Goal: Task Accomplishment & Management: Manage account settings

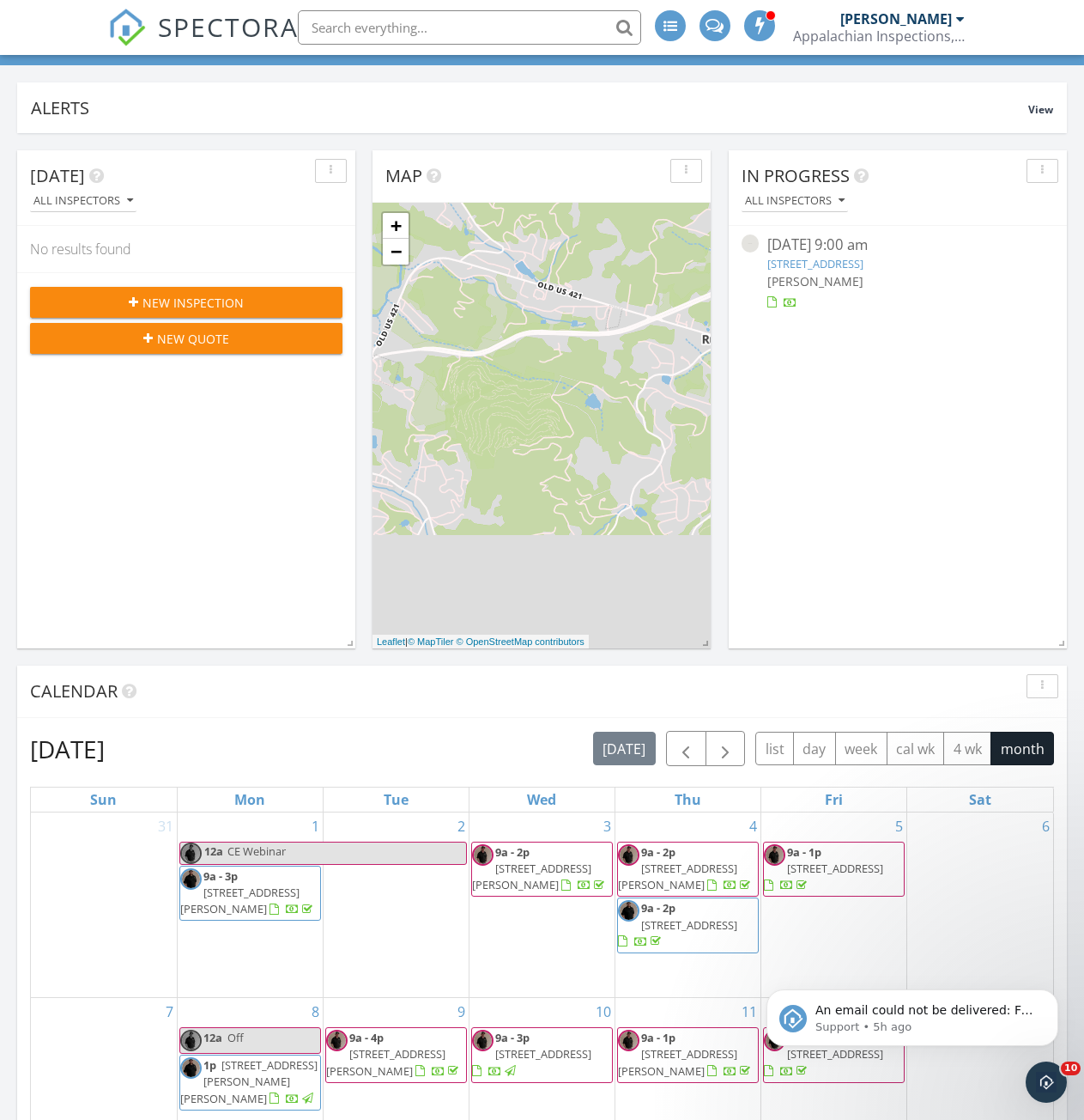
scroll to position [773, 0]
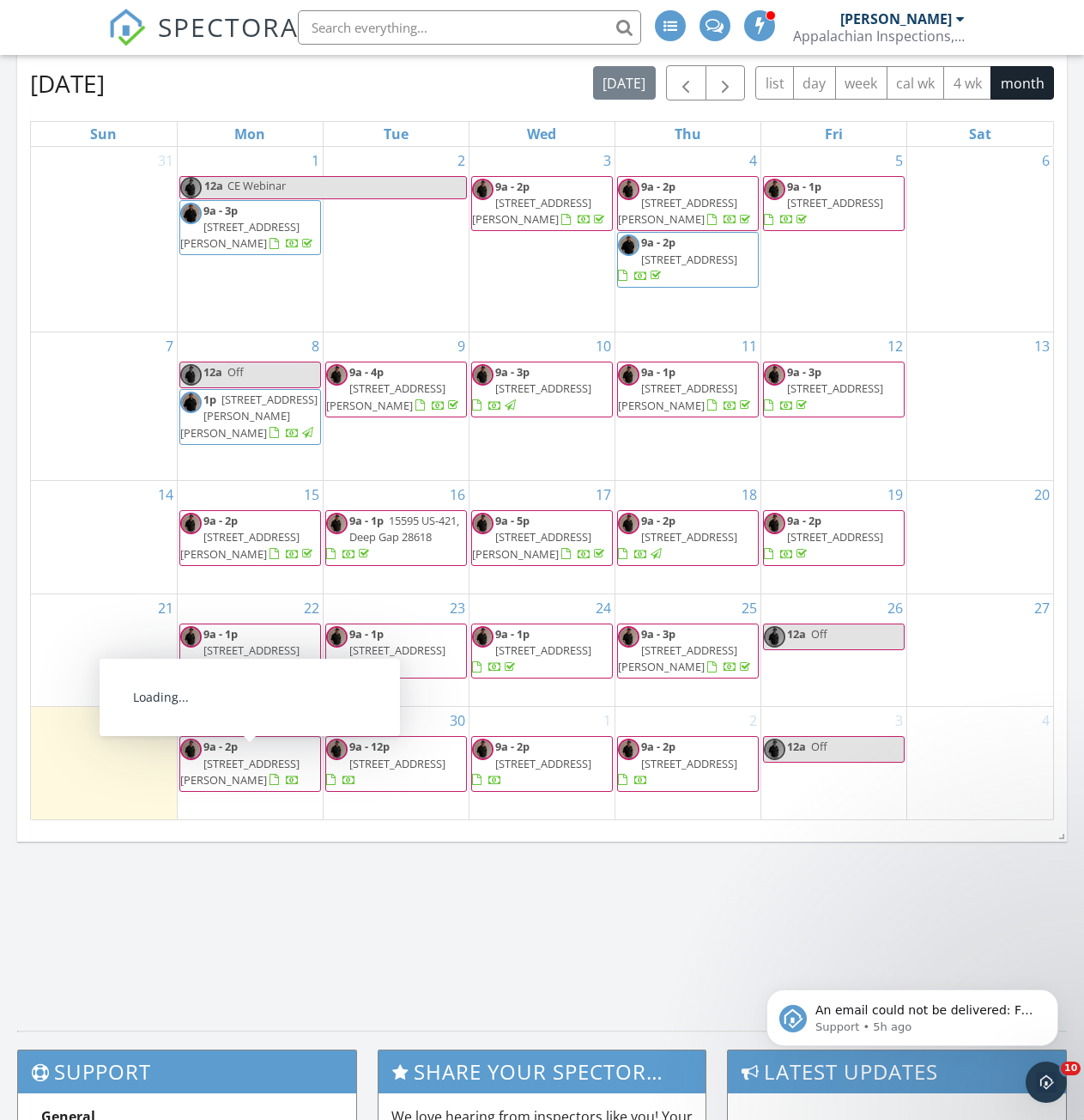
click at [244, 768] on span "154 Pine Ridge Loop, Newland 28657" at bounding box center [239, 771] width 119 height 31
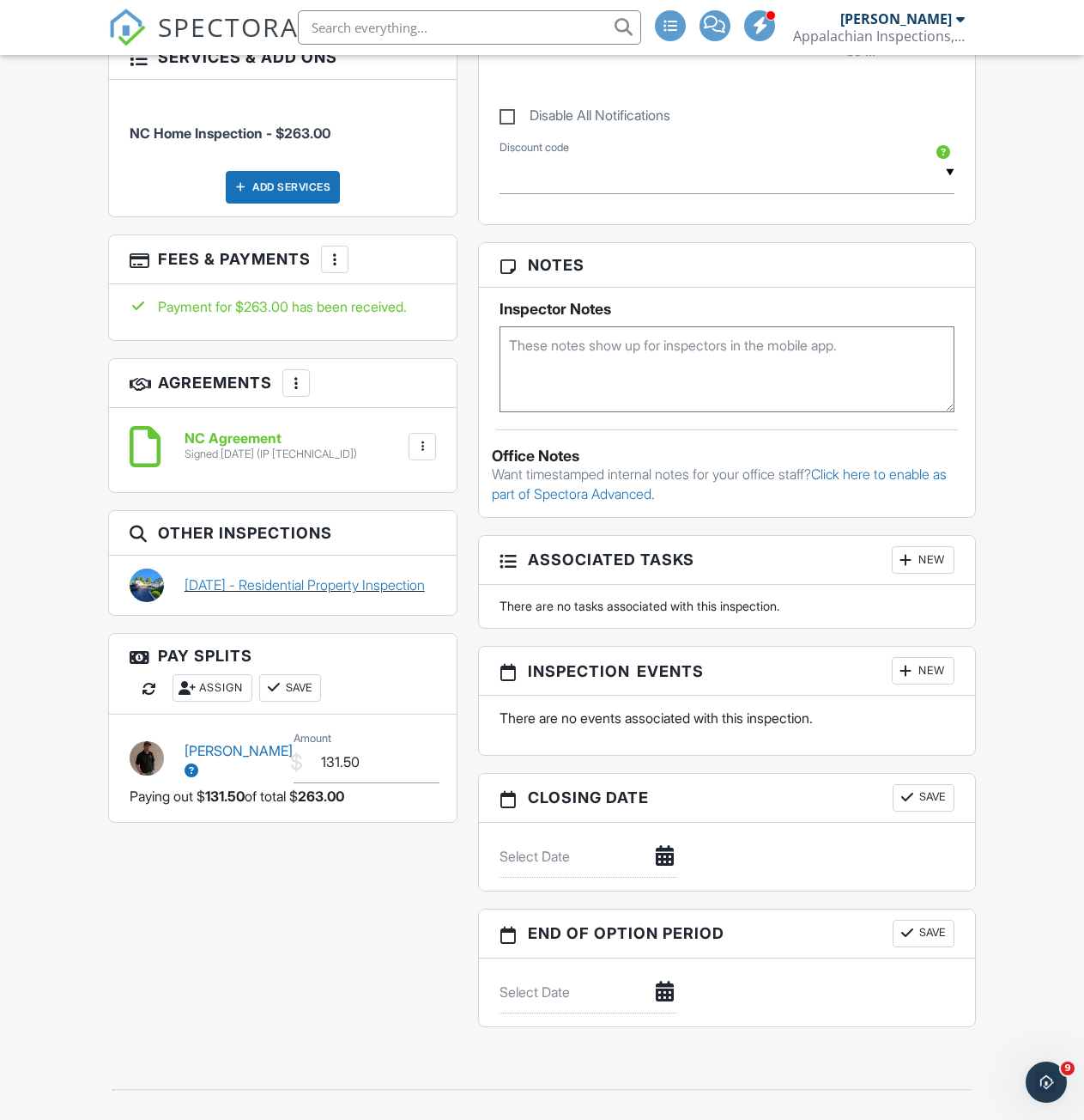
click at [226, 576] on link "[DATE] - Residential Property Inspection" at bounding box center [304, 585] width 241 height 19
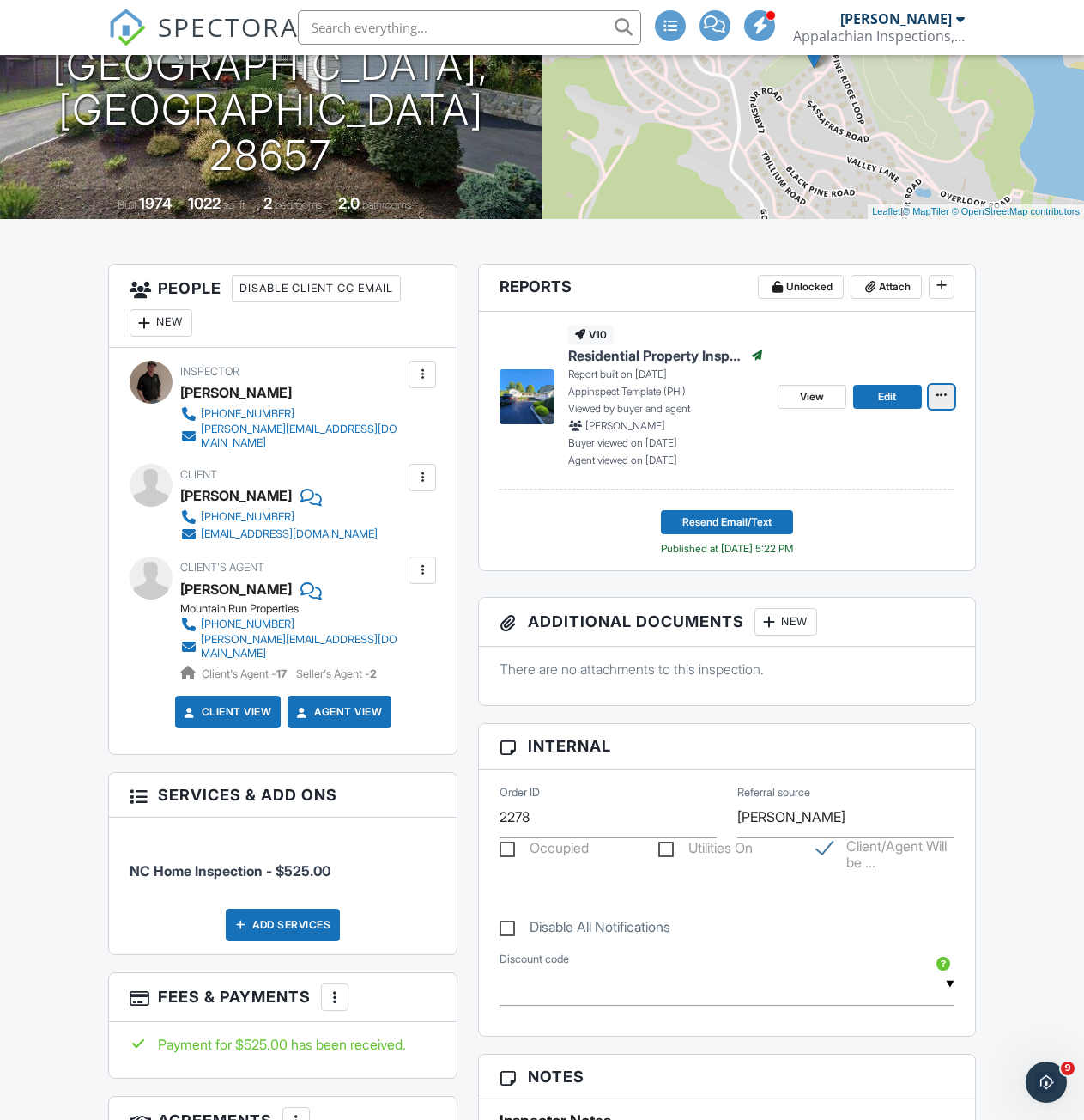
click at [943, 393] on icon at bounding box center [942, 395] width 11 height 12
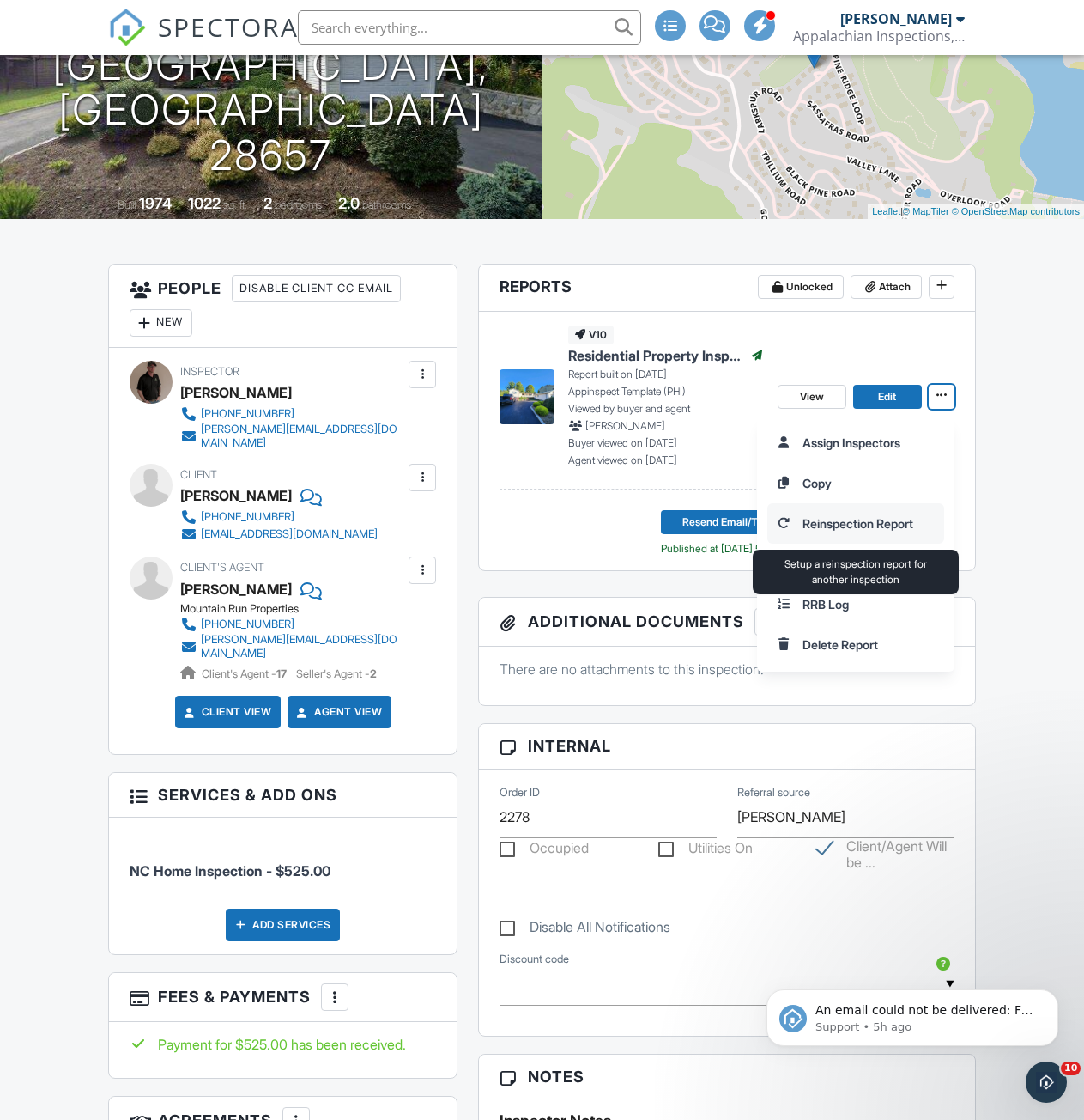
click at [845, 523] on input "Reinspection Report" at bounding box center [856, 523] width 175 height 38
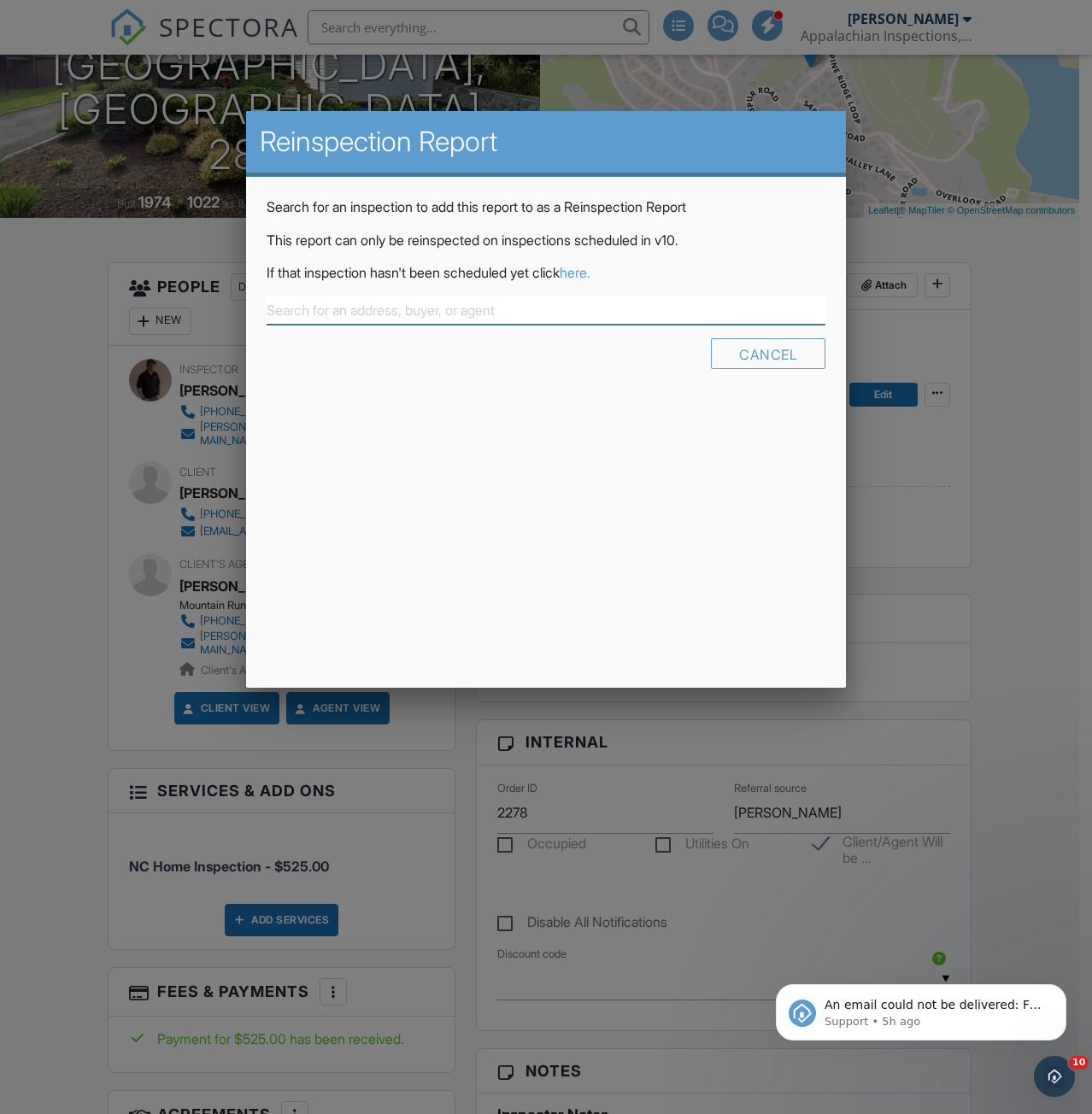
click at [322, 309] on input "text" at bounding box center [546, 311] width 559 height 28
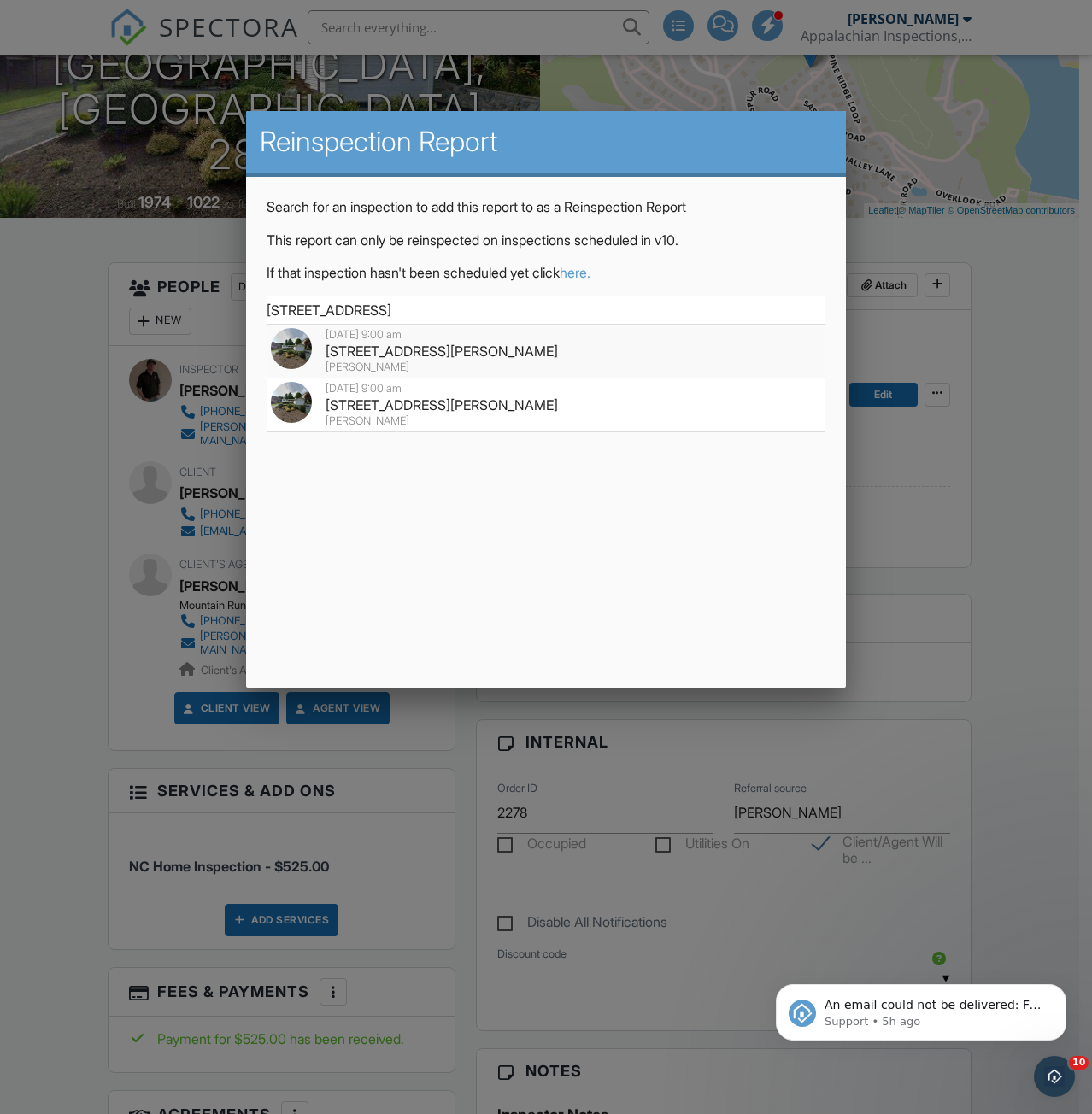
click at [375, 360] on div "154 Pine Ridge Loop, Newland, NC 28657" at bounding box center [546, 351] width 551 height 19
type input "154 Pine Ridge Loop, Newland, NC 28657"
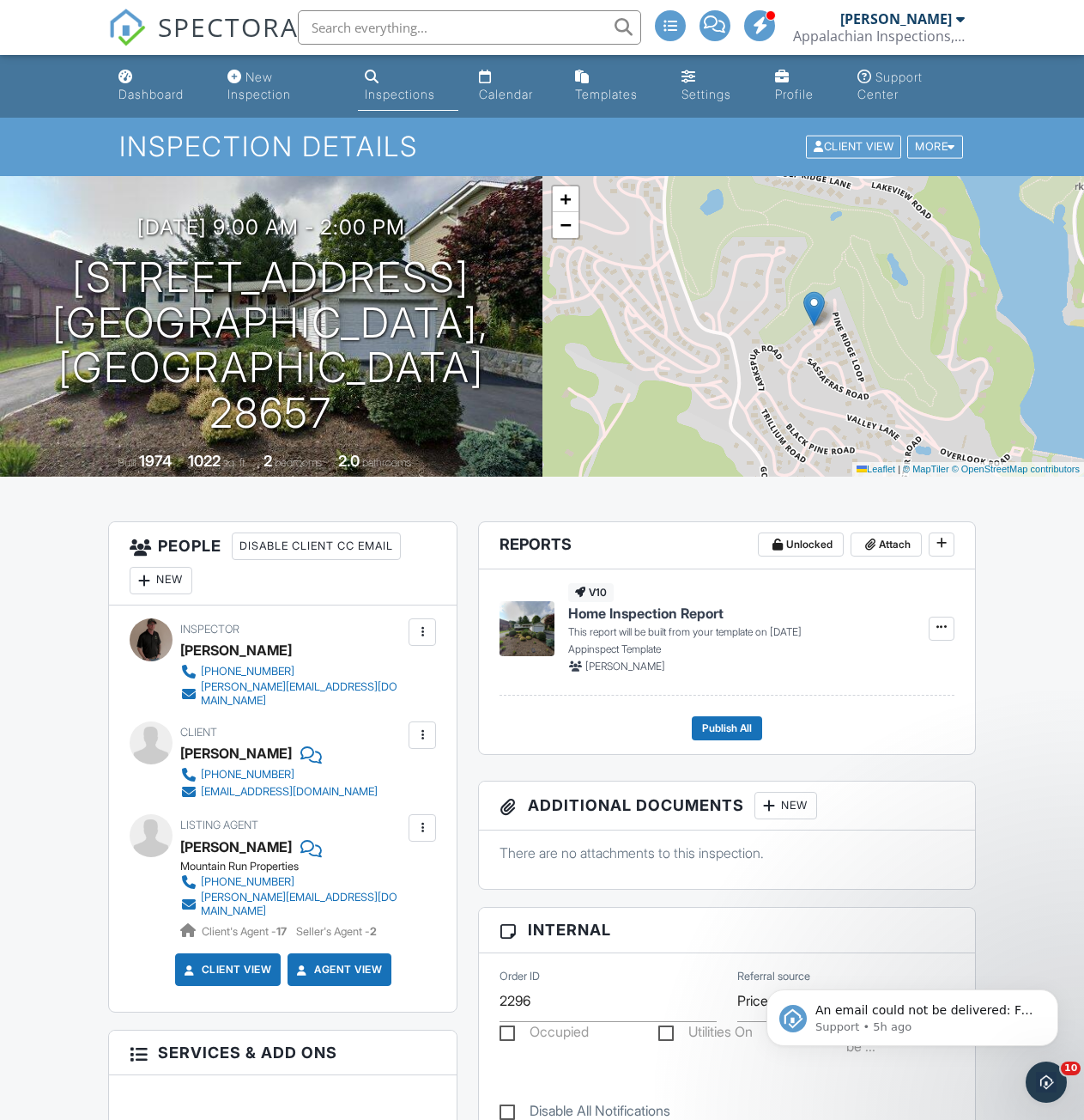
click at [583, 611] on span "Home Inspection Report" at bounding box center [646, 612] width 156 height 19
click at [943, 628] on icon at bounding box center [942, 626] width 11 height 12
click at [1039, 666] on div "Build Now Assign Inspectors Delete Report" at bounding box center [920, 714] width 327 height 135
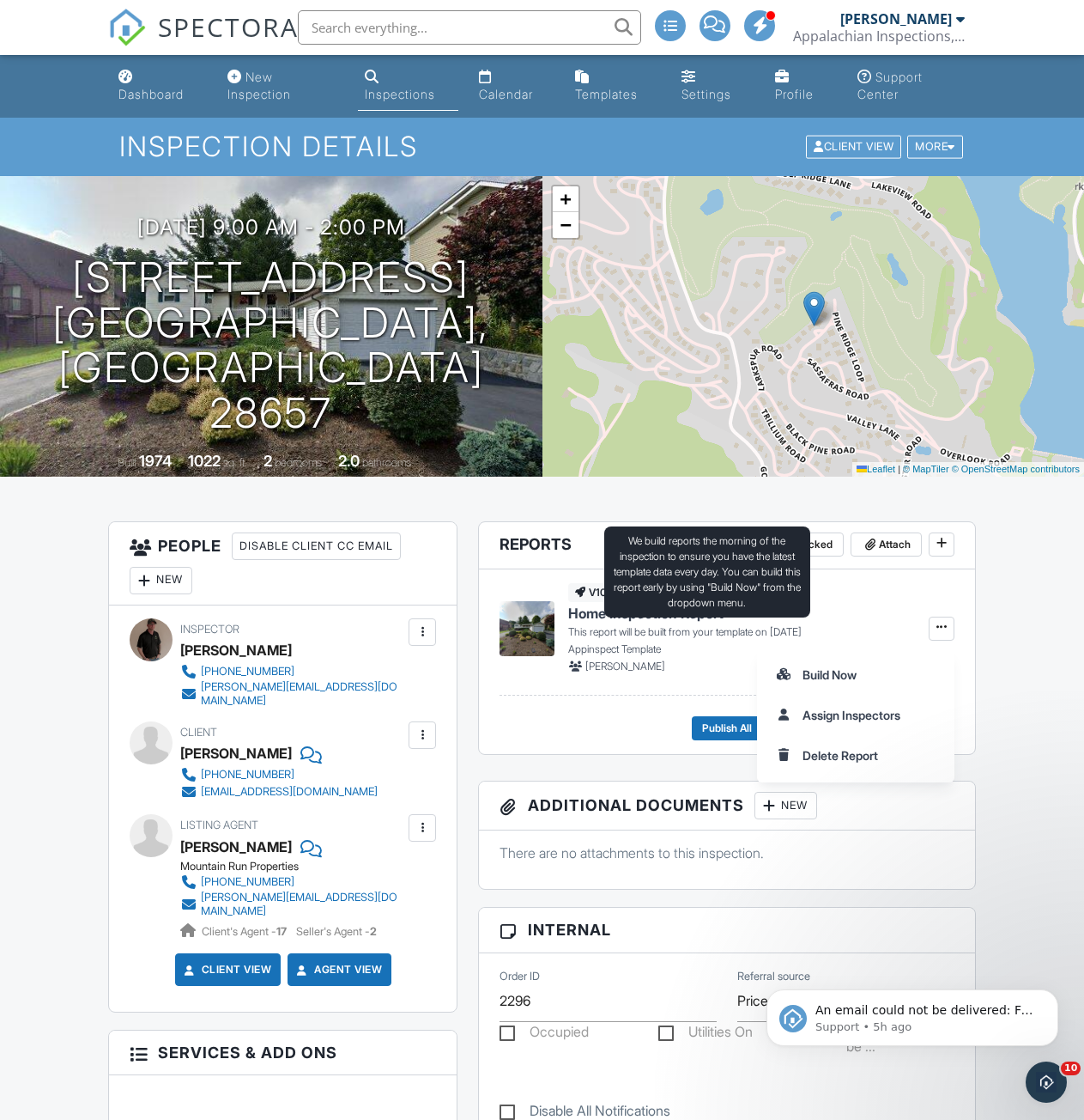
click at [575, 630] on p "This report will be built from your template on [DATE]" at bounding box center [685, 631] width 234 height 15
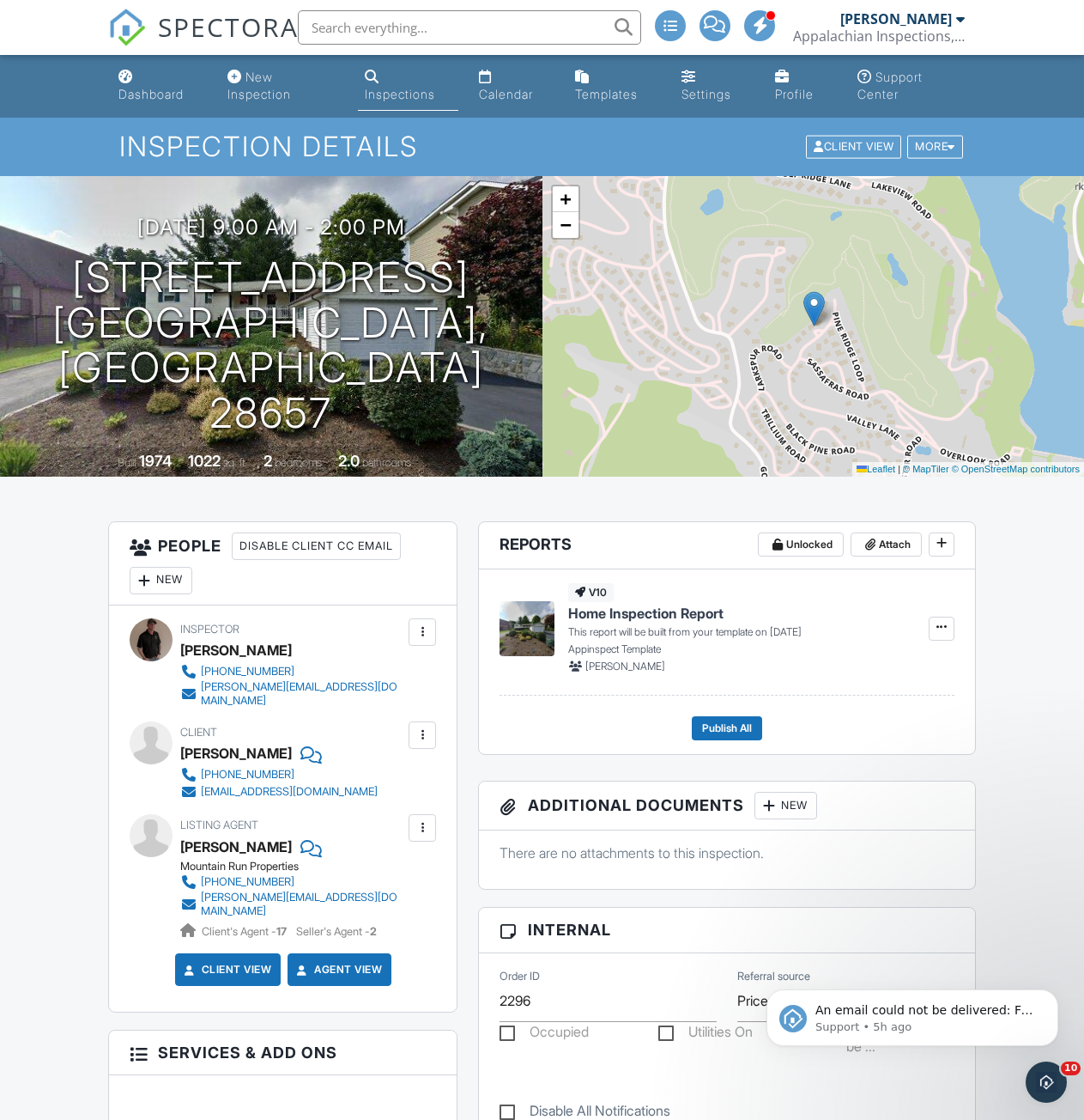
click at [535, 633] on img at bounding box center [526, 628] width 55 height 55
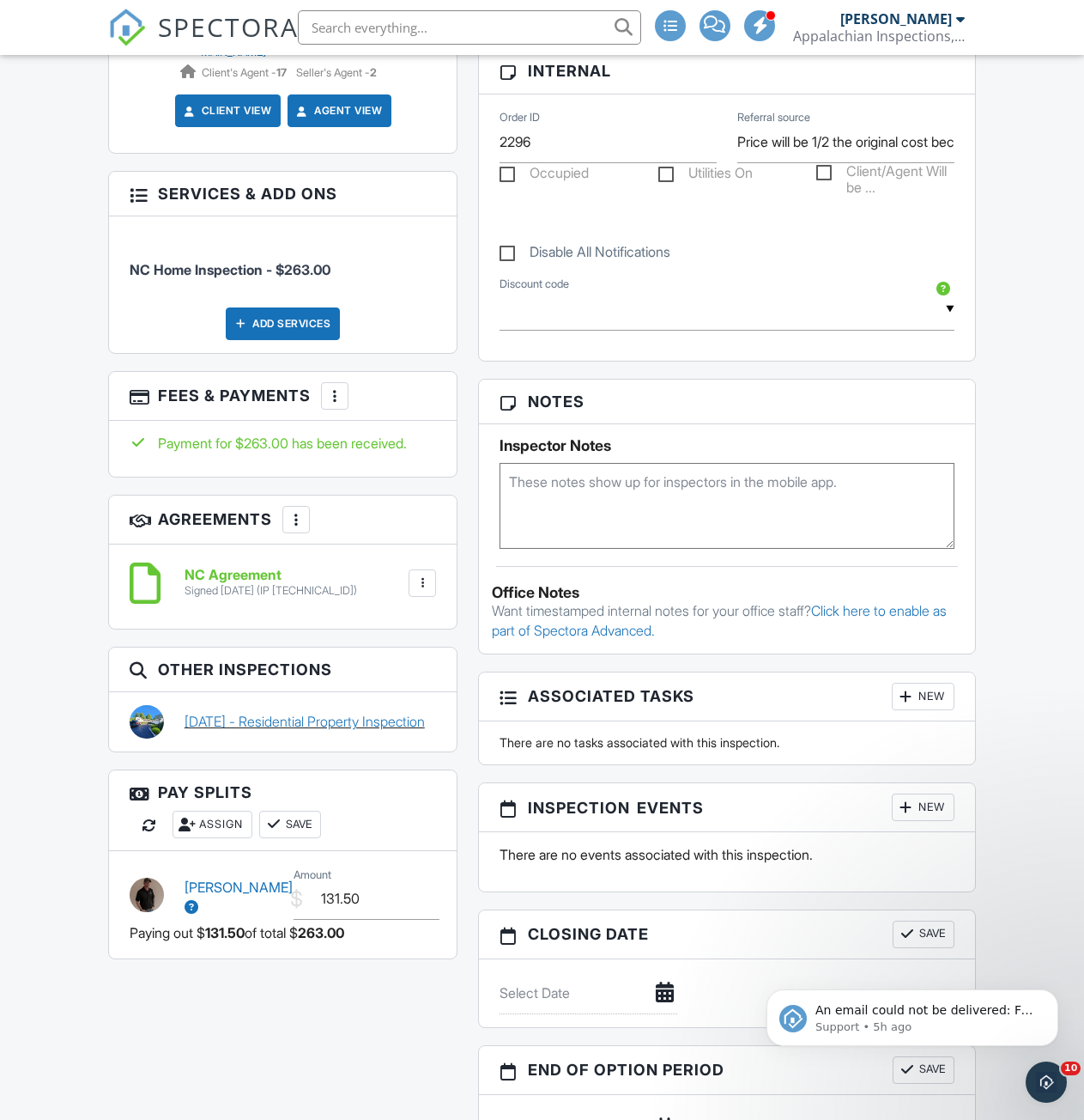
click at [229, 712] on link "[DATE] - Residential Property Inspection" at bounding box center [304, 721] width 241 height 19
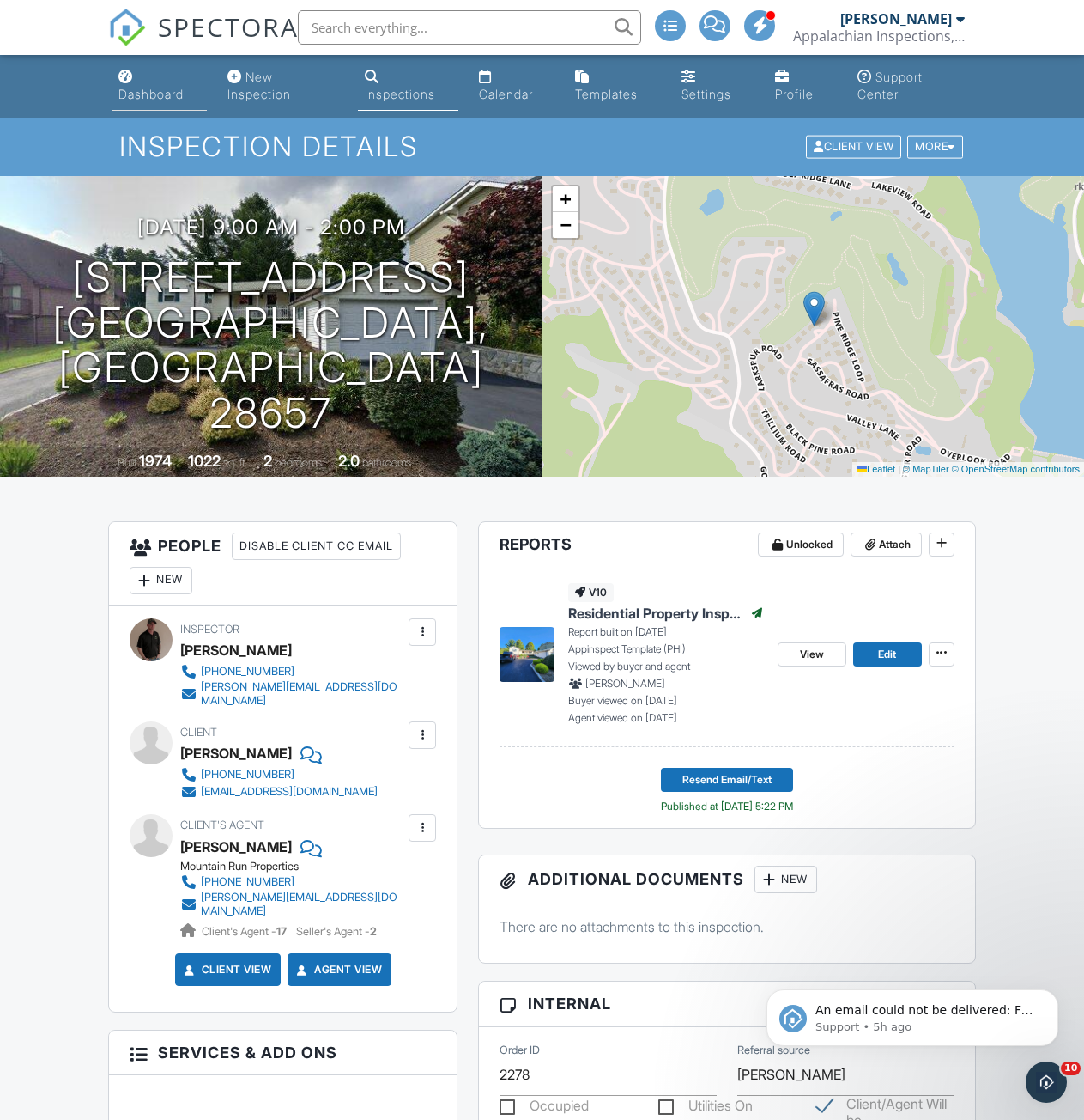
click at [136, 94] on div "Dashboard" at bounding box center [150, 94] width 65 height 14
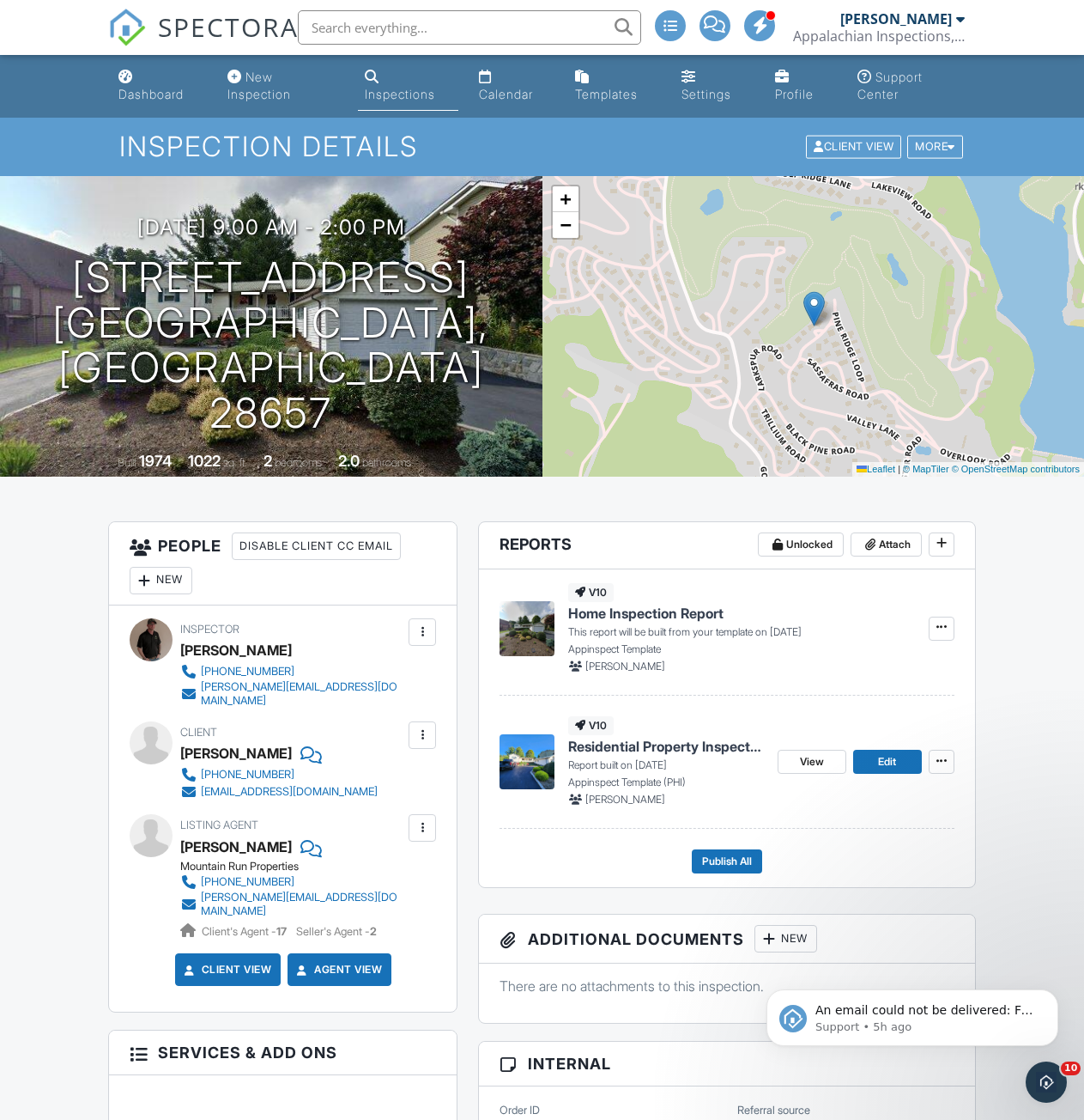
click at [540, 761] on img at bounding box center [526, 761] width 55 height 55
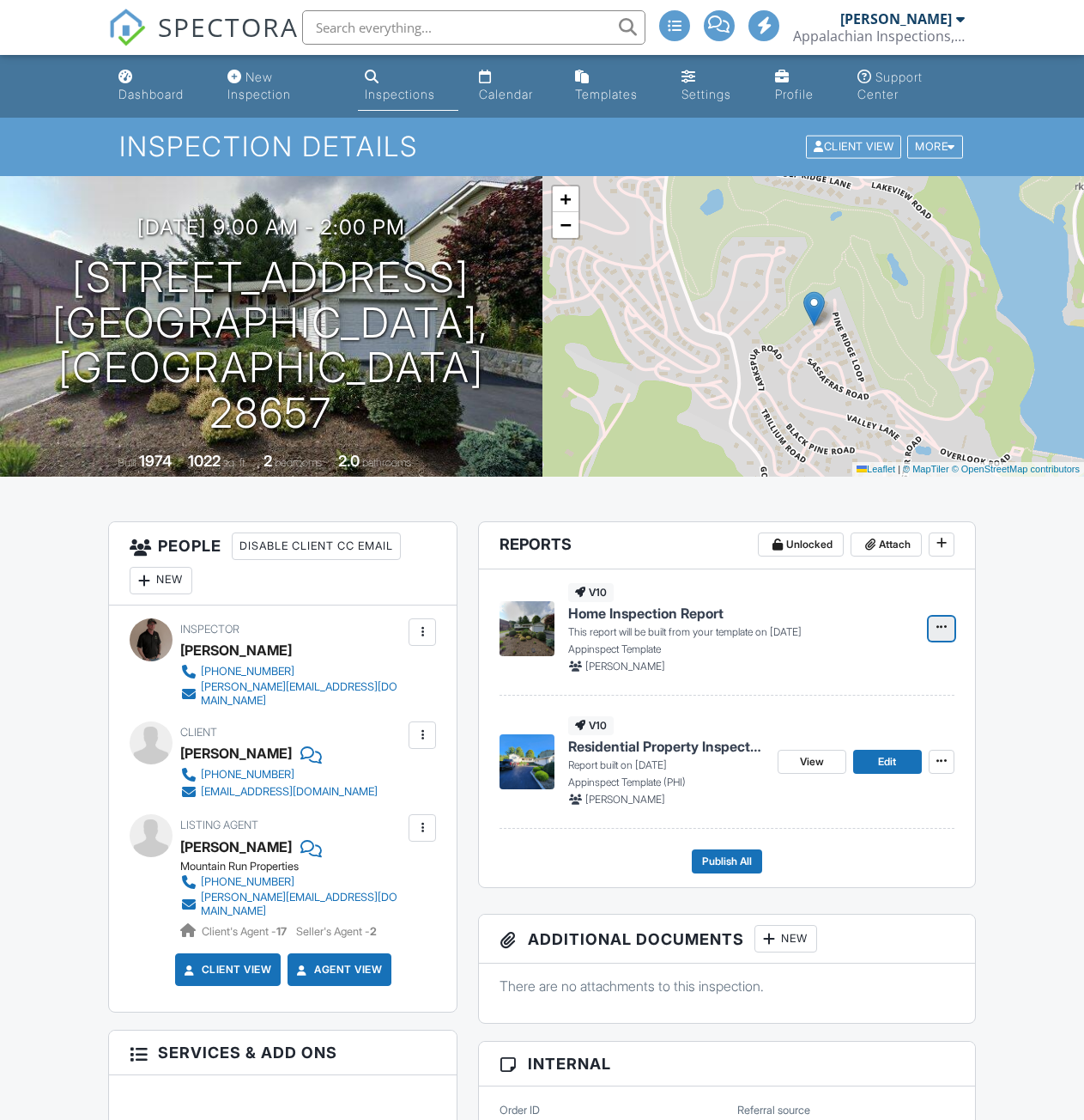
click at [950, 628] on span at bounding box center [942, 627] width 17 height 17
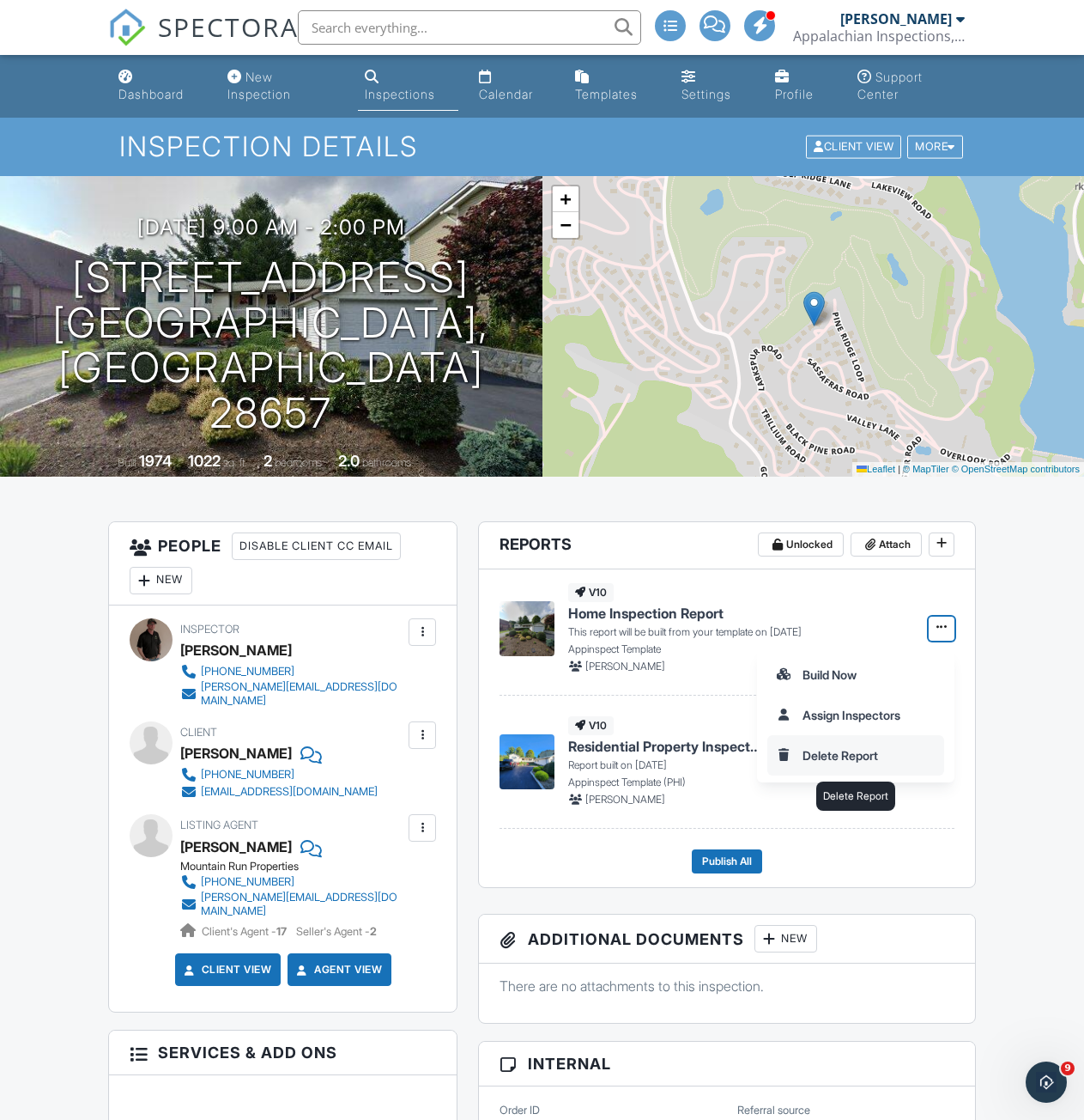
click at [854, 753] on input "Delete Report" at bounding box center [856, 755] width 175 height 38
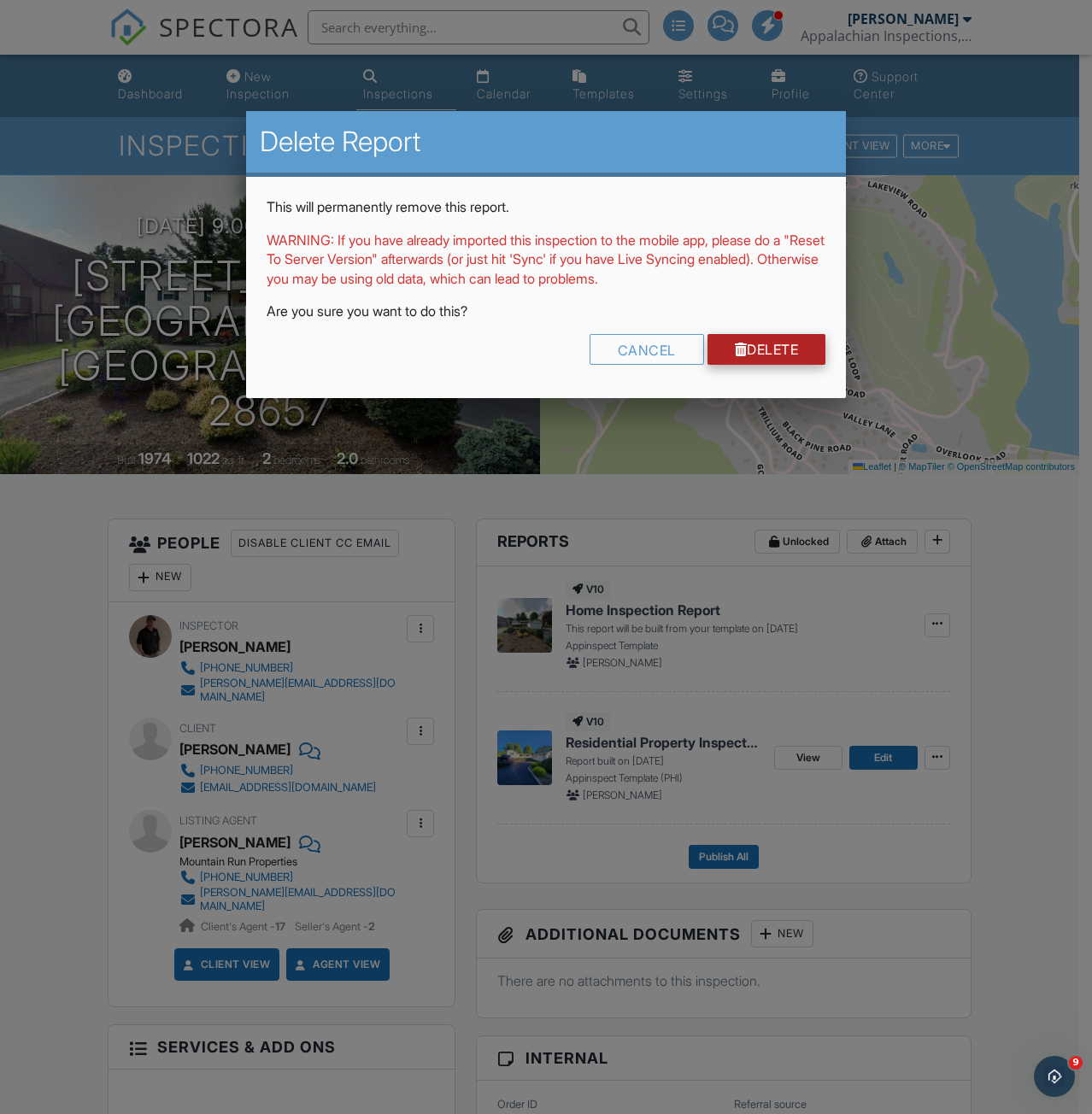
click at [765, 348] on link "Delete" at bounding box center [766, 349] width 118 height 31
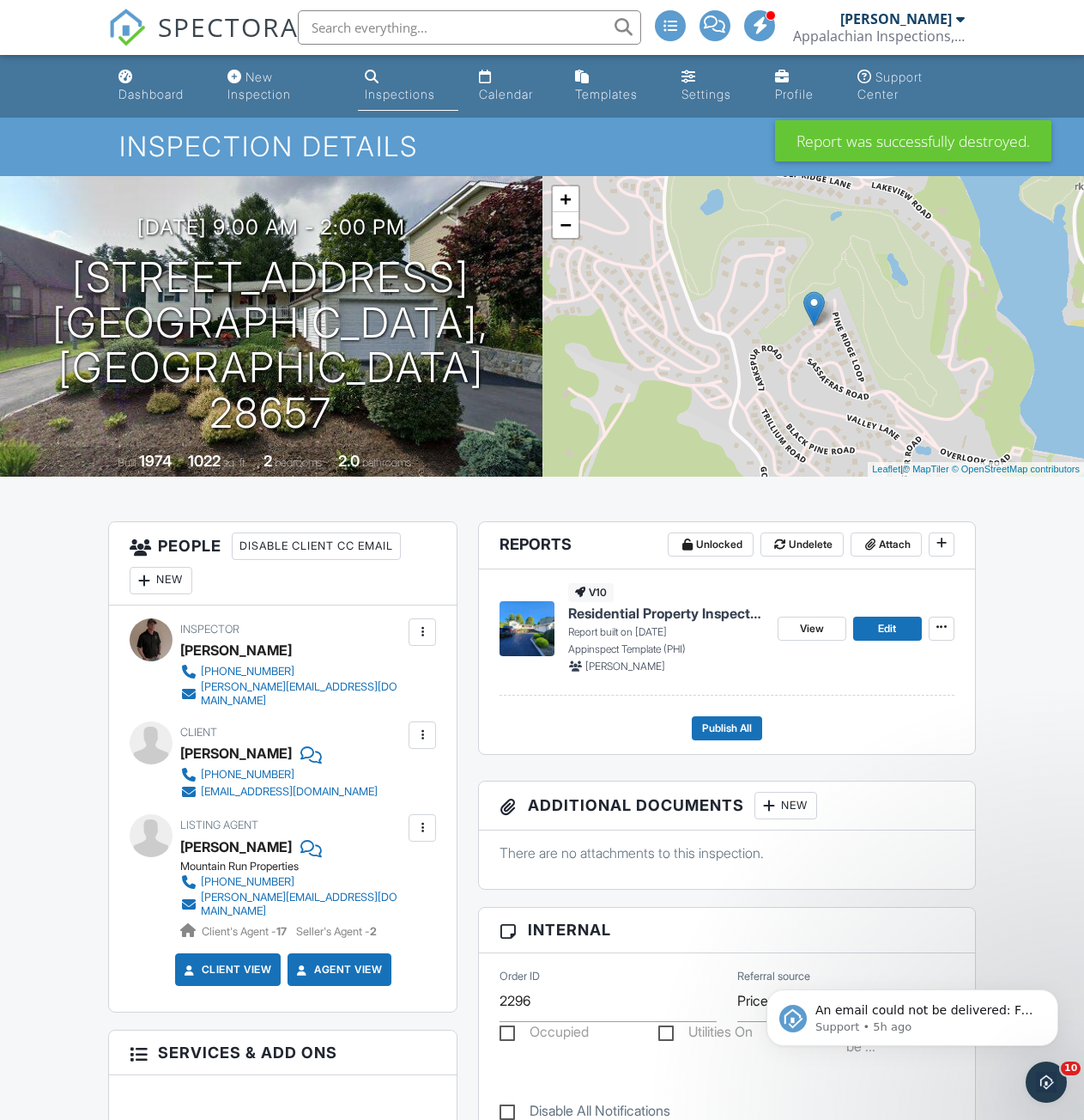
click at [733, 618] on span "Residential Property Inspection Reinspection" at bounding box center [666, 612] width 195 height 19
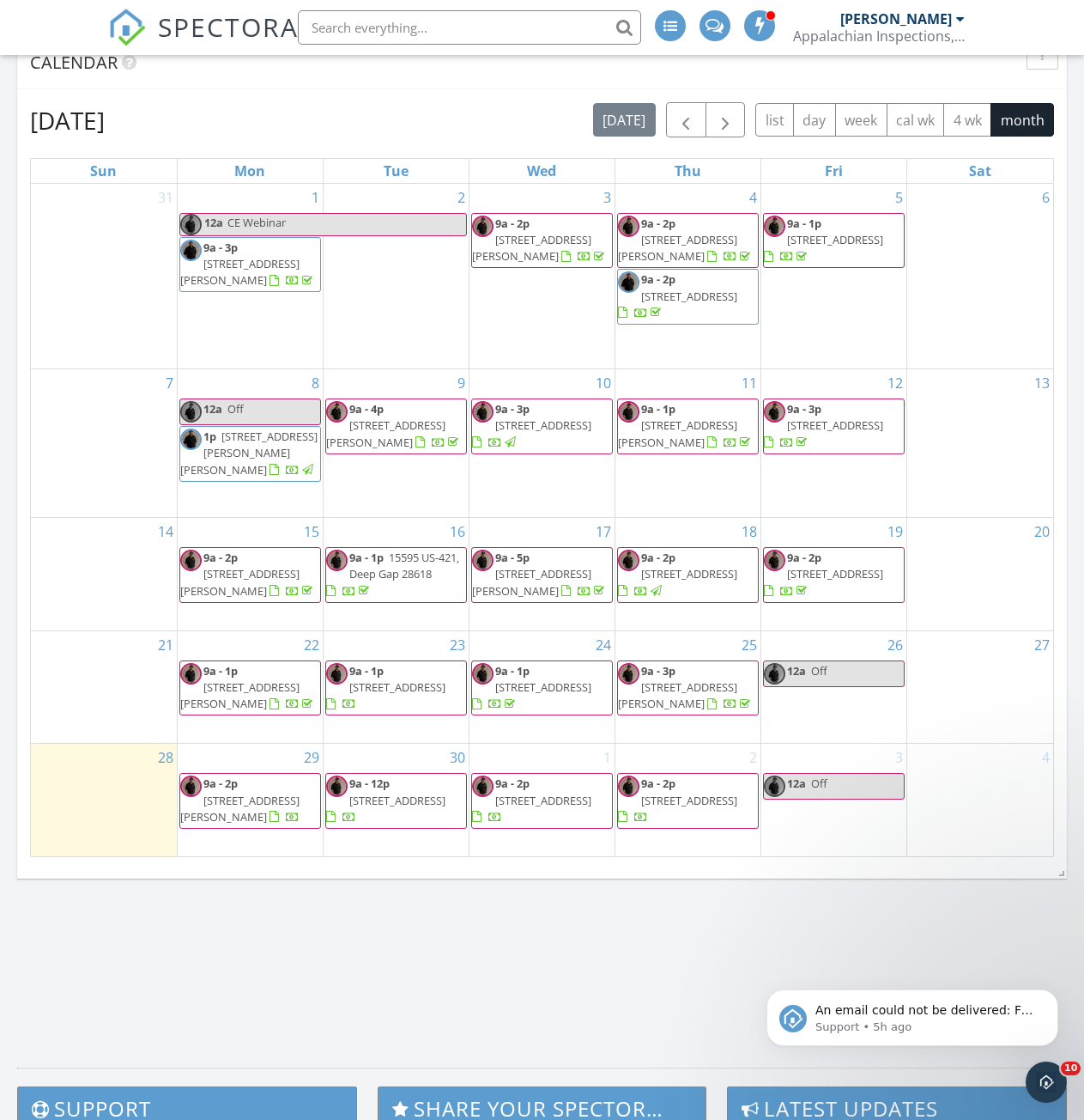
scroll to position [1116, 0]
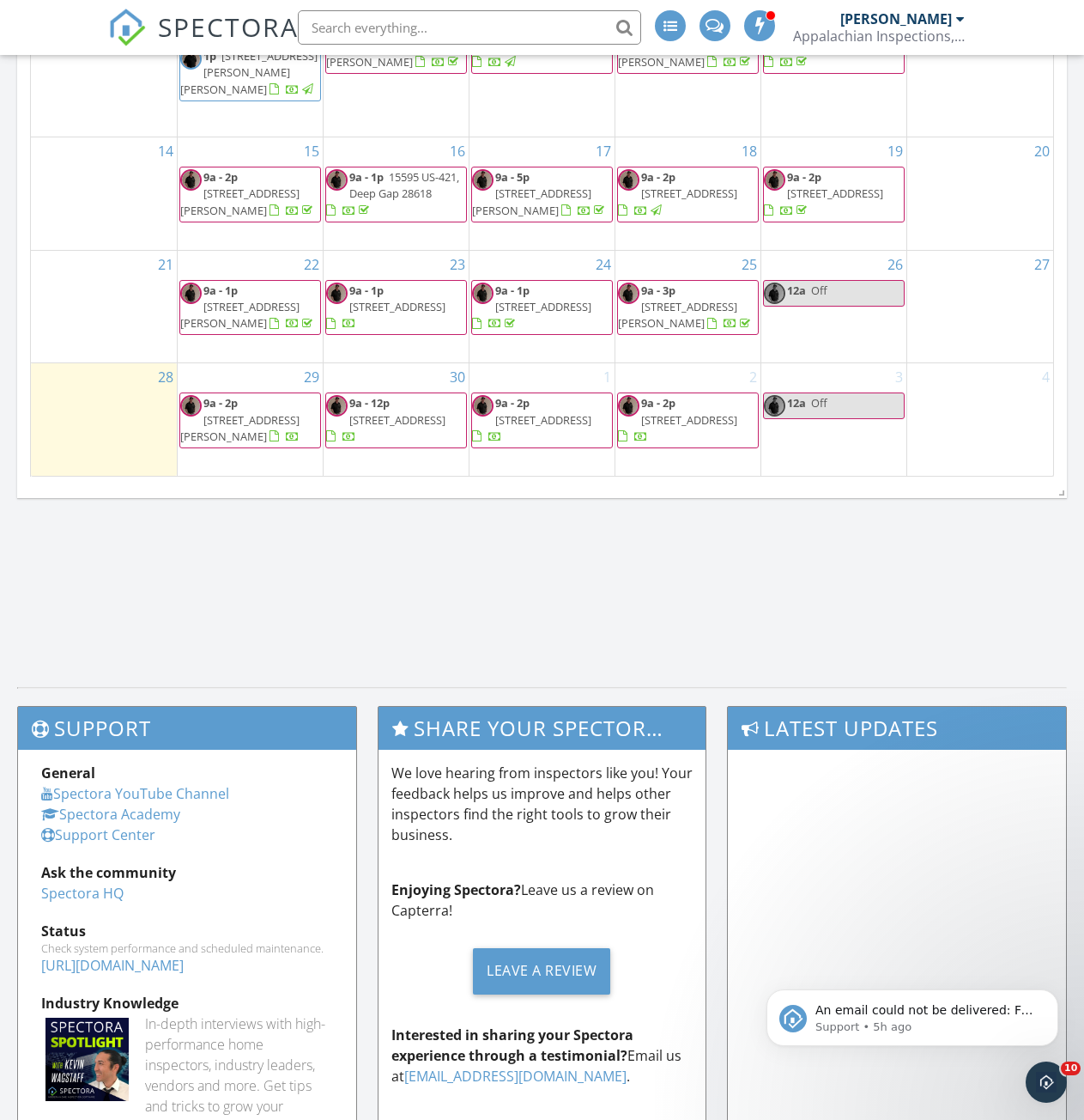
click at [385, 423] on span "202 Pleasant View 9D, Sugar Mountain 28604" at bounding box center [397, 419] width 96 height 15
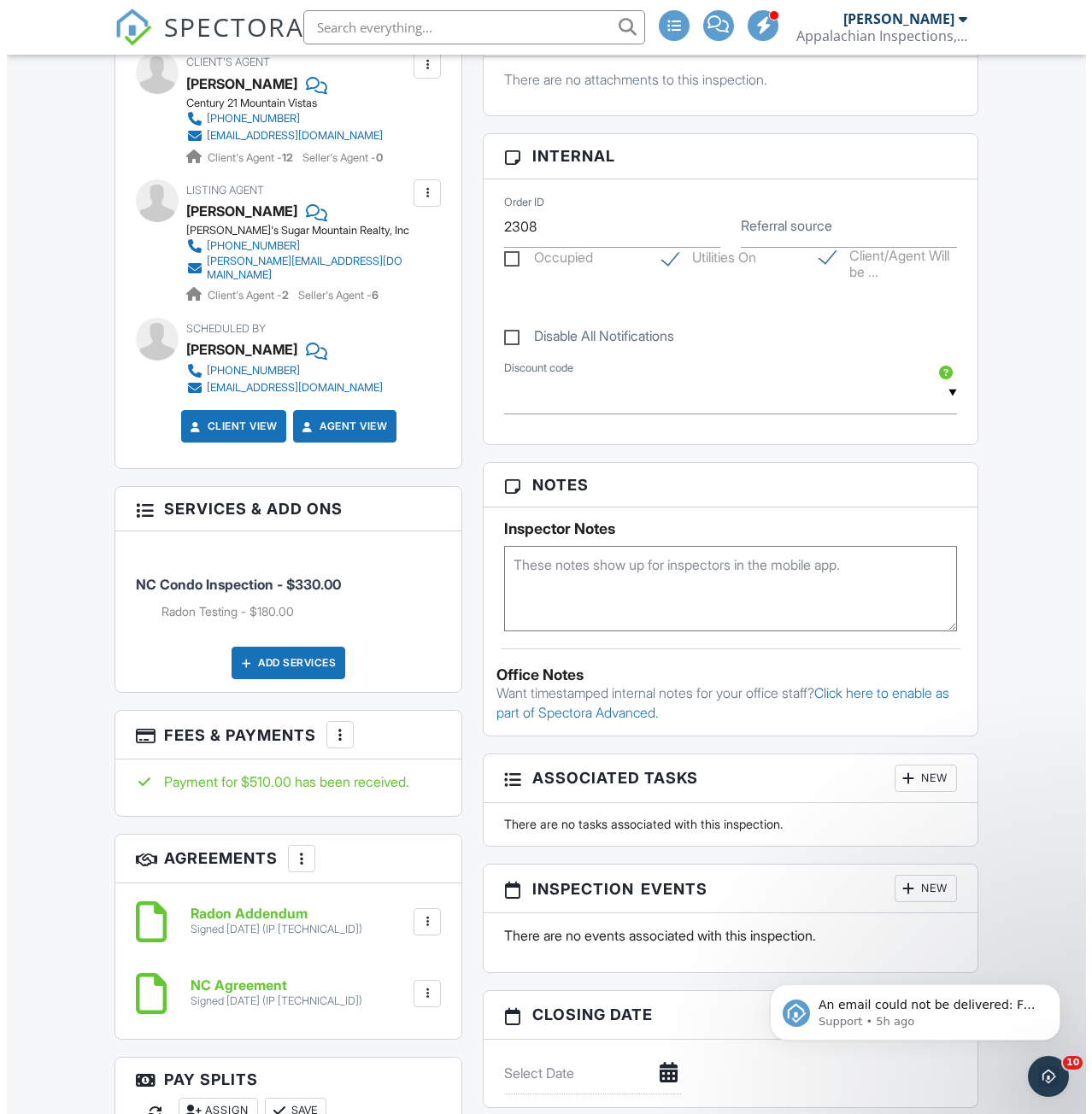
scroll to position [85, 0]
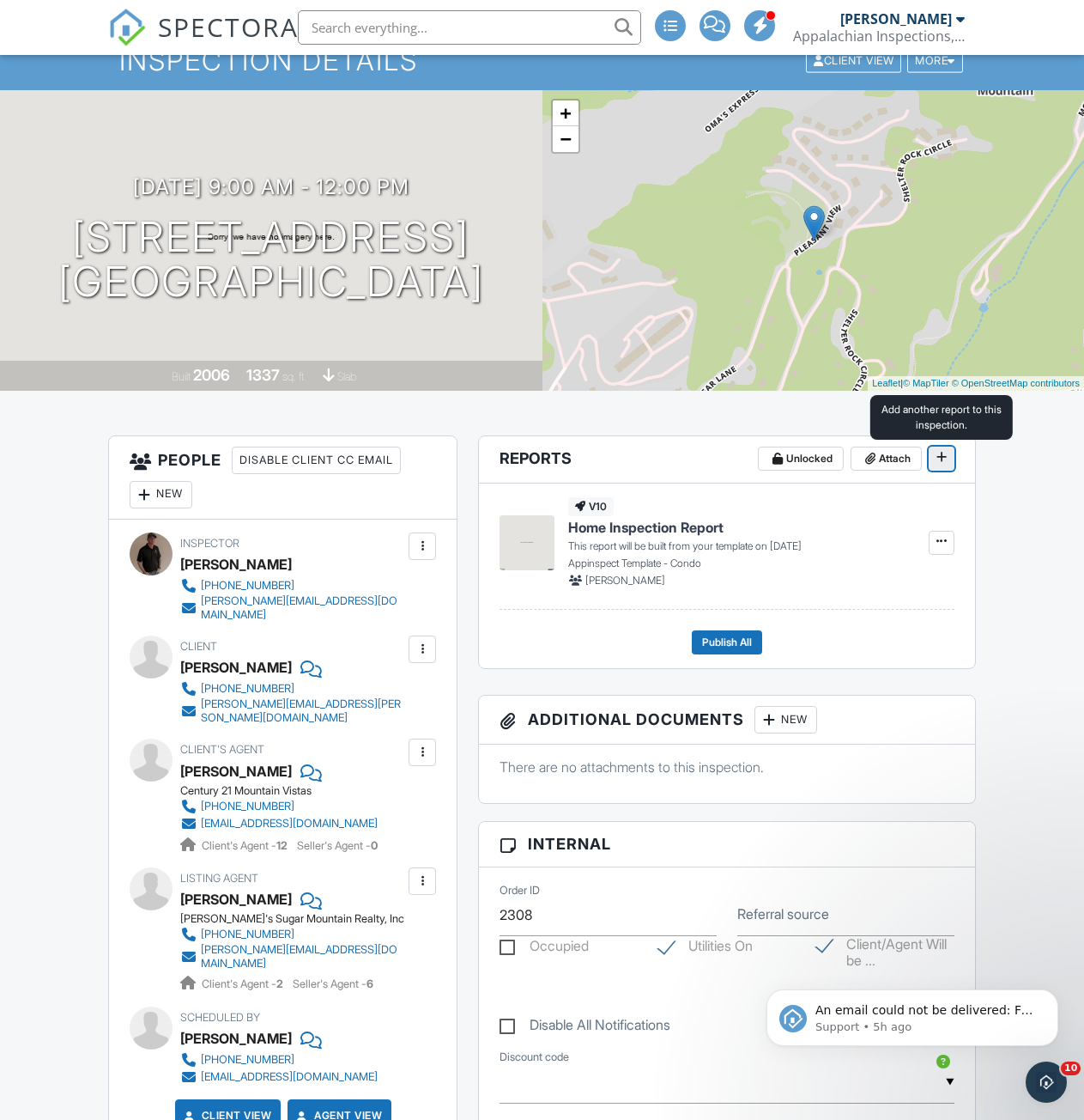
click at [939, 459] on icon at bounding box center [942, 457] width 11 height 12
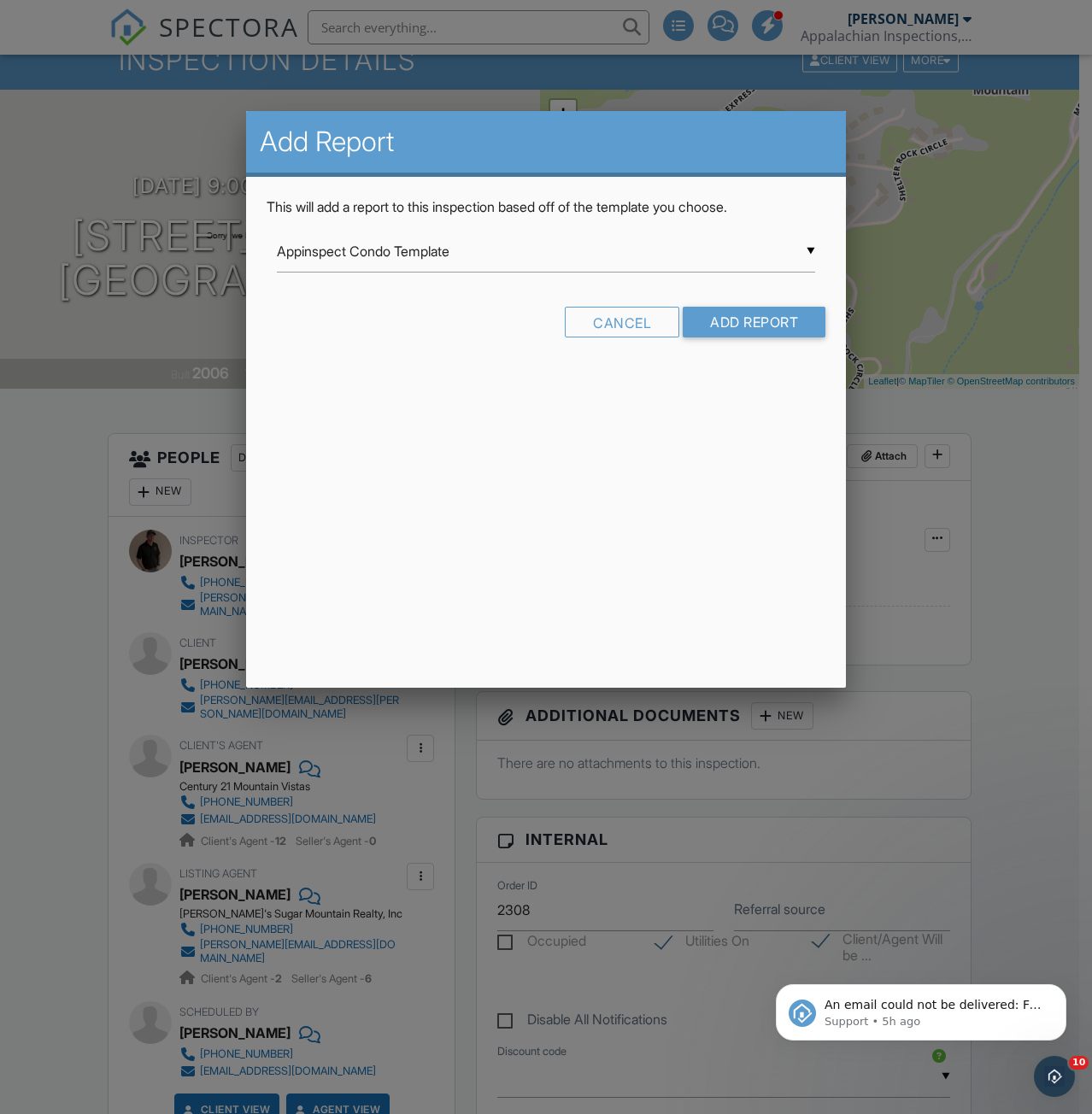
click at [352, 256] on div "▼ Appinspect Condo Template Appinspect Condo Template Appinspect Template Appin…" at bounding box center [546, 251] width 539 height 42
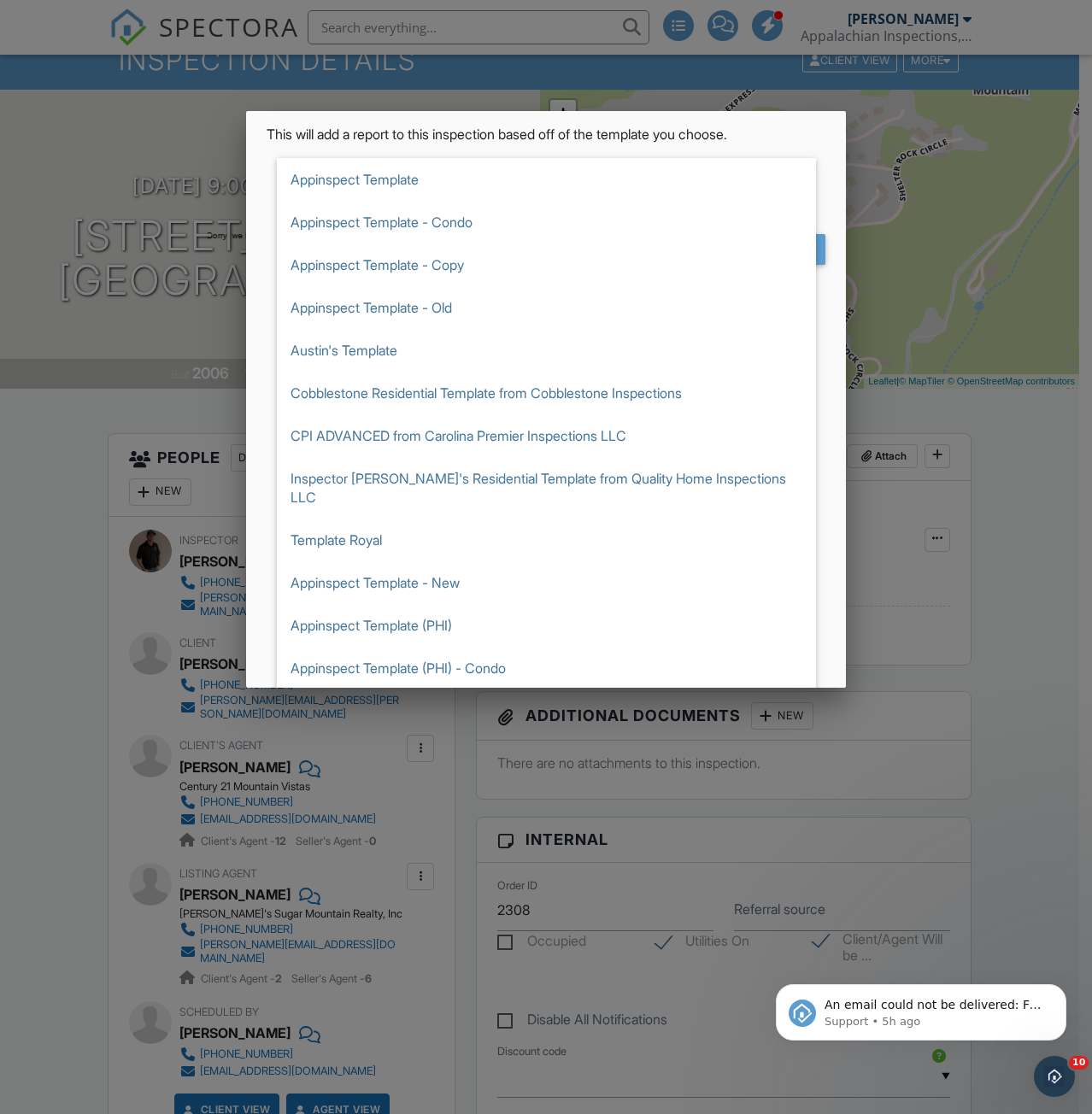
scroll to position [97, 0]
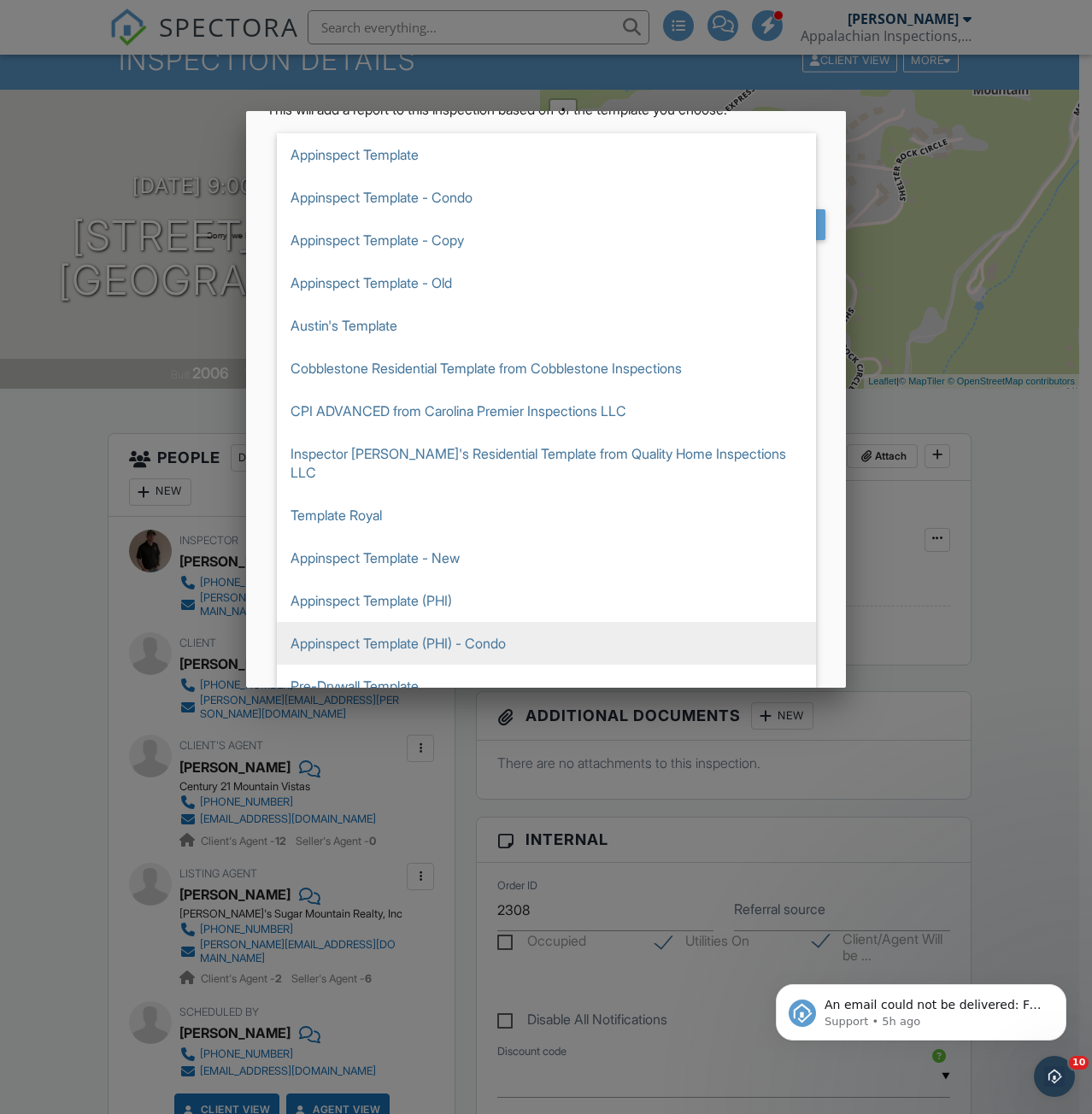
click at [397, 635] on span "Appinspect Template (PHI) - Condo" at bounding box center [546, 643] width 539 height 43
type input "Appinspect Template (PHI) - Condo"
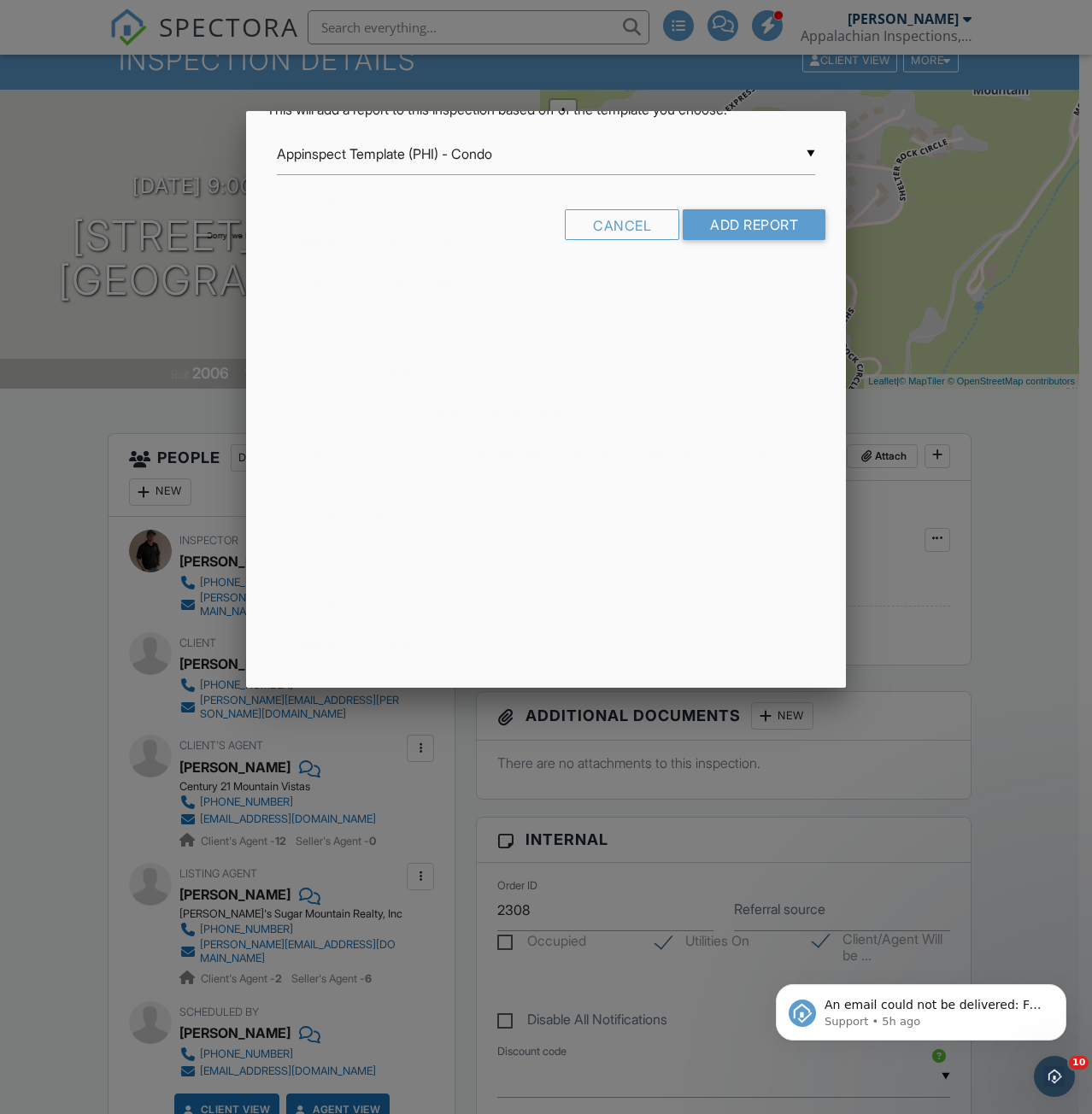
scroll to position [0, 0]
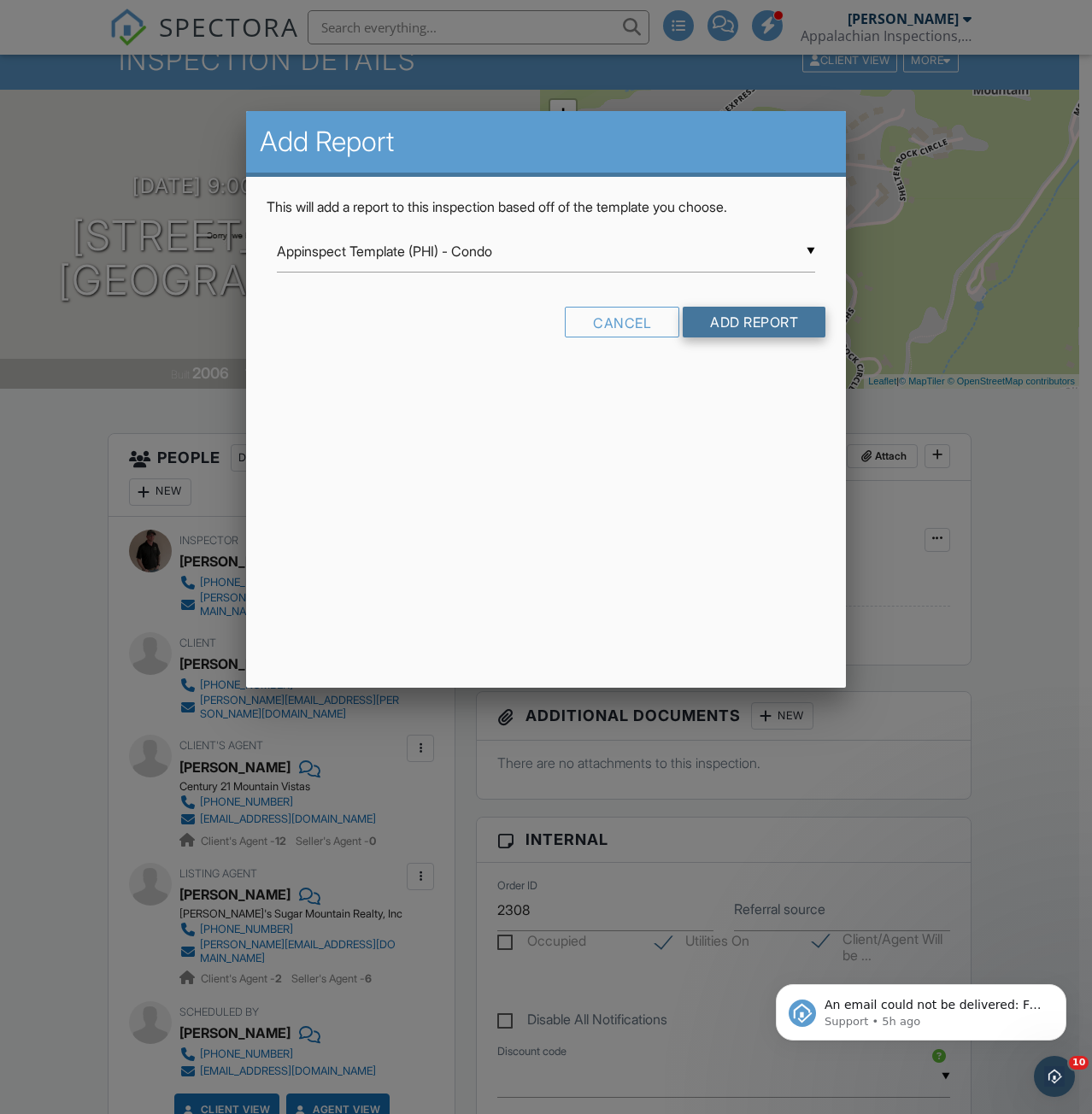
click at [752, 325] on input "Add Report" at bounding box center [754, 321] width 143 height 31
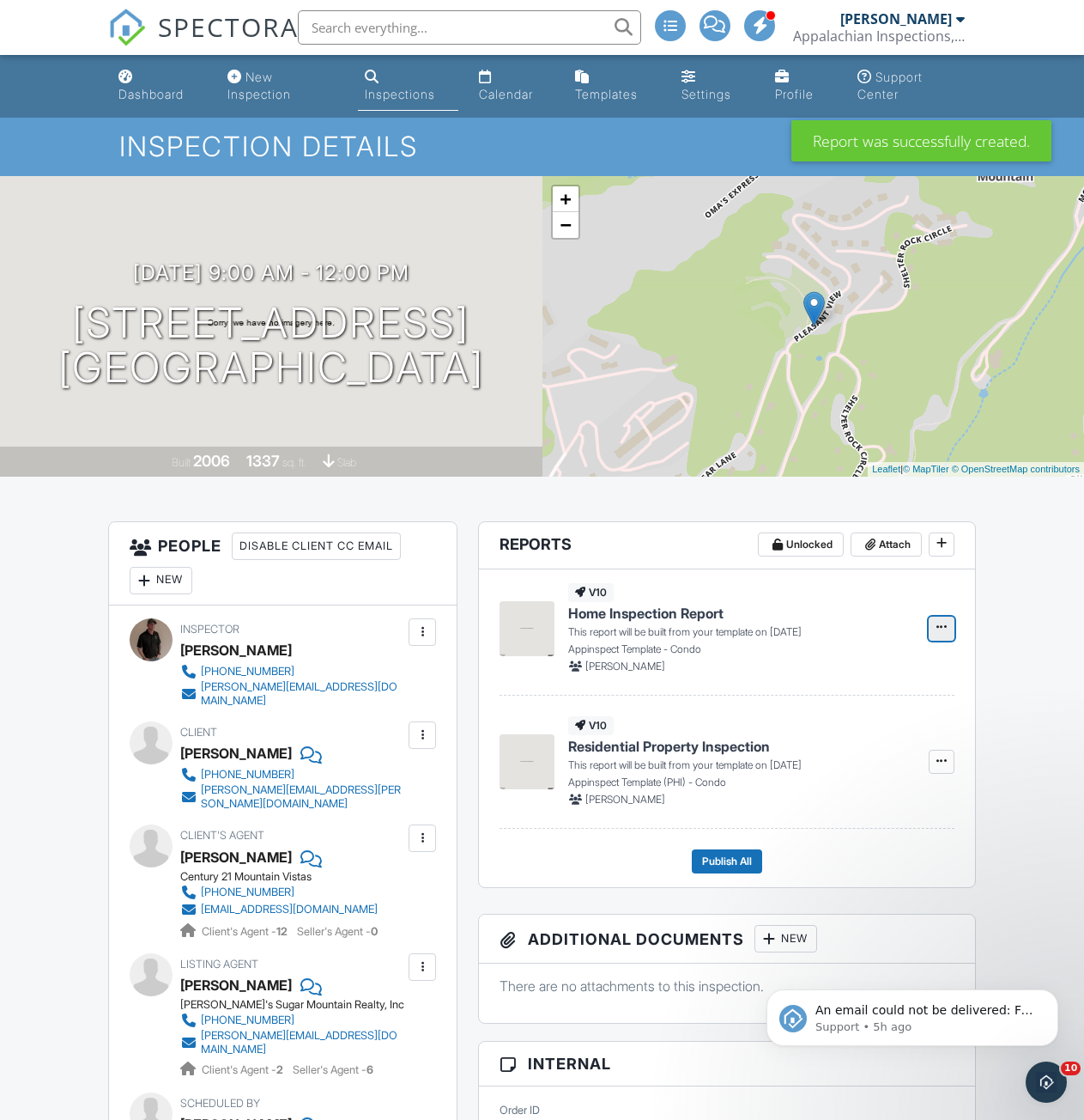
click at [941, 628] on icon at bounding box center [942, 626] width 11 height 12
click at [831, 758] on input "Delete Report" at bounding box center [856, 755] width 175 height 38
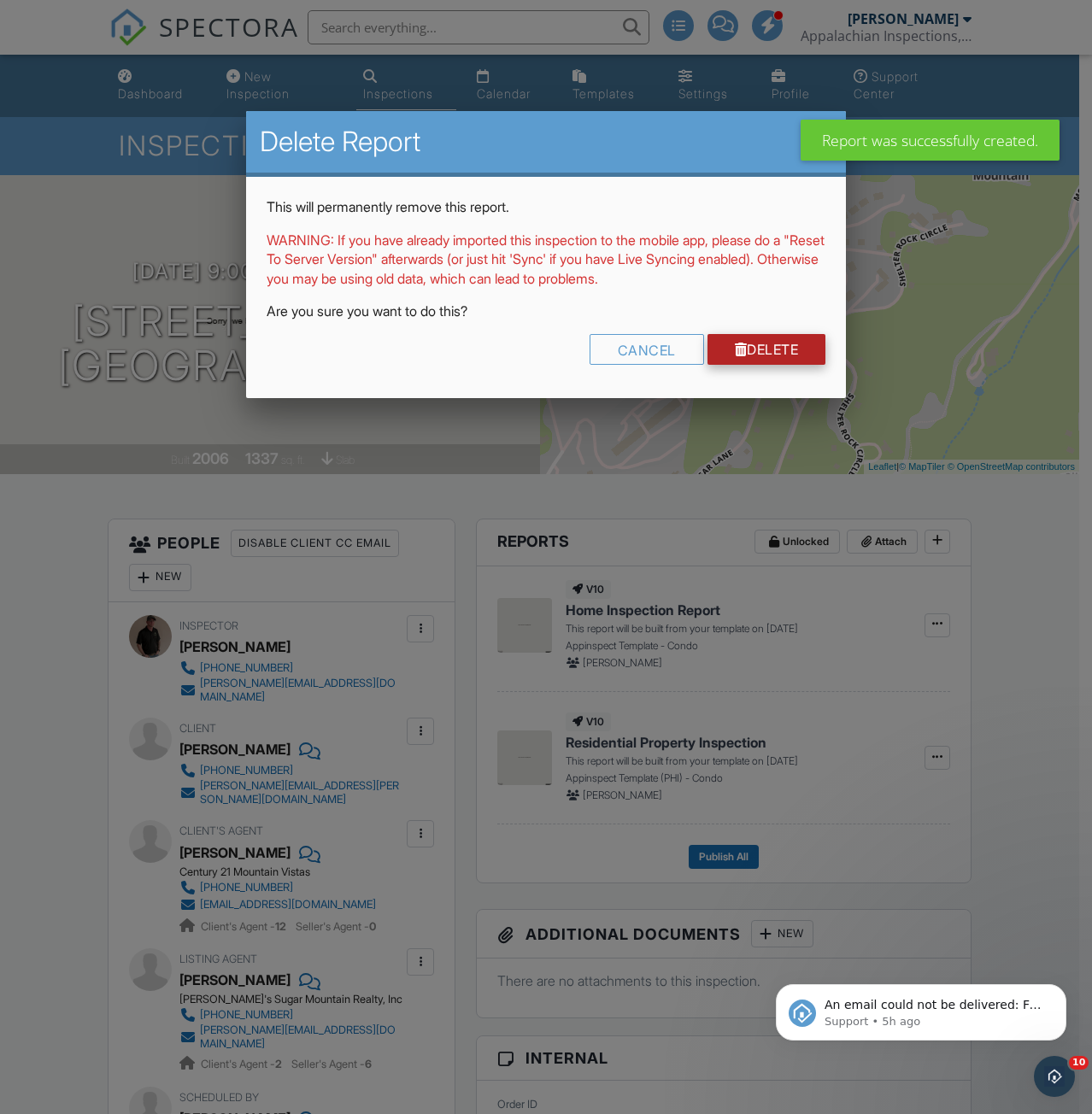
click at [778, 357] on link "Delete" at bounding box center [766, 349] width 118 height 31
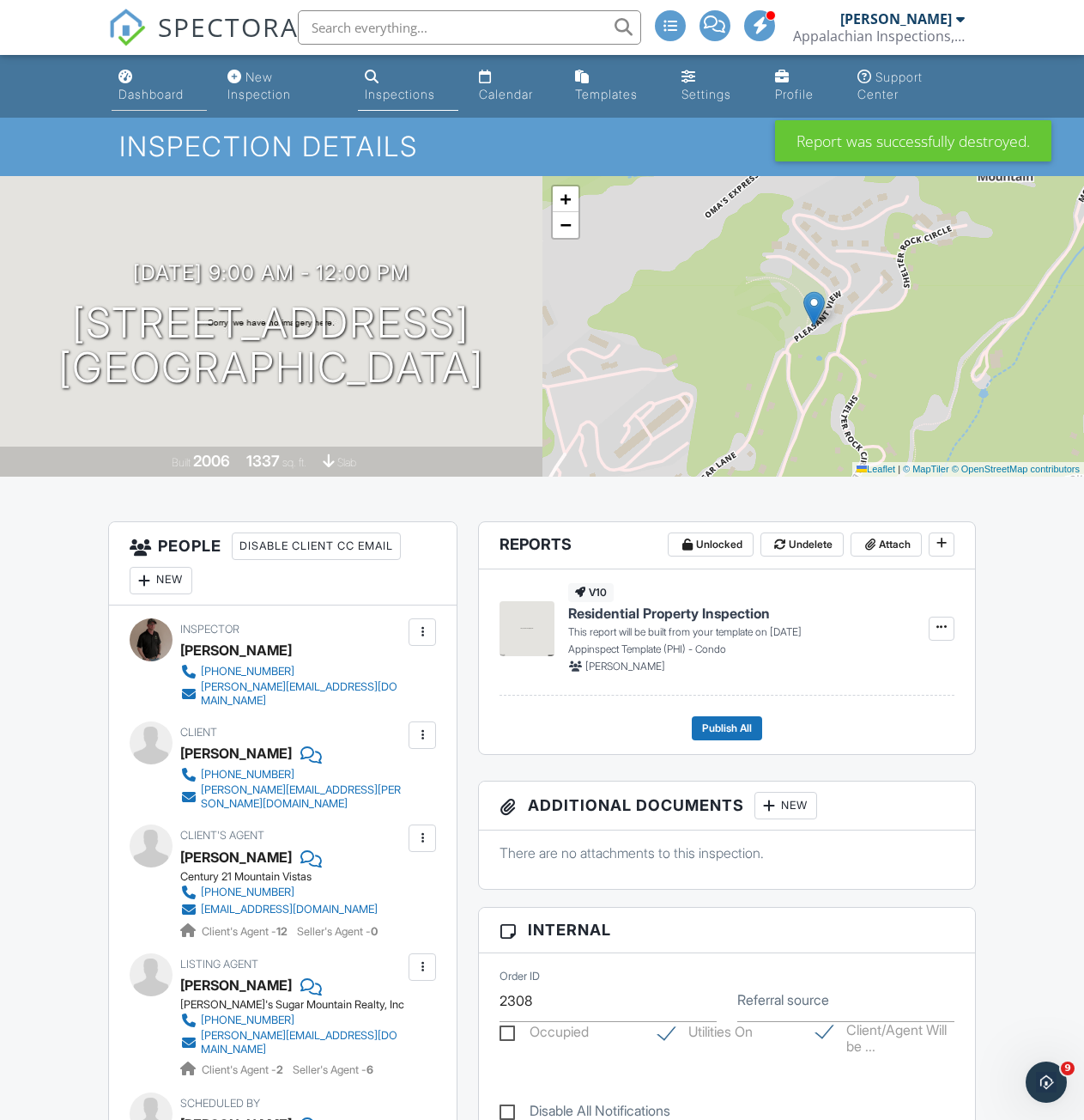
click at [131, 96] on div "Dashboard" at bounding box center [150, 94] width 65 height 14
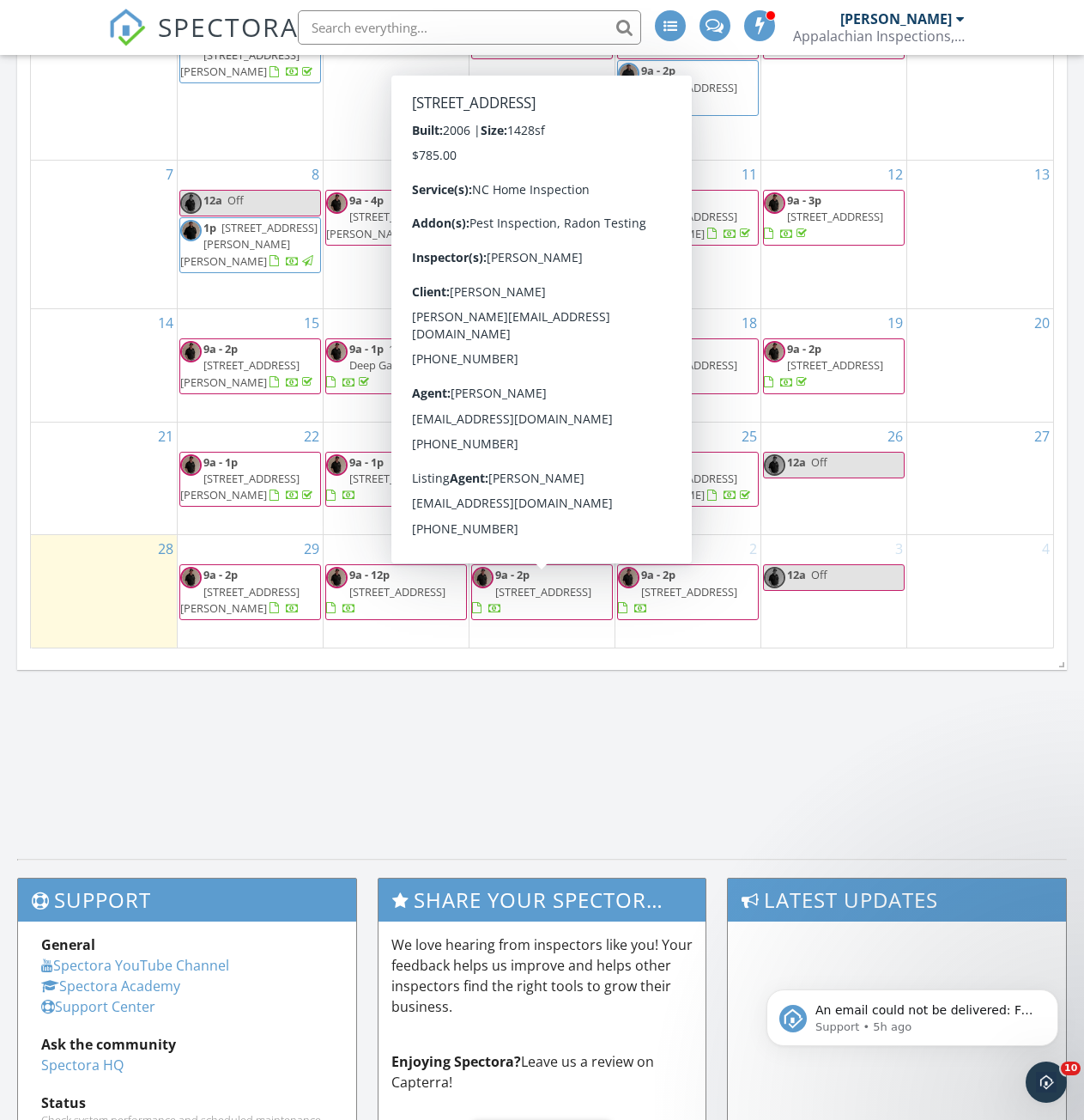
click at [564, 600] on span "[STREET_ADDRESS]" at bounding box center [542, 591] width 96 height 15
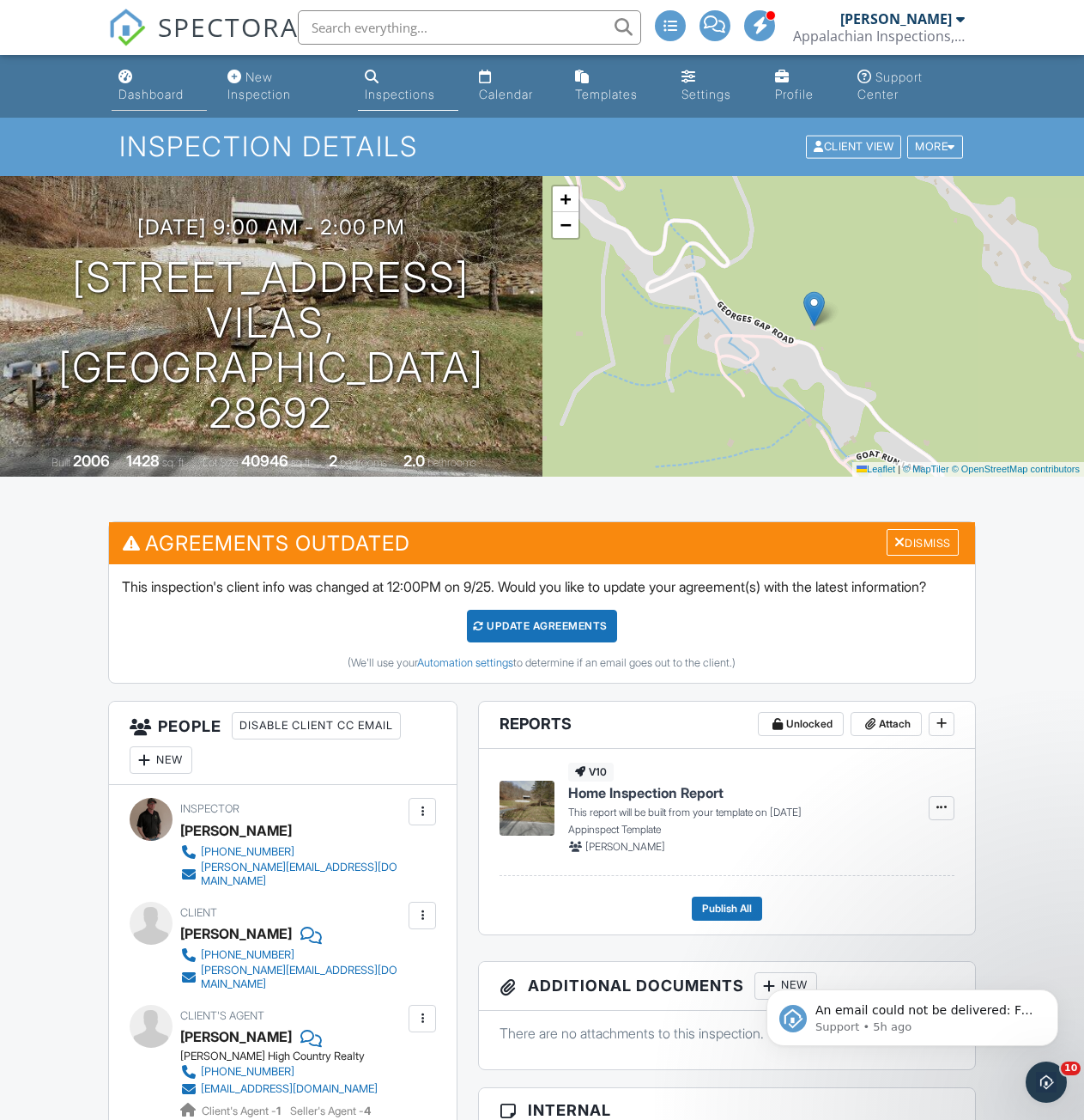
click at [137, 93] on div "Dashboard" at bounding box center [150, 94] width 65 height 14
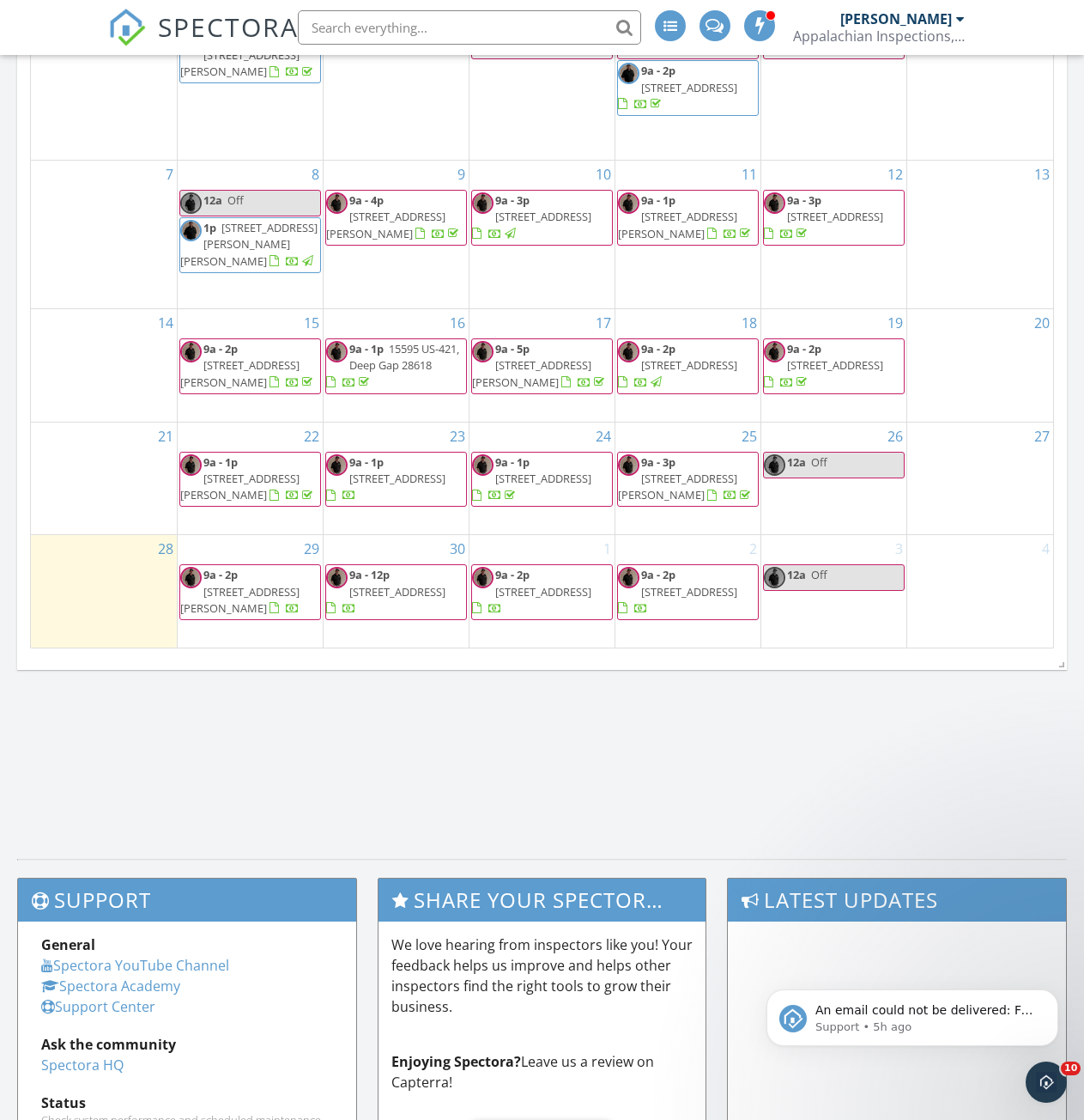
click at [696, 598] on span "[STREET_ADDRESS]" at bounding box center [689, 591] width 96 height 15
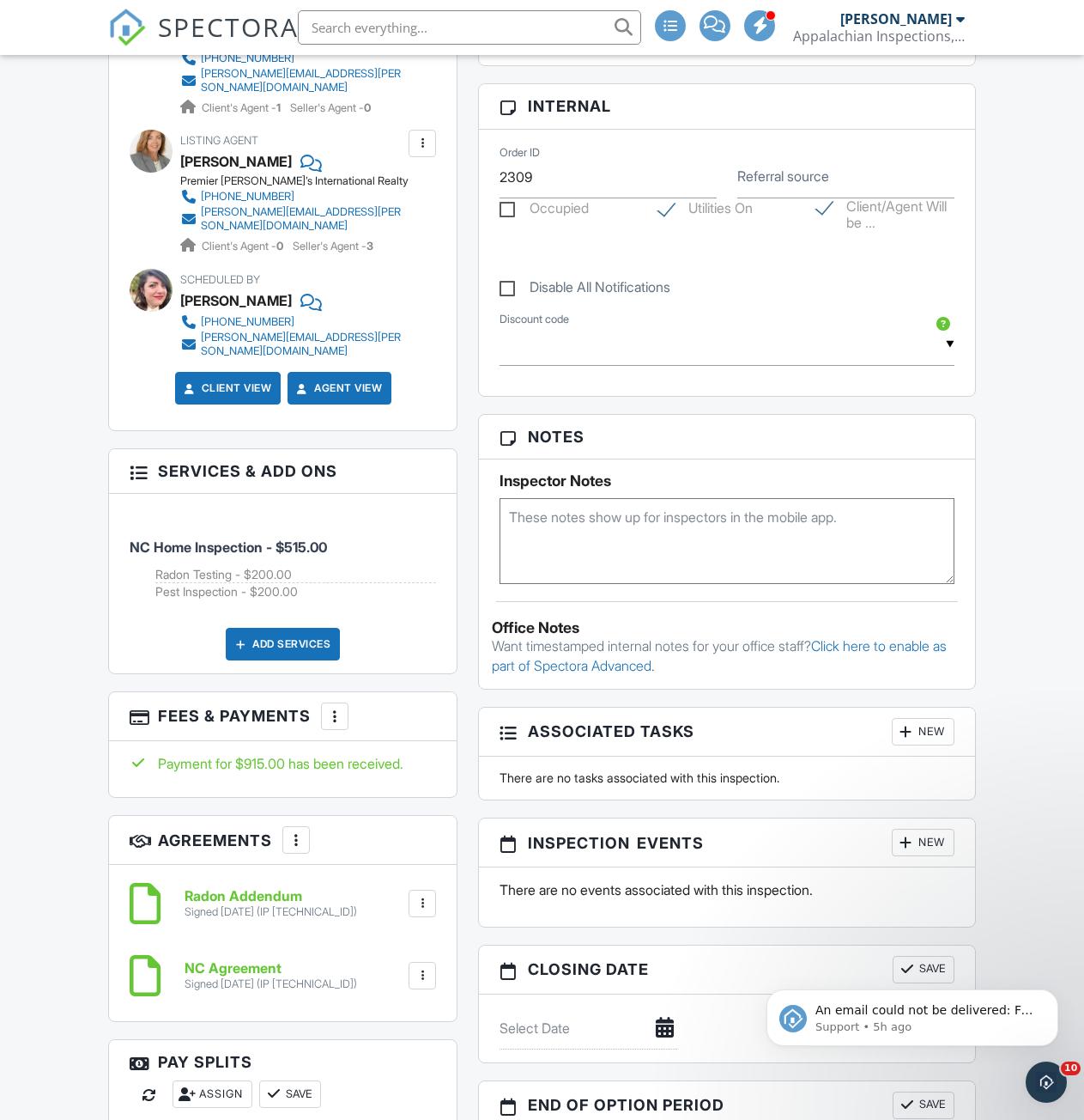
click at [567, 525] on textarea at bounding box center [726, 541] width 454 height 86
type textarea "1100"
click at [1017, 591] on div "Dashboard New Inspection Inspections Calendar Templates Settings Profile Suppor…" at bounding box center [542, 856] width 1084 height 3249
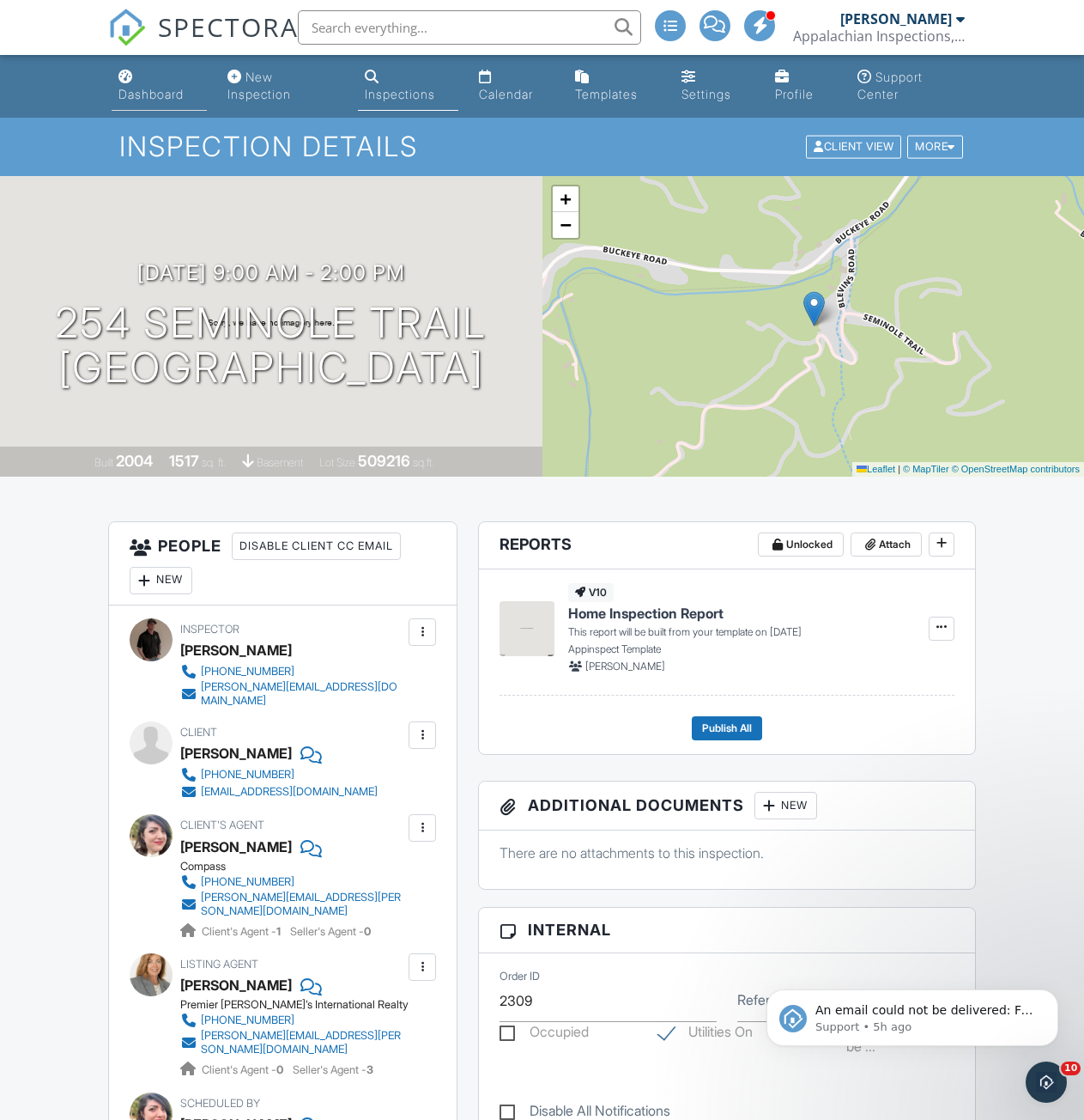
click at [149, 94] on div "Dashboard" at bounding box center [150, 94] width 65 height 14
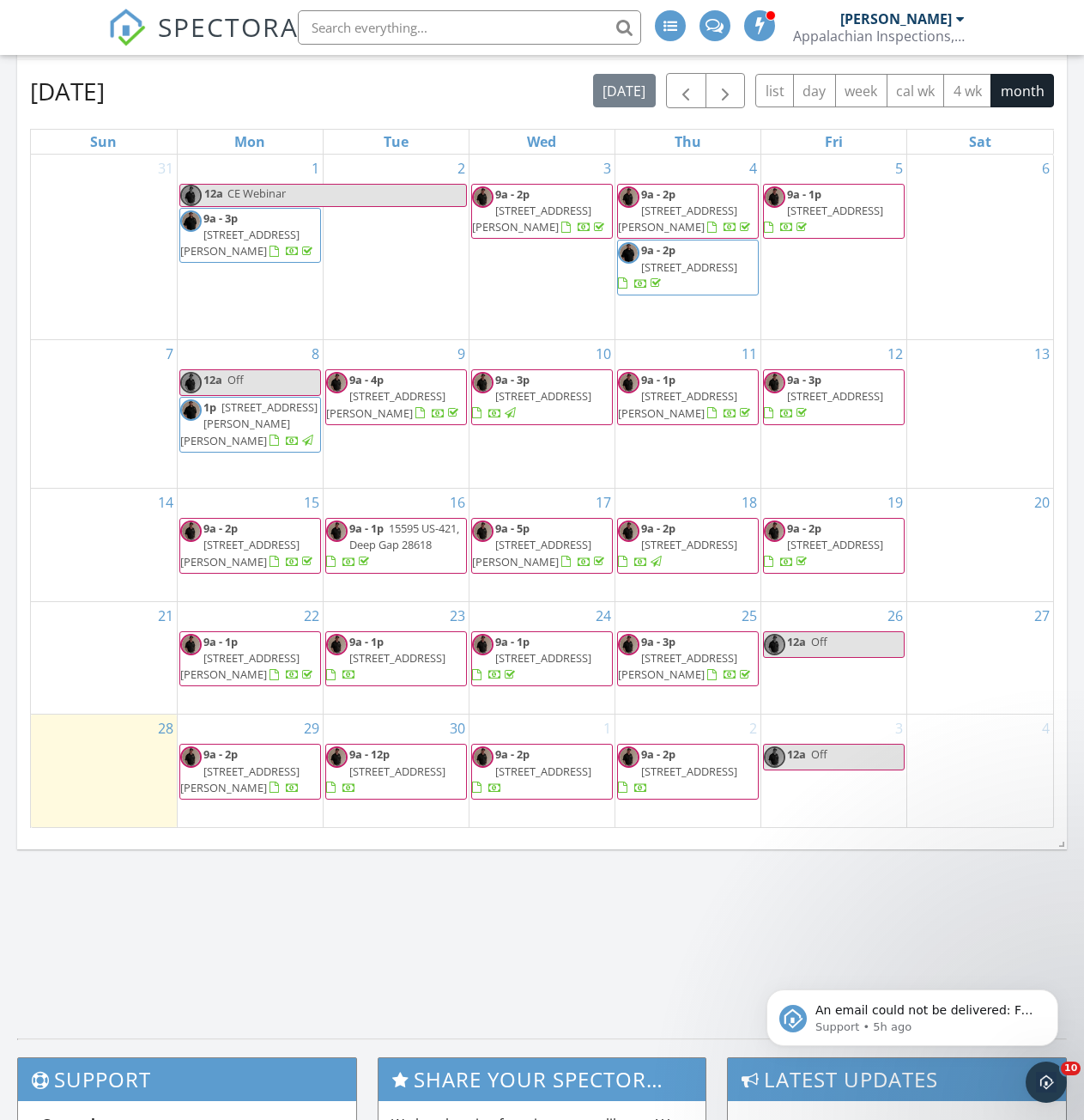
scroll to position [773, 0]
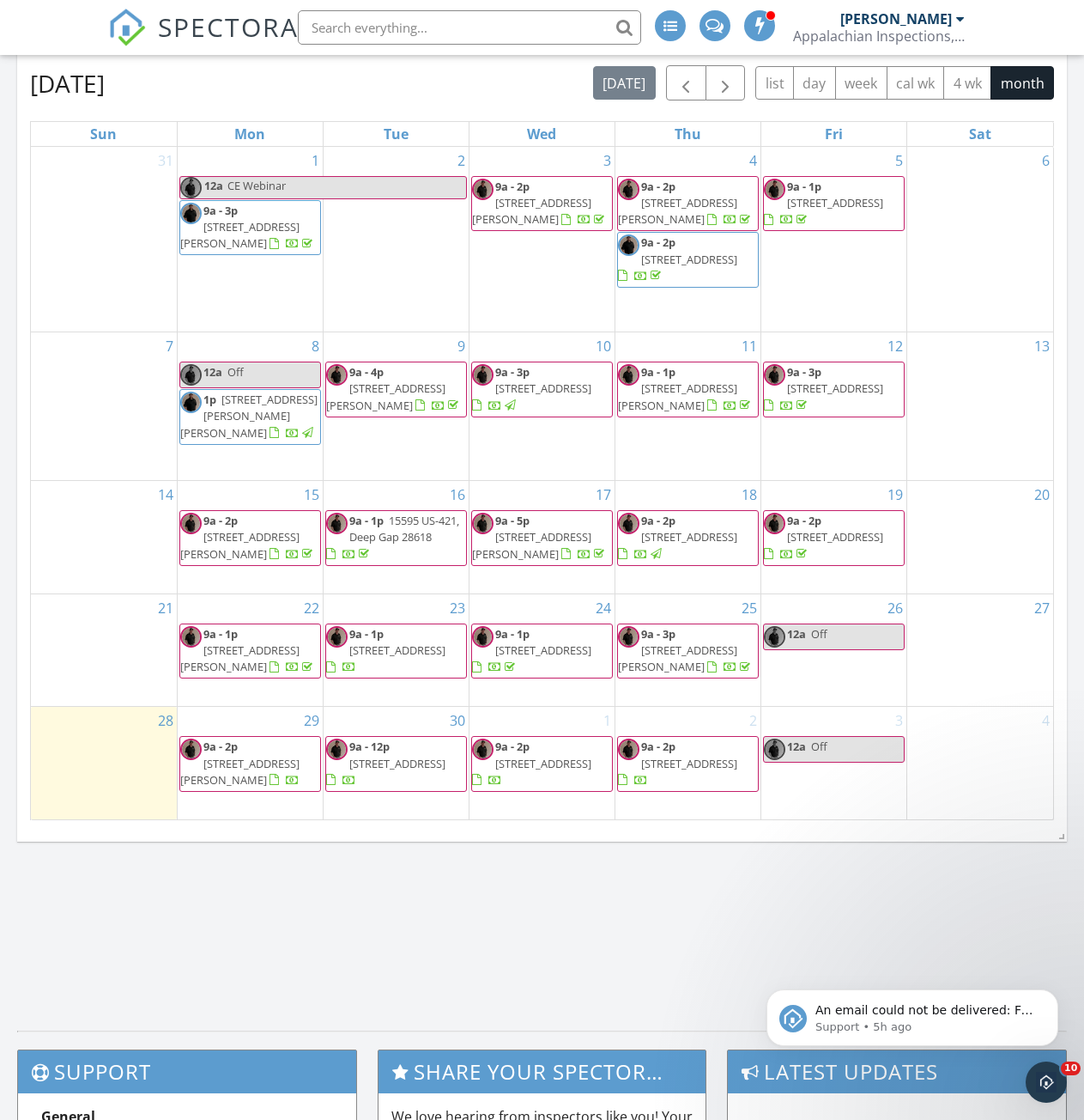
click at [696, 767] on span "[STREET_ADDRESS]" at bounding box center [689, 763] width 96 height 15
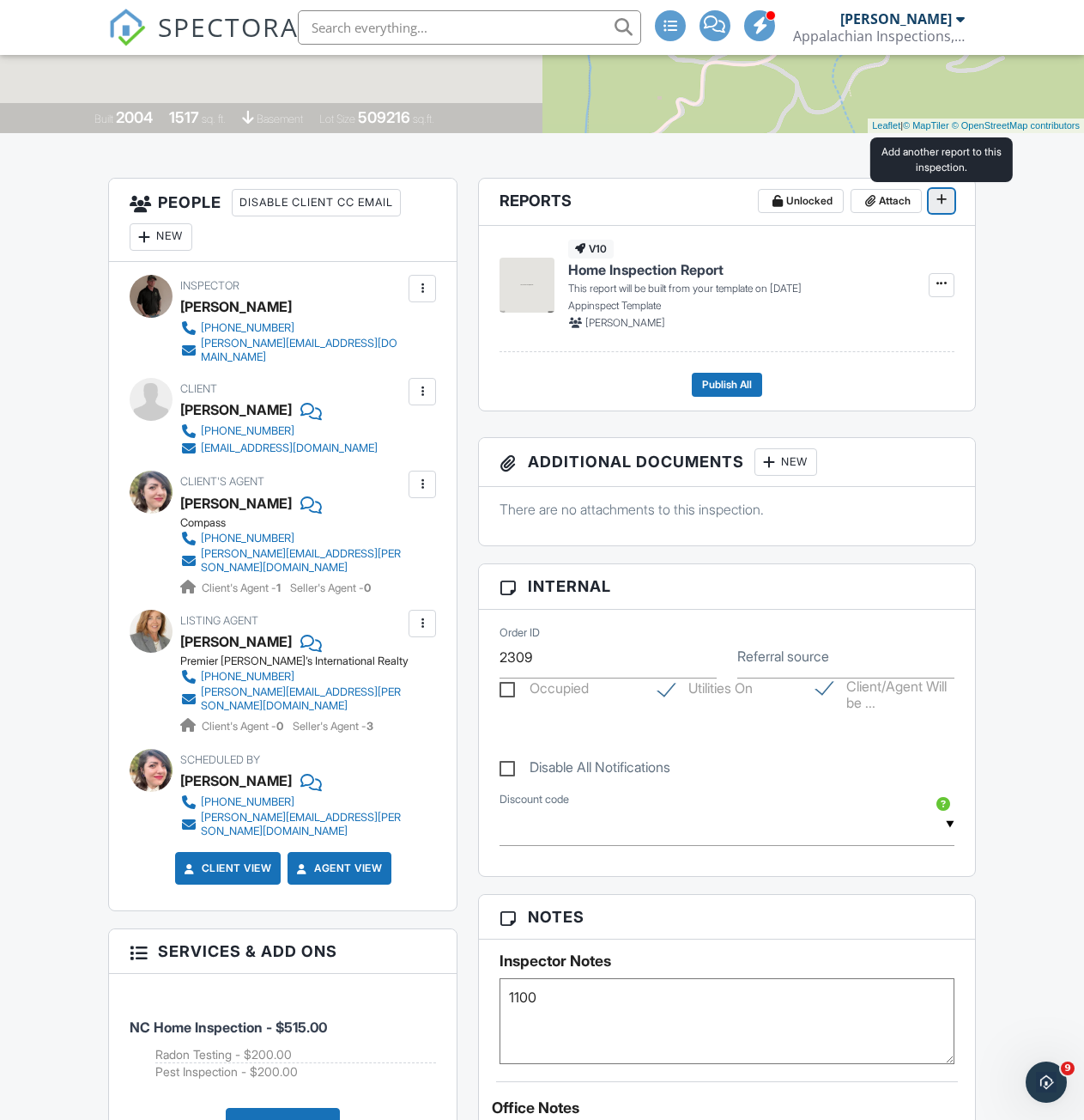
click at [944, 205] on icon at bounding box center [942, 199] width 11 height 12
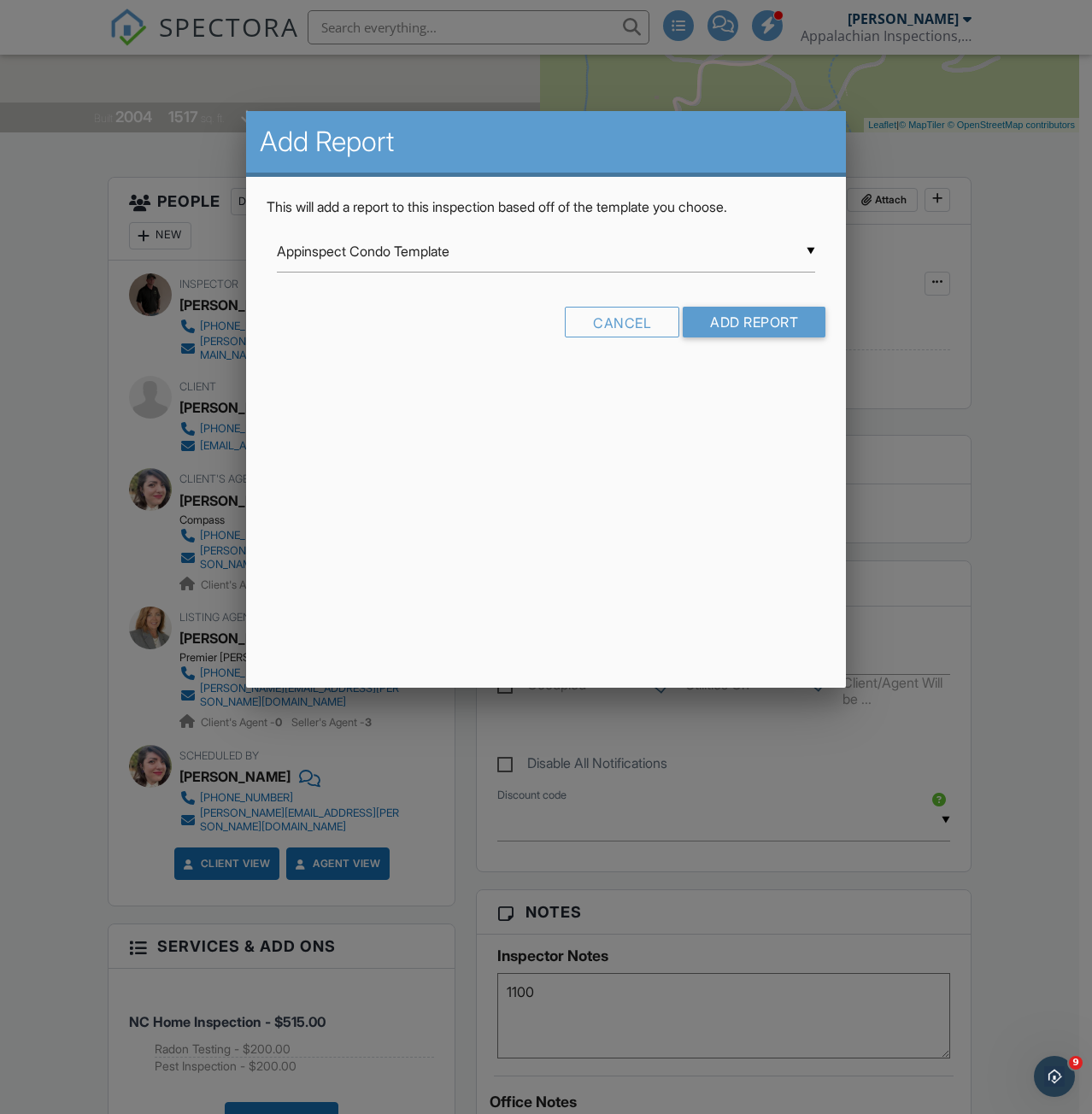
click at [466, 248] on div "▼ Appinspect Condo Template Appinspect Condo Template Appinspect Template Appin…" at bounding box center [546, 251] width 539 height 42
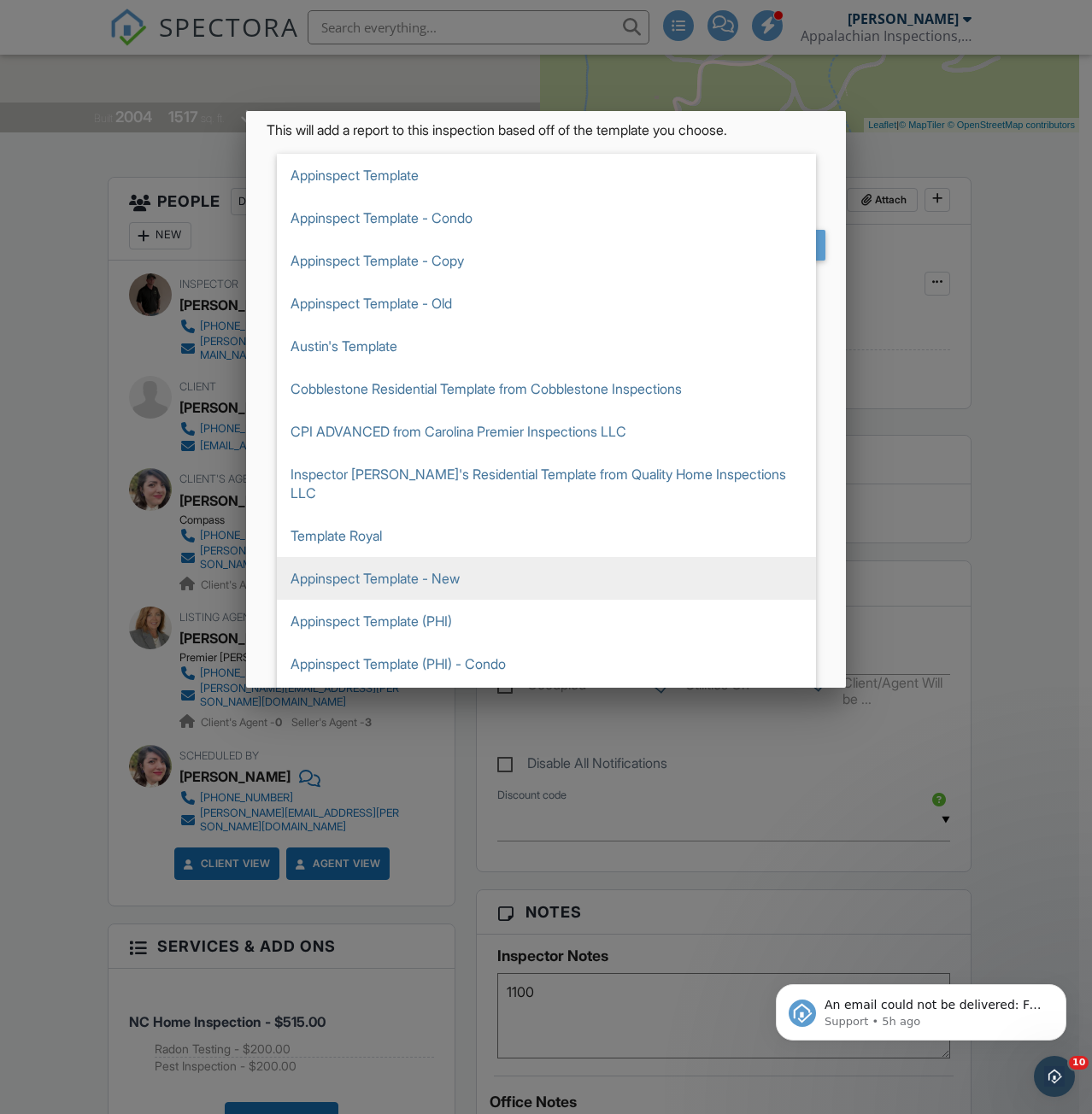
scroll to position [97, 0]
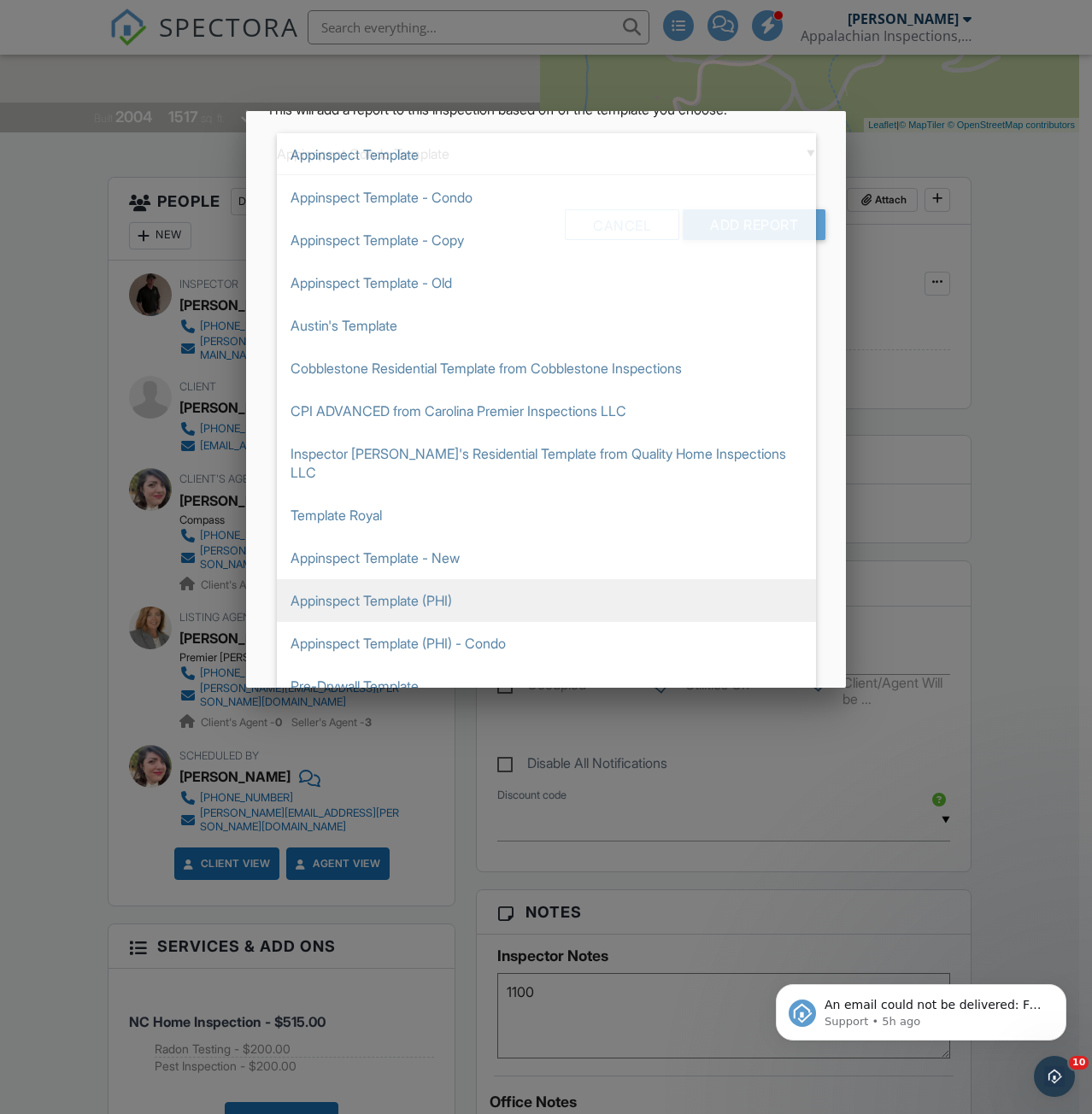
click at [429, 579] on span "Appinspect Template (PHI)" at bounding box center [546, 600] width 539 height 43
type input "Appinspect Template (PHI)"
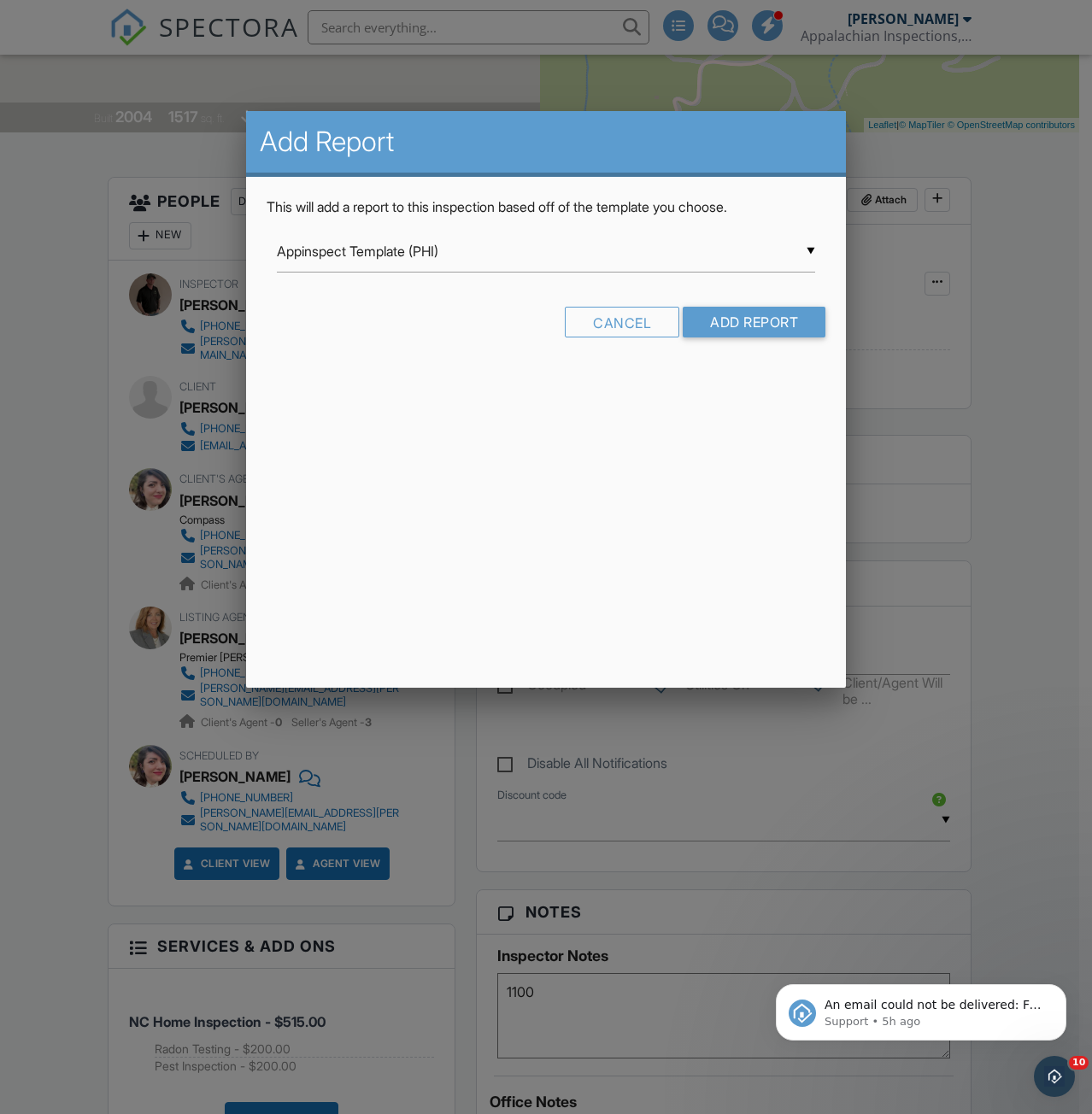
scroll to position [0, 0]
click at [725, 310] on input "Add Report" at bounding box center [754, 321] width 143 height 31
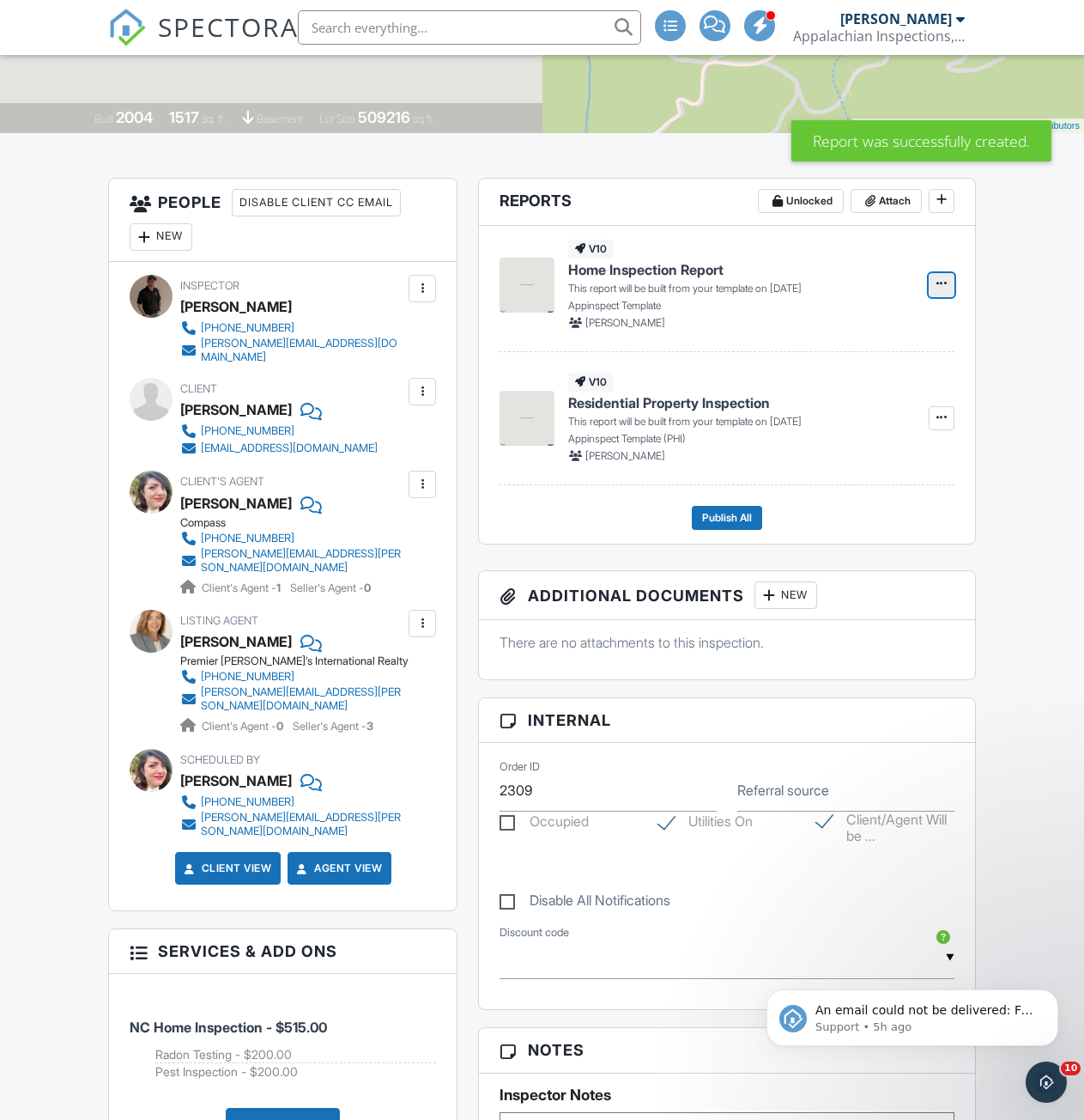
click at [938, 285] on icon at bounding box center [942, 283] width 11 height 12
click at [833, 409] on input "Delete Report" at bounding box center [856, 411] width 175 height 38
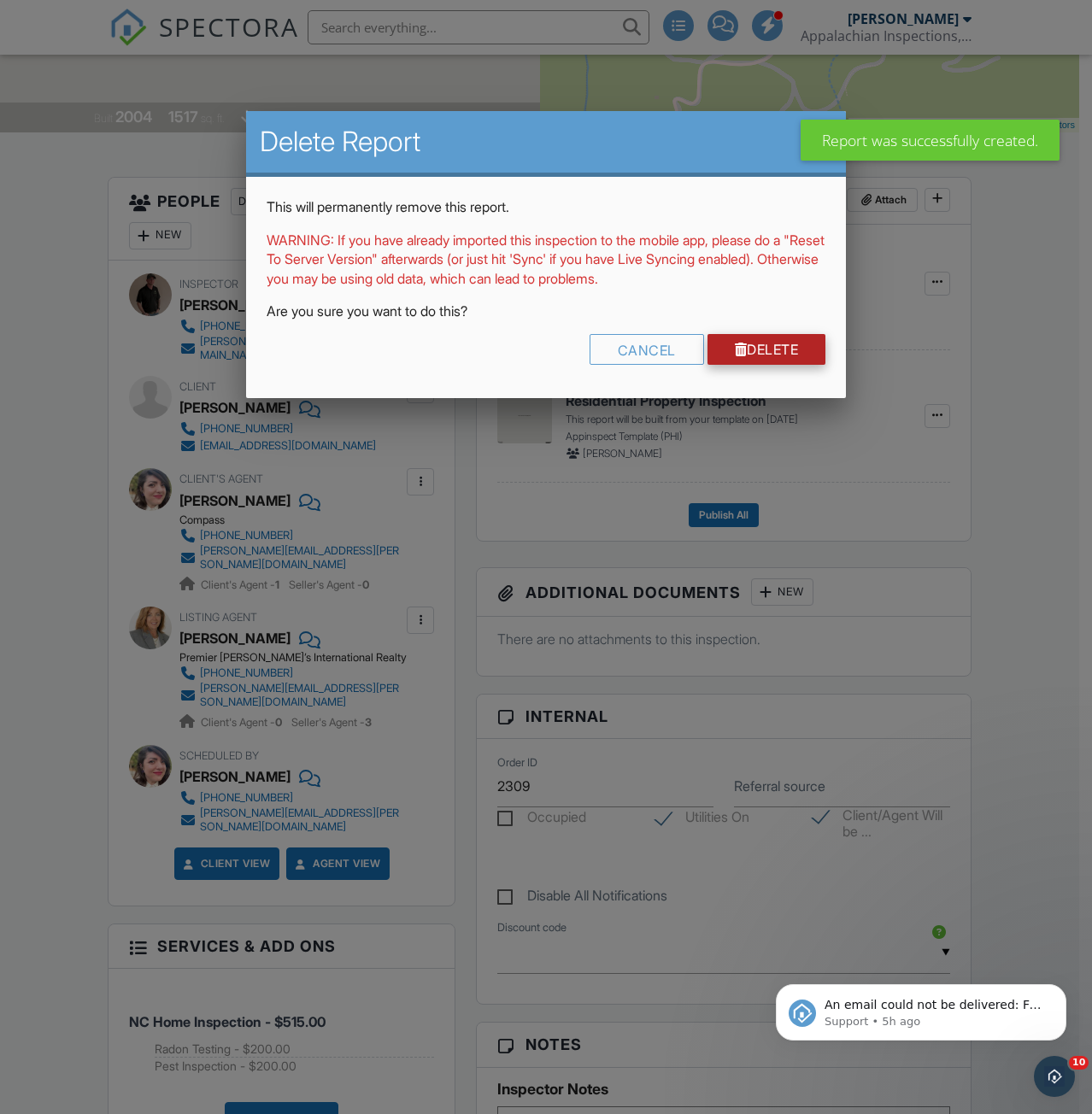
click at [788, 358] on link "Delete" at bounding box center [766, 349] width 118 height 31
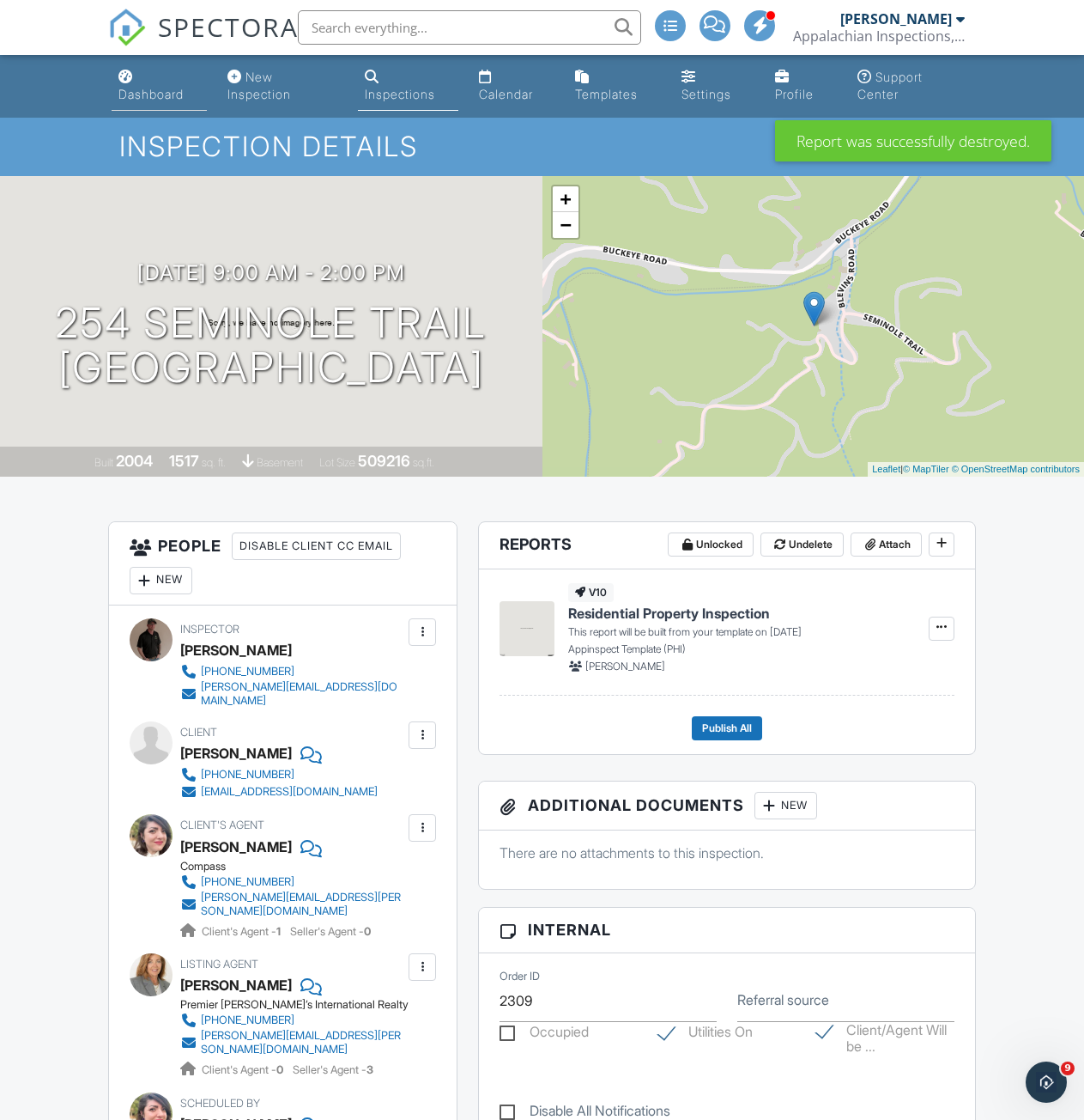
click at [154, 95] on div "Dashboard" at bounding box center [150, 94] width 65 height 14
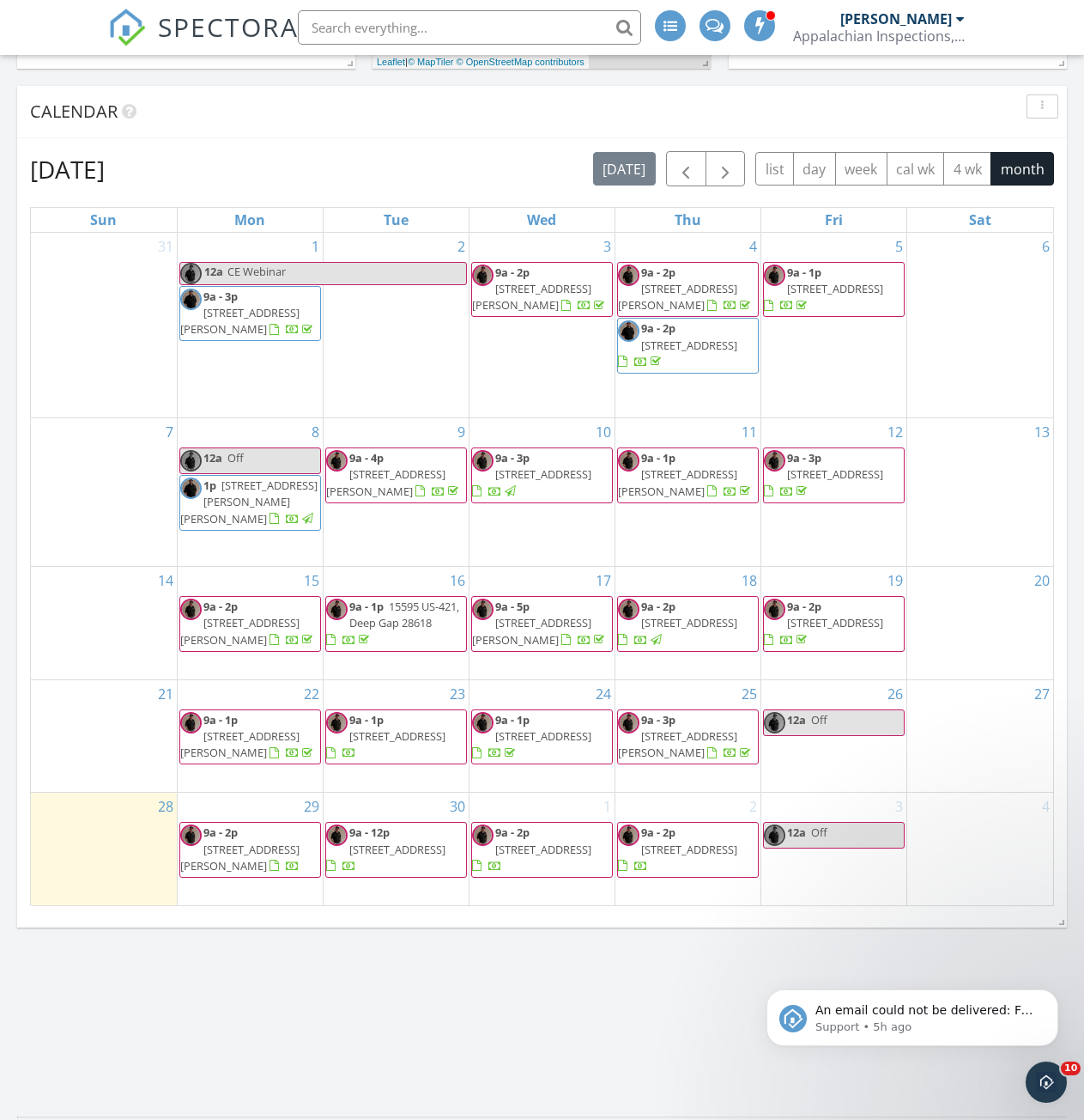
click at [533, 842] on link "9a - 2p [STREET_ADDRESS]" at bounding box center [532, 849] width 119 height 48
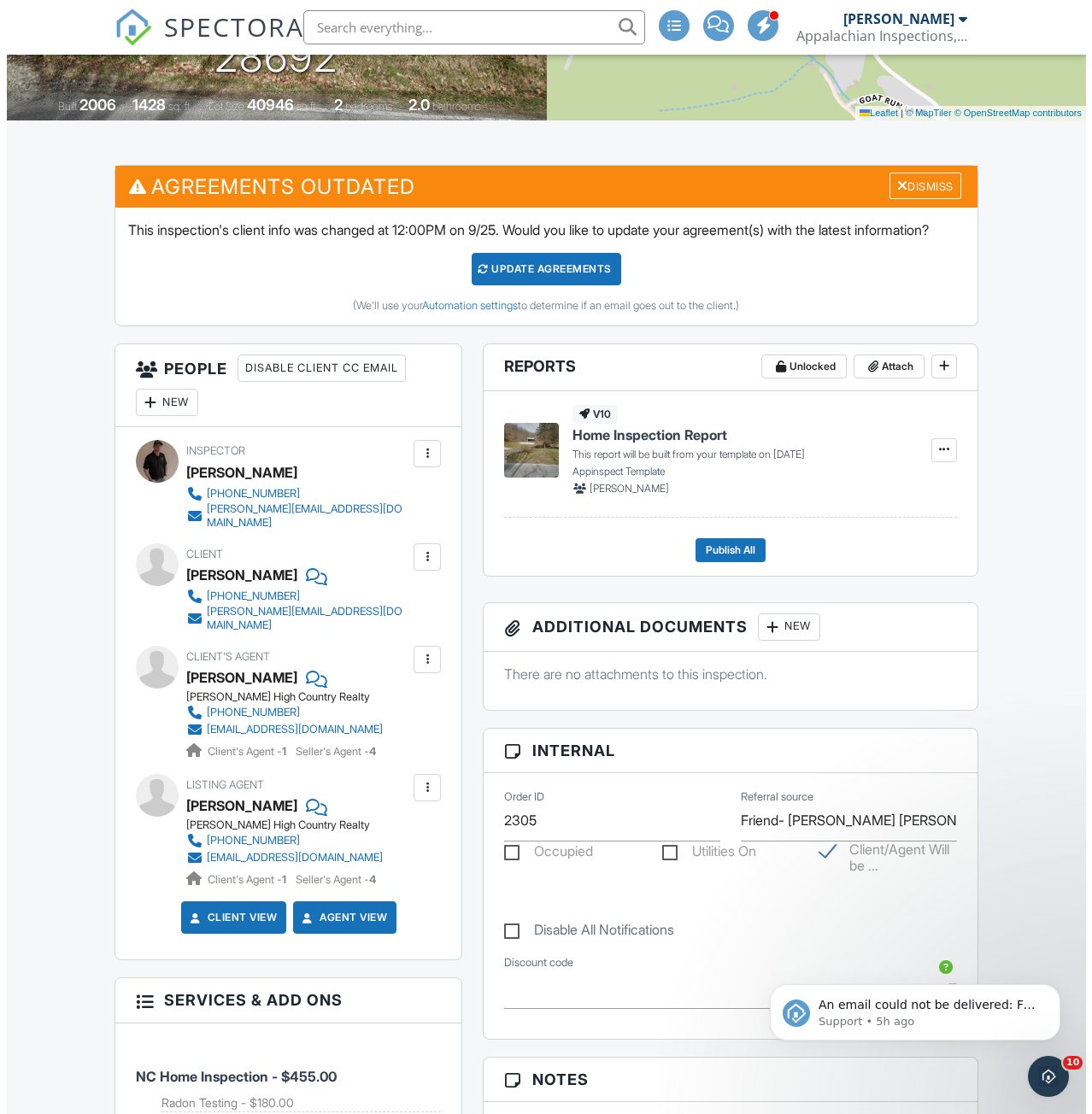
scroll to position [342, 0]
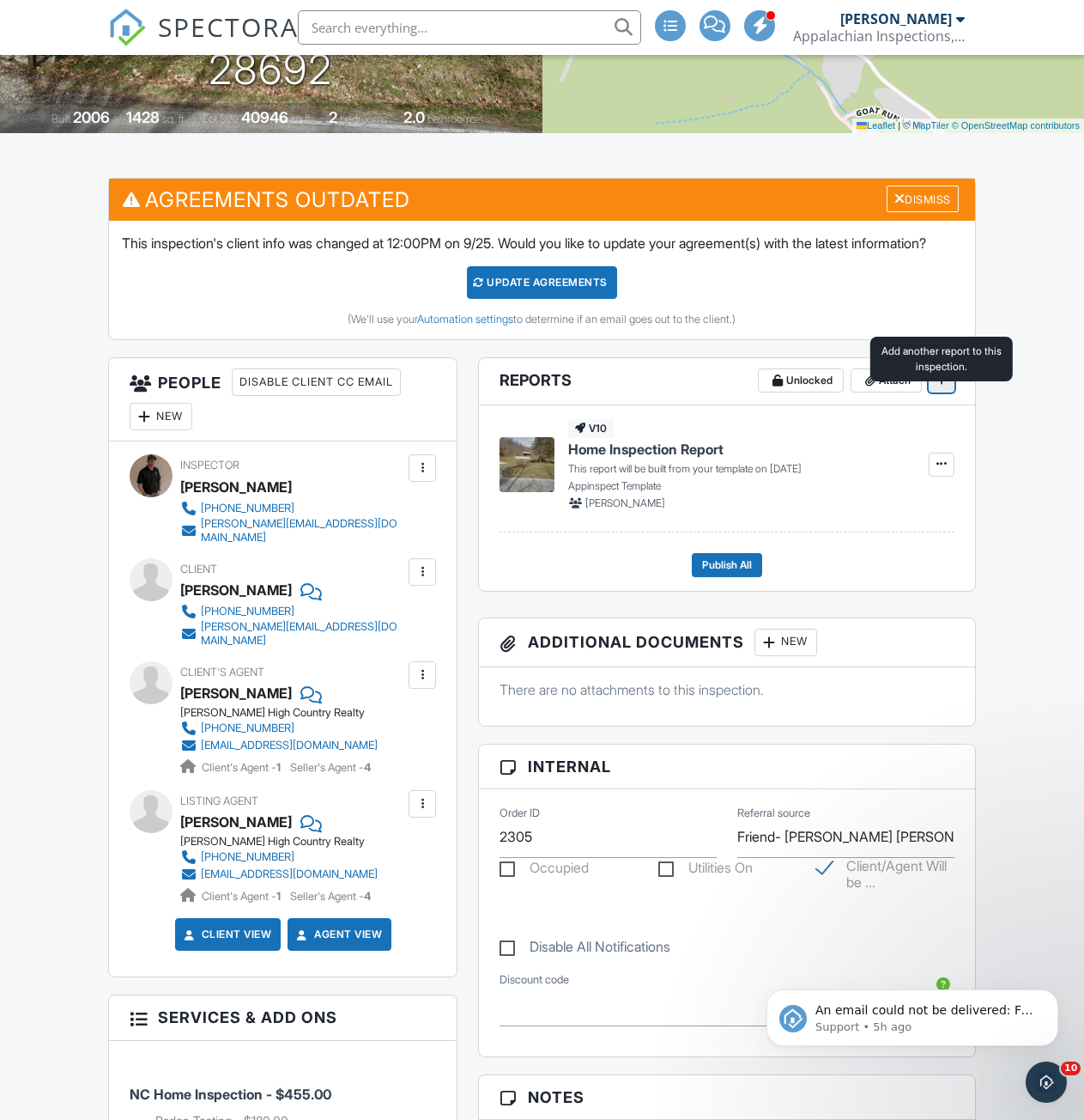
click at [938, 386] on icon at bounding box center [942, 379] width 11 height 12
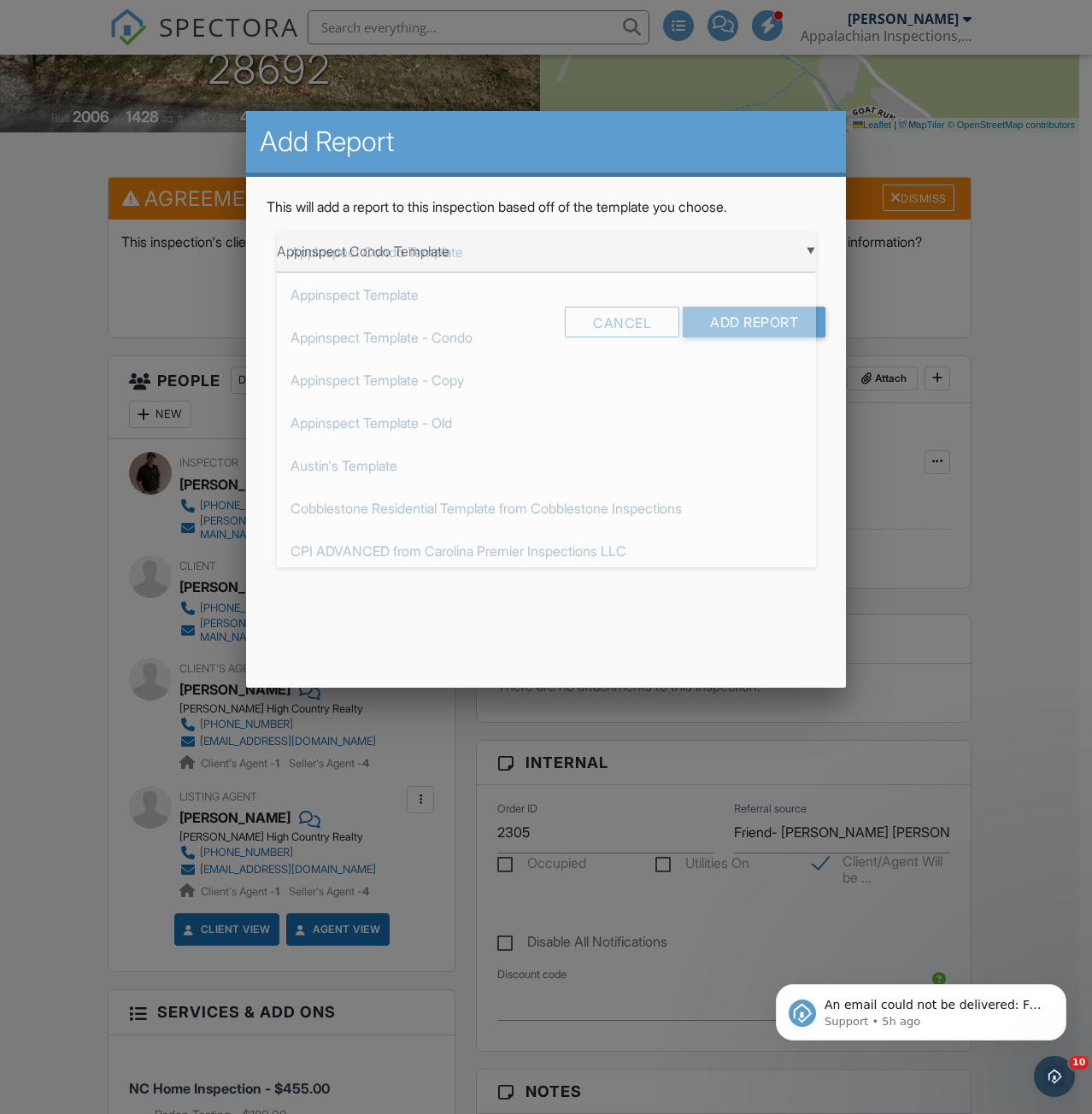
click at [432, 253] on div "▼ Appinspect Condo Template Appinspect Condo Template Appinspect Template Appin…" at bounding box center [546, 251] width 539 height 42
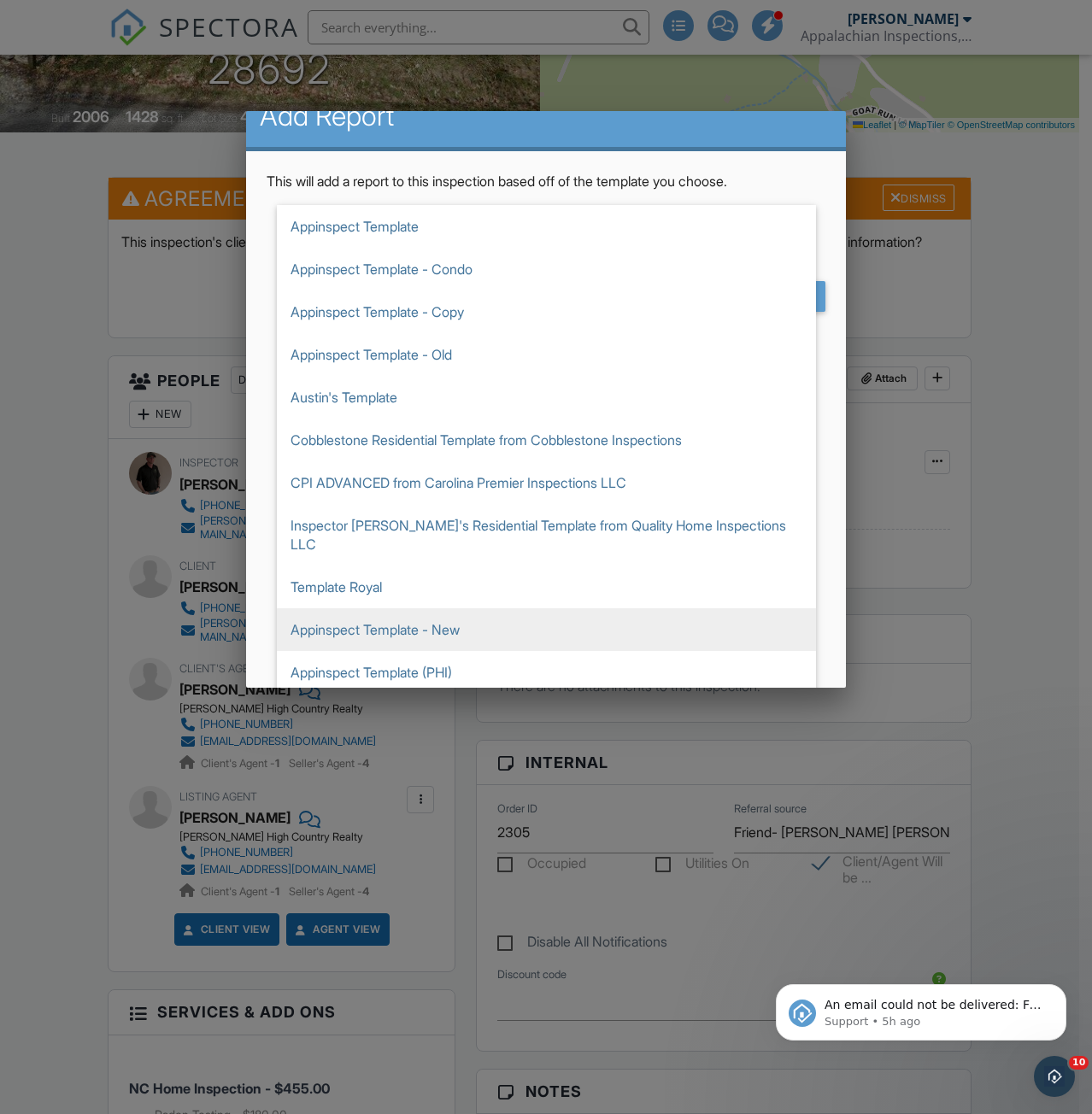
scroll to position [97, 0]
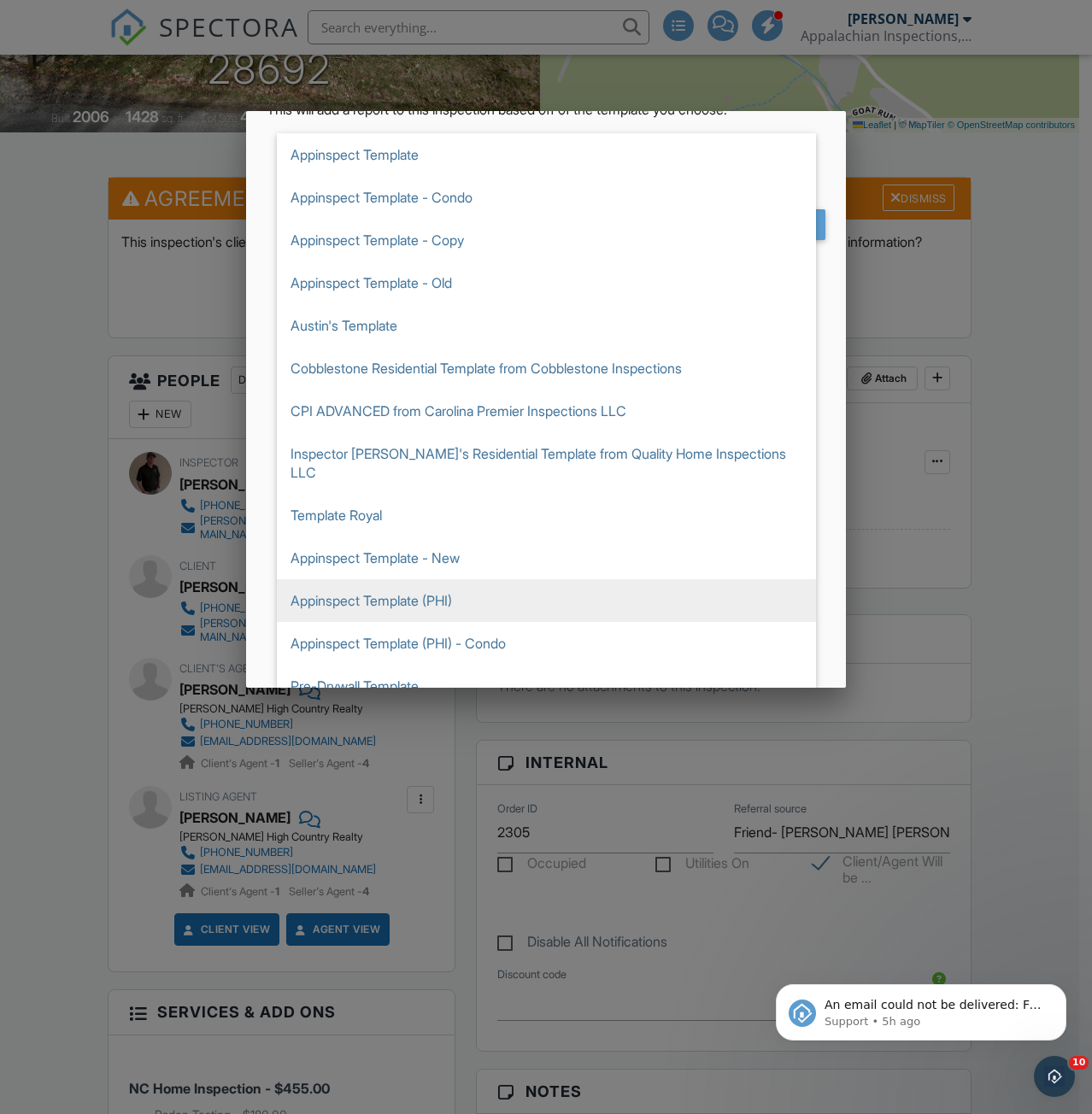
click at [419, 579] on span "Appinspect Template (PHI)" at bounding box center [546, 600] width 539 height 43
type input "Appinspect Template (PHI)"
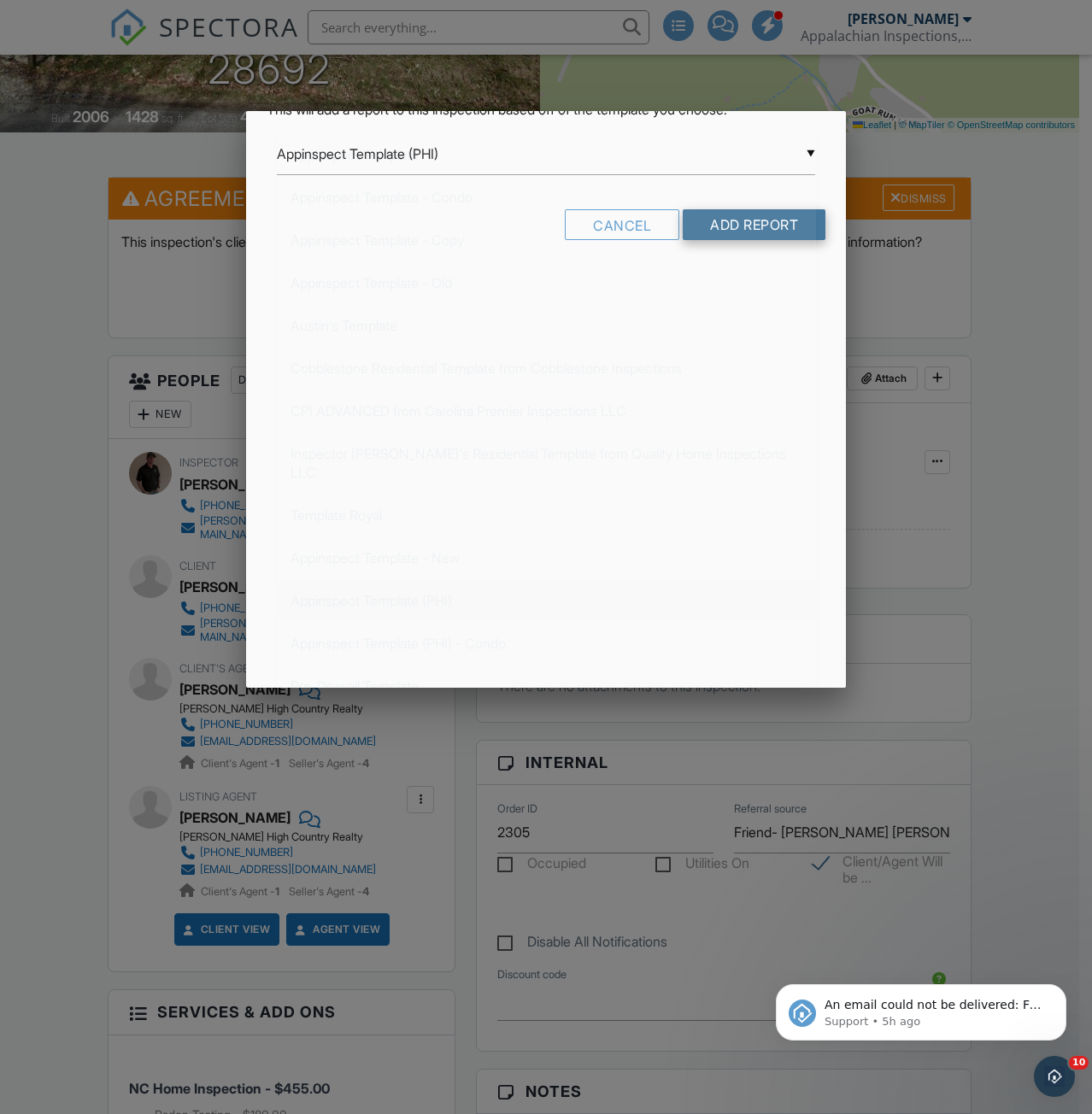
scroll to position [0, 0]
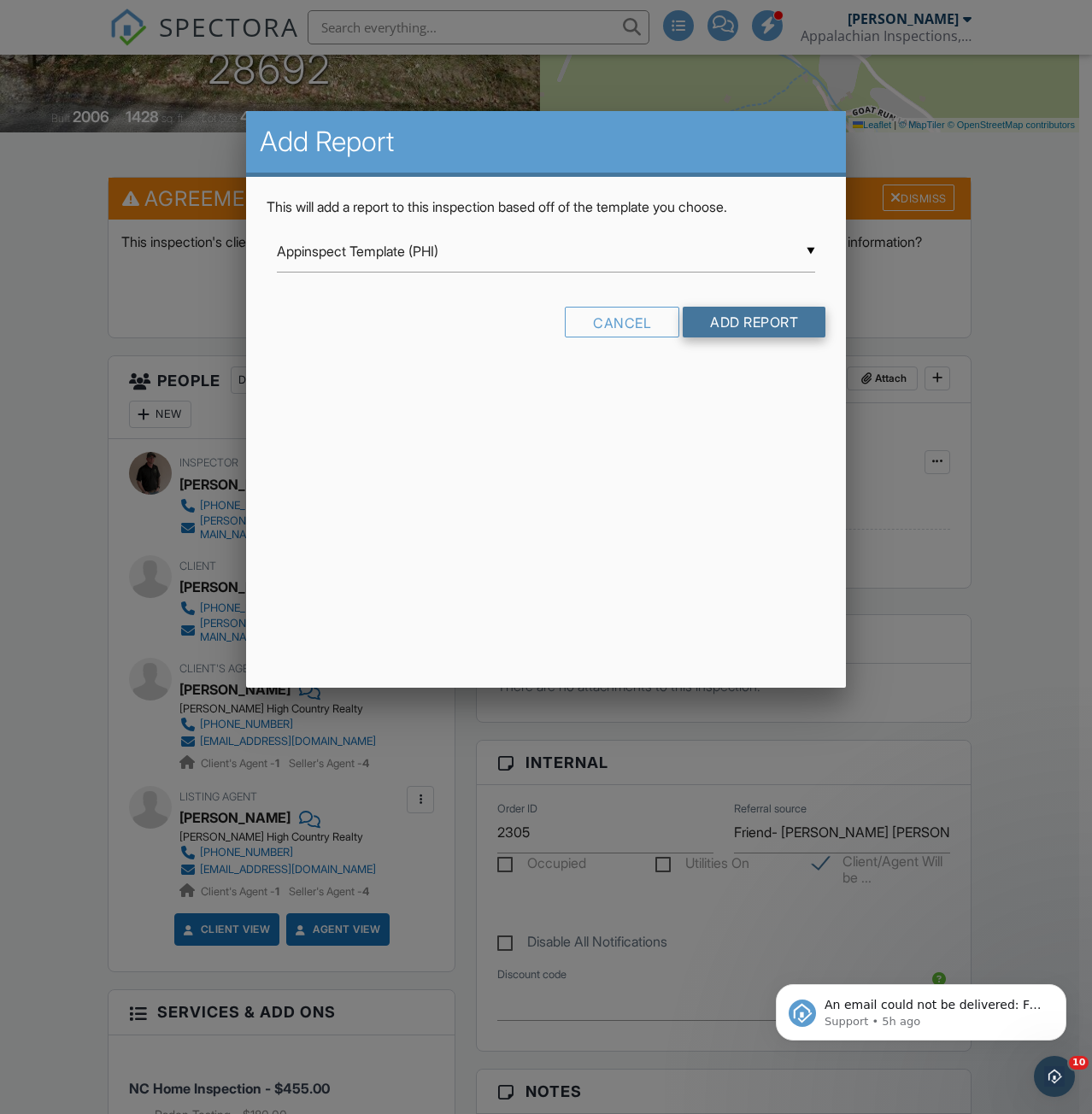
click at [771, 313] on input "Add Report" at bounding box center [754, 321] width 143 height 31
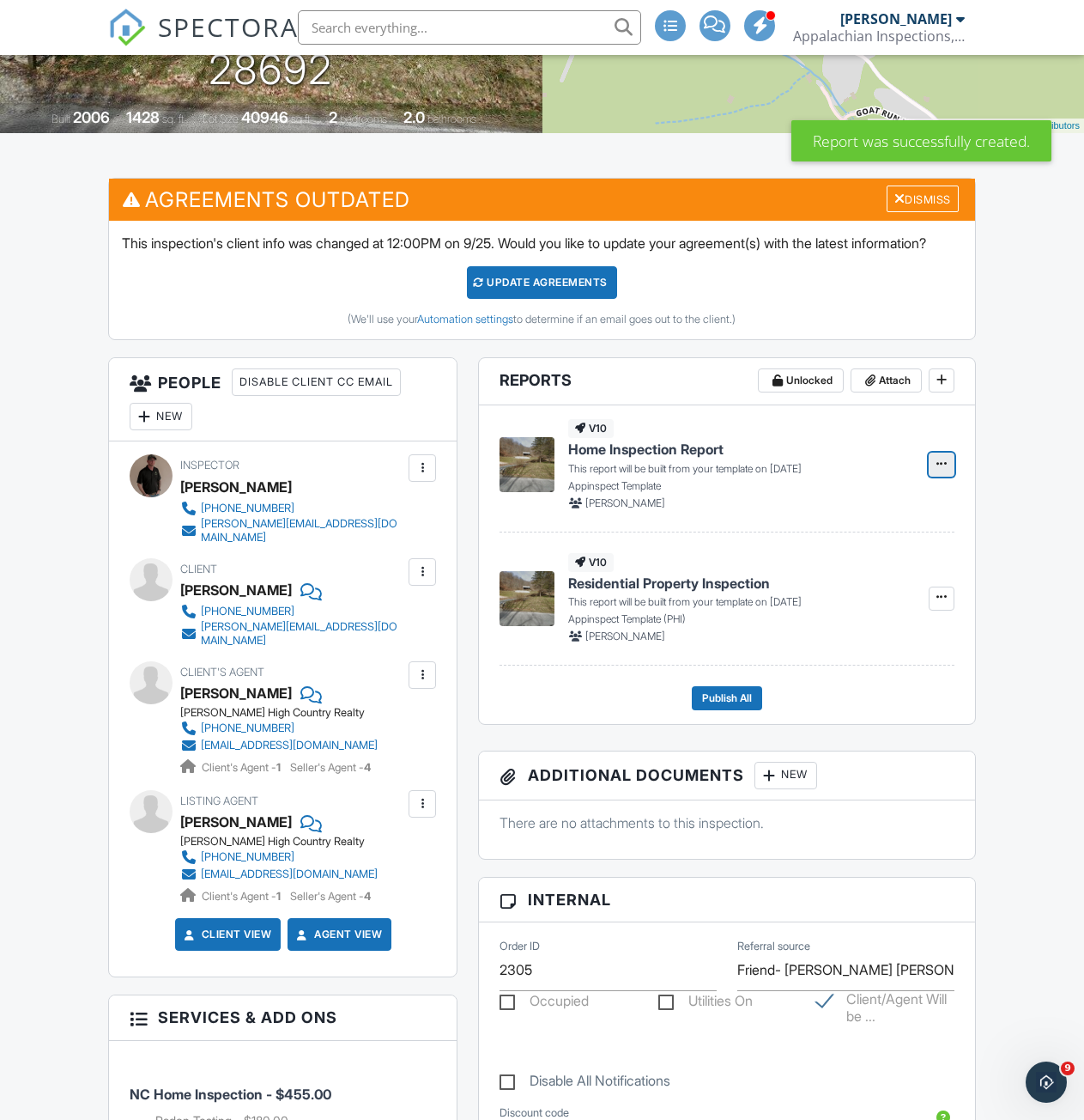
click at [943, 470] on icon at bounding box center [942, 463] width 11 height 12
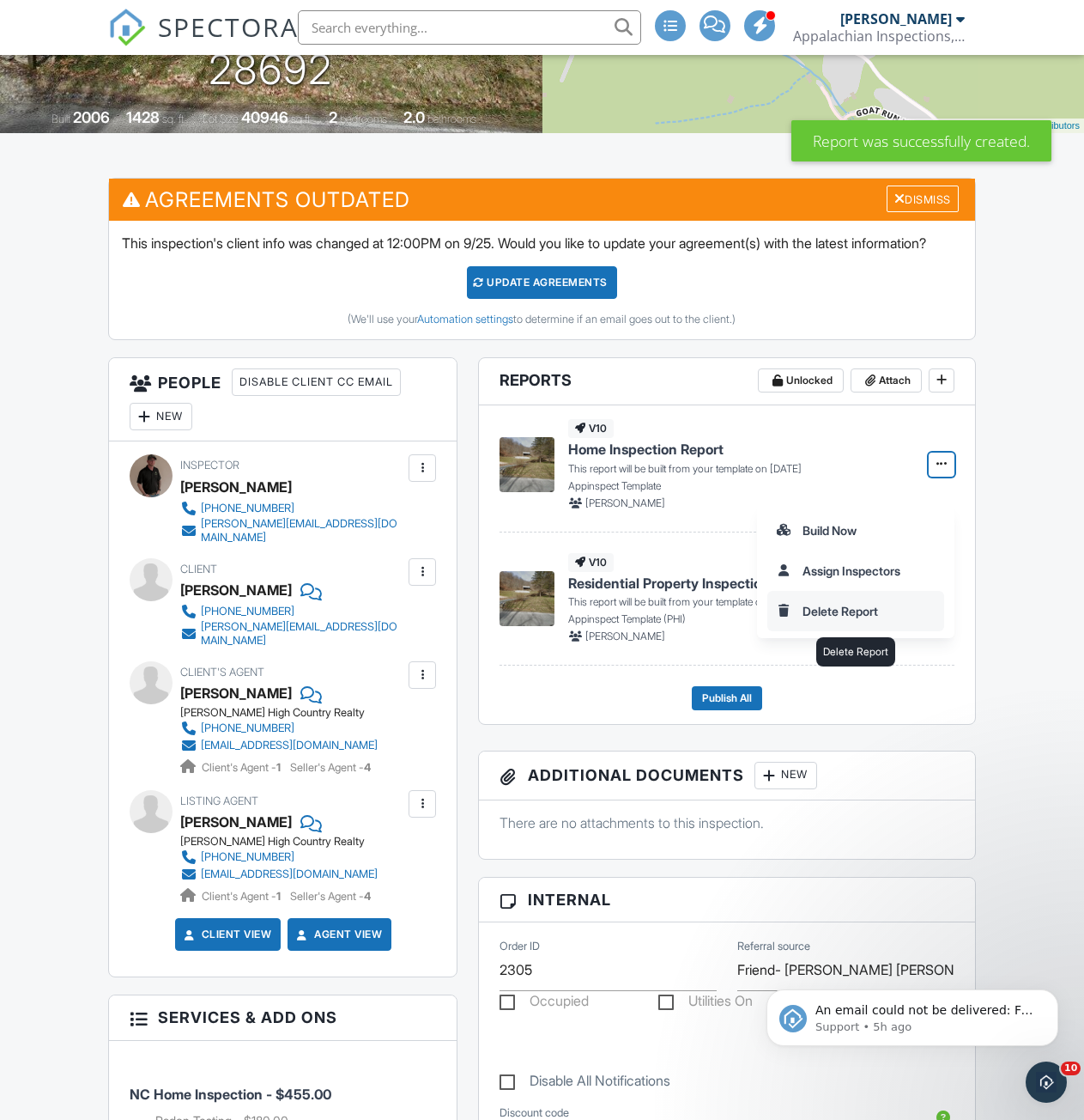
click at [826, 612] on input "Delete Report" at bounding box center [856, 611] width 175 height 38
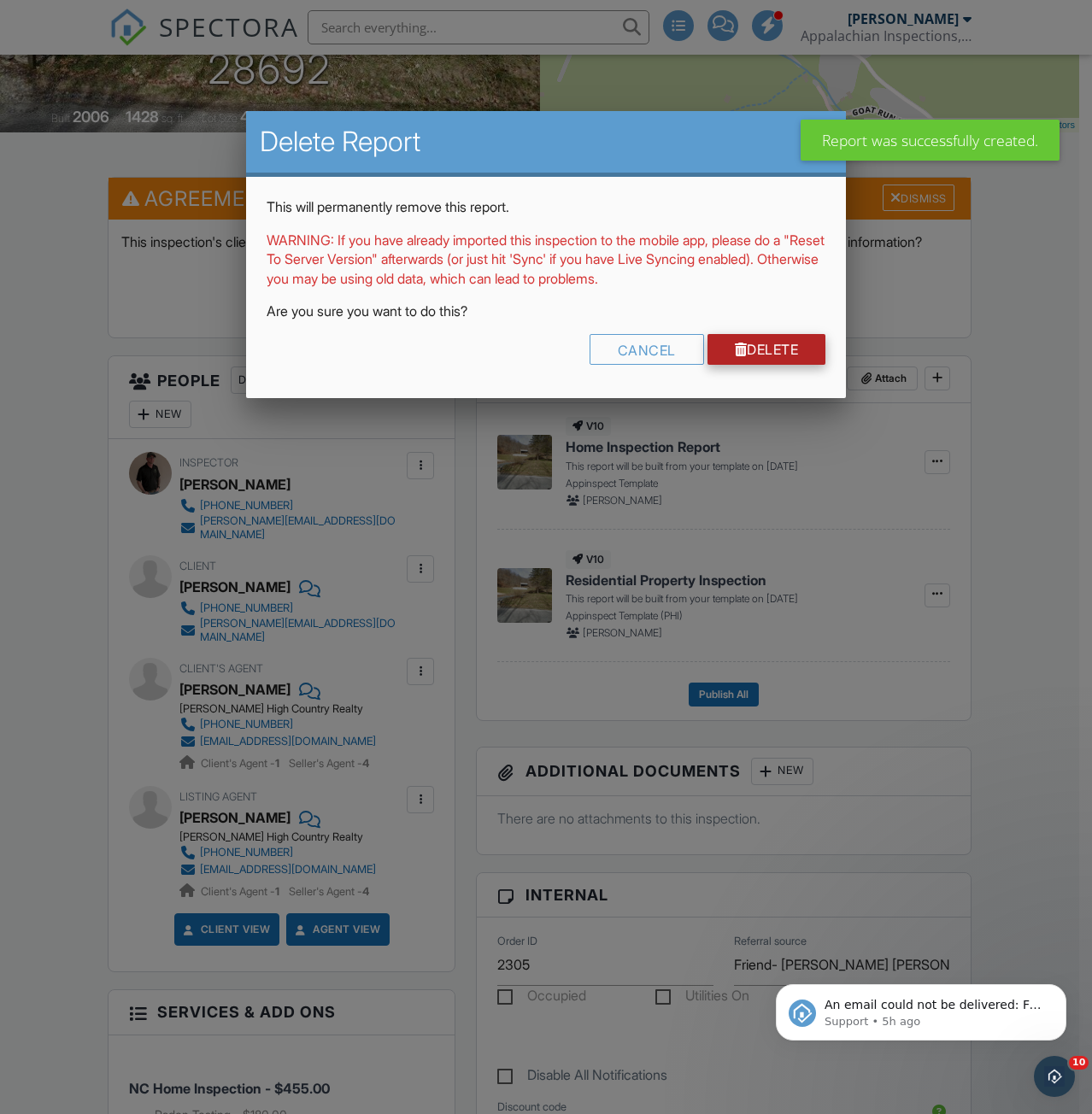
click at [773, 360] on link "Delete" at bounding box center [766, 349] width 118 height 31
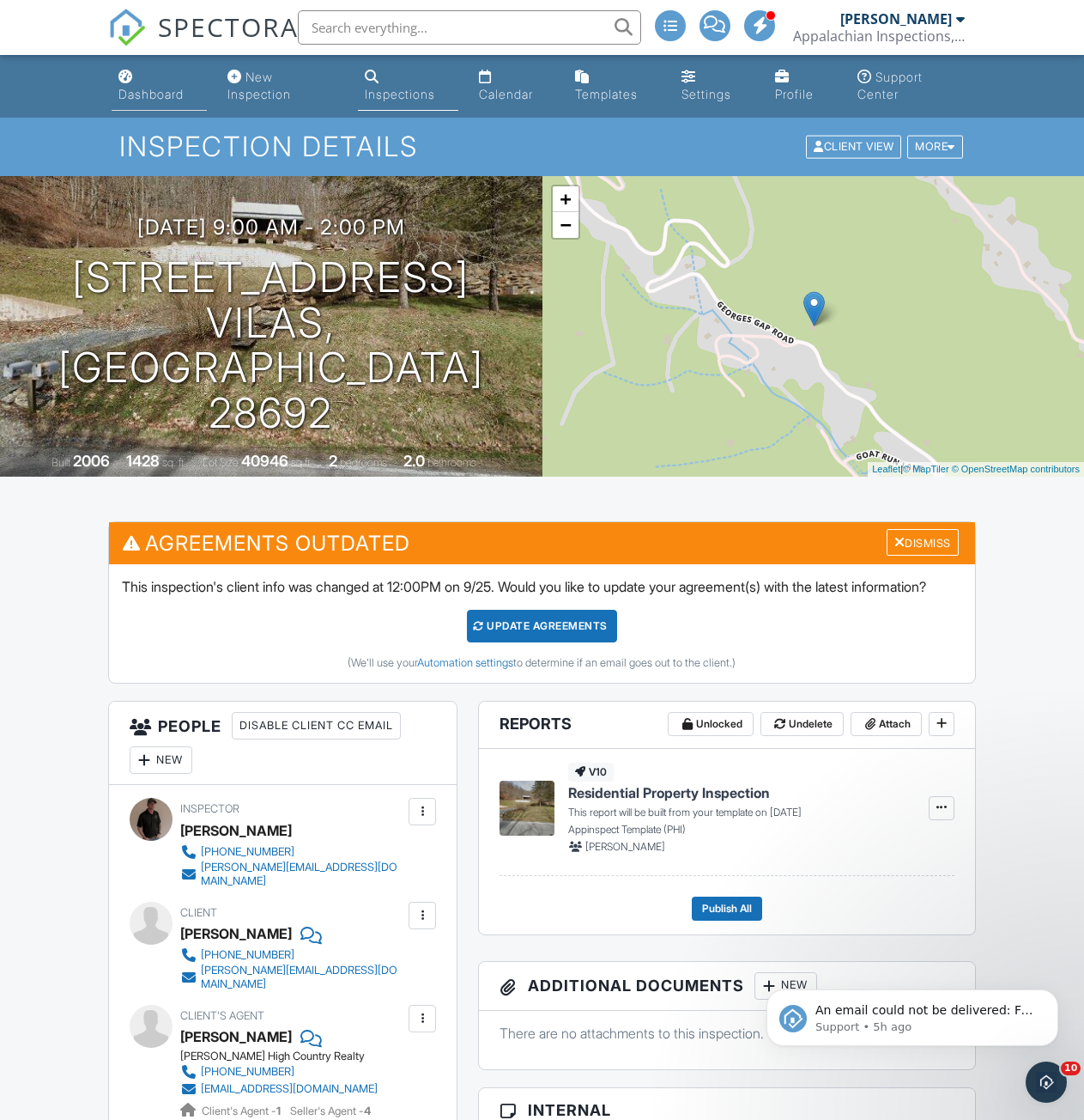
click at [154, 100] on div "Dashboard" at bounding box center [150, 94] width 65 height 14
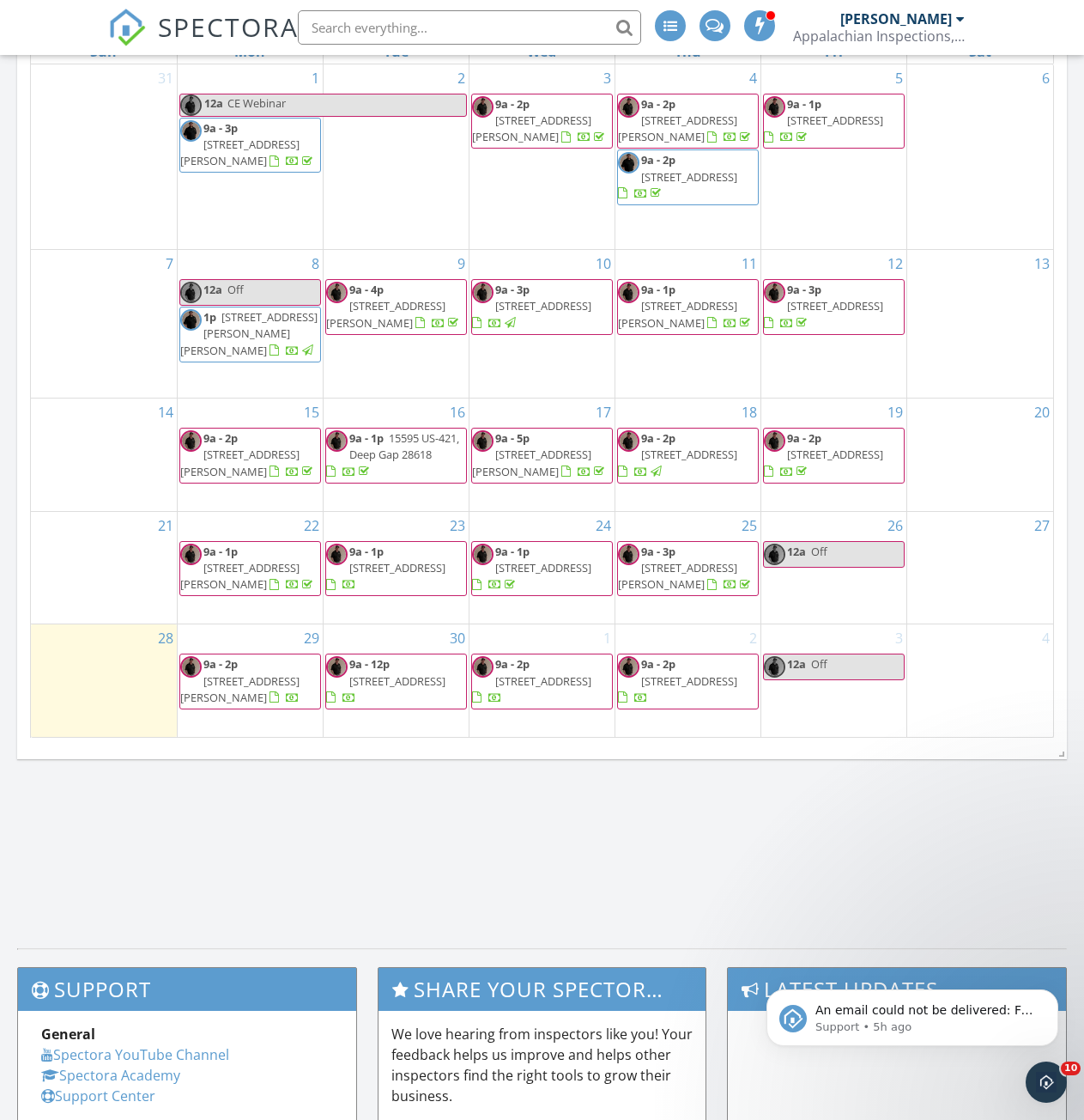
scroll to position [172, 0]
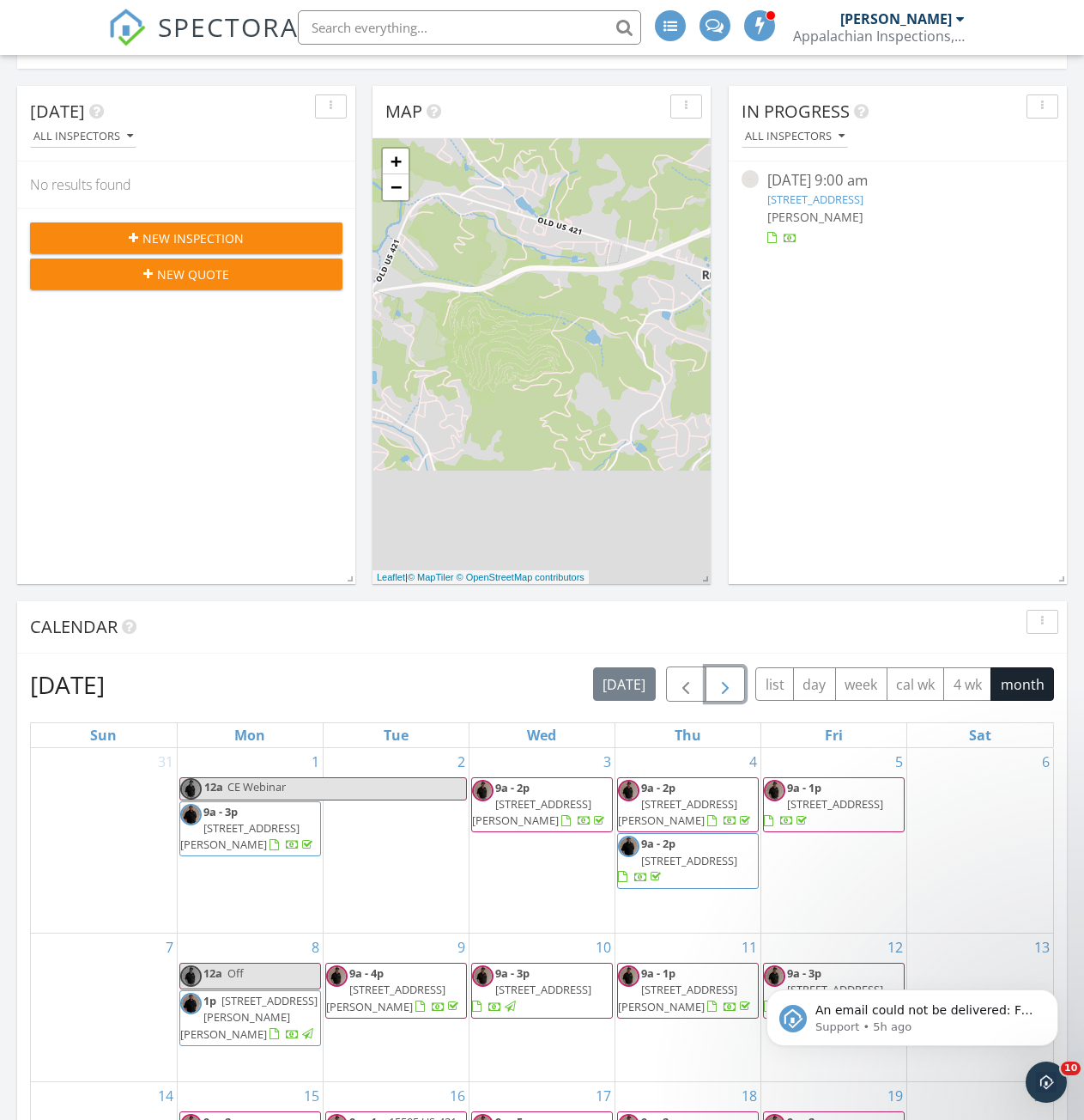
click at [735, 688] on span "button" at bounding box center [725, 684] width 21 height 21
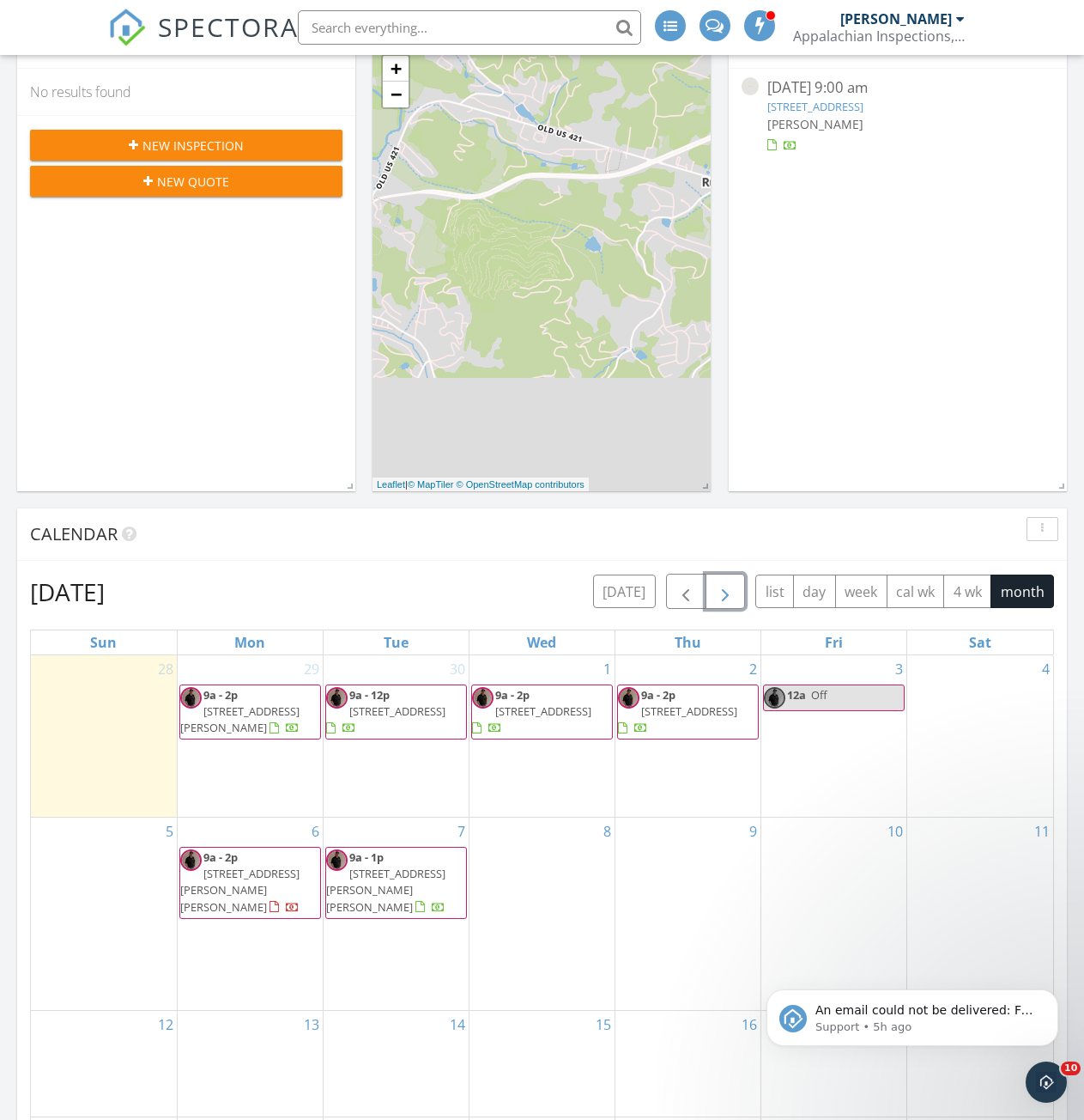
scroll to position [258, 0]
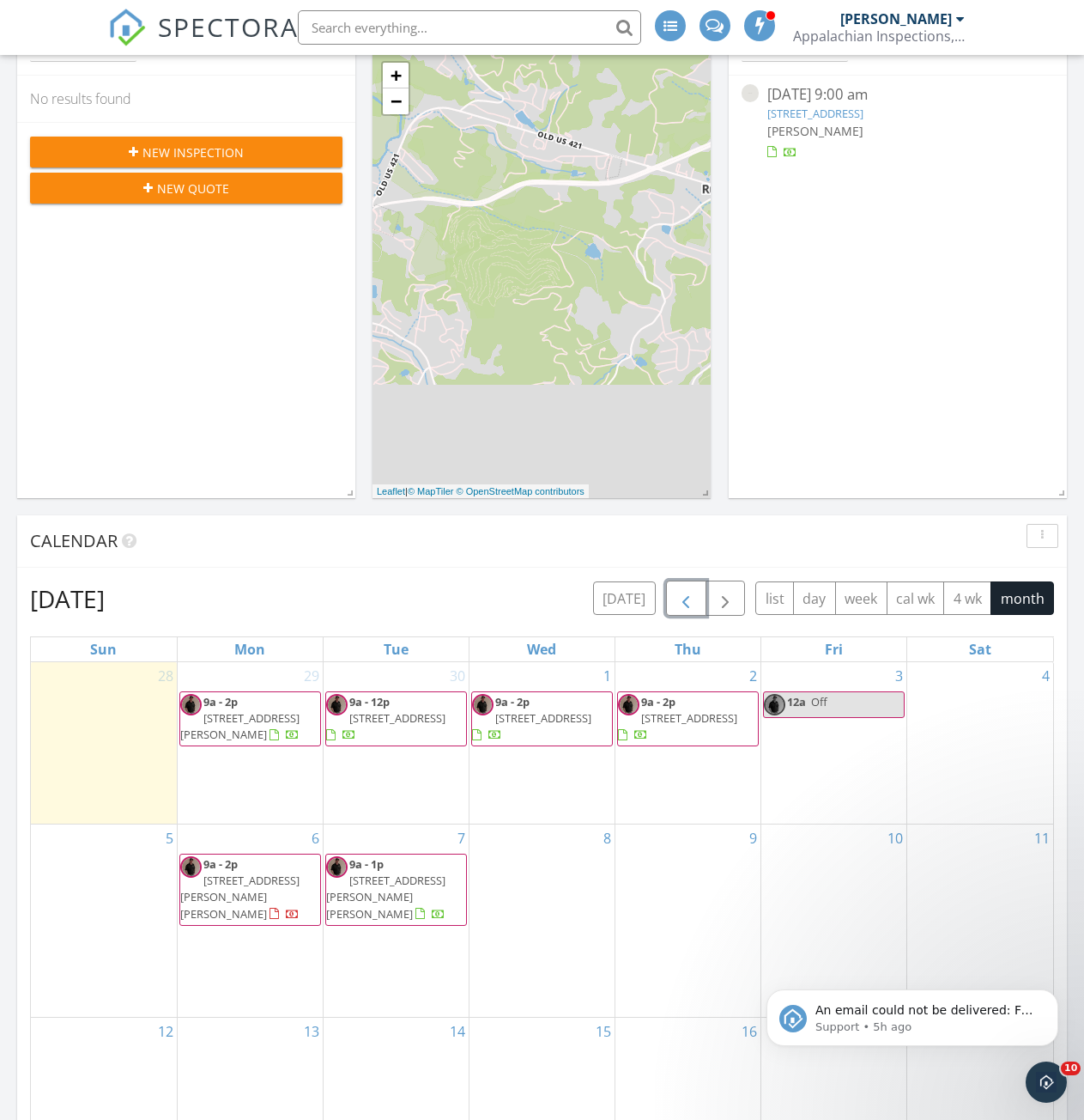
click at [684, 601] on span "button" at bounding box center [686, 598] width 21 height 21
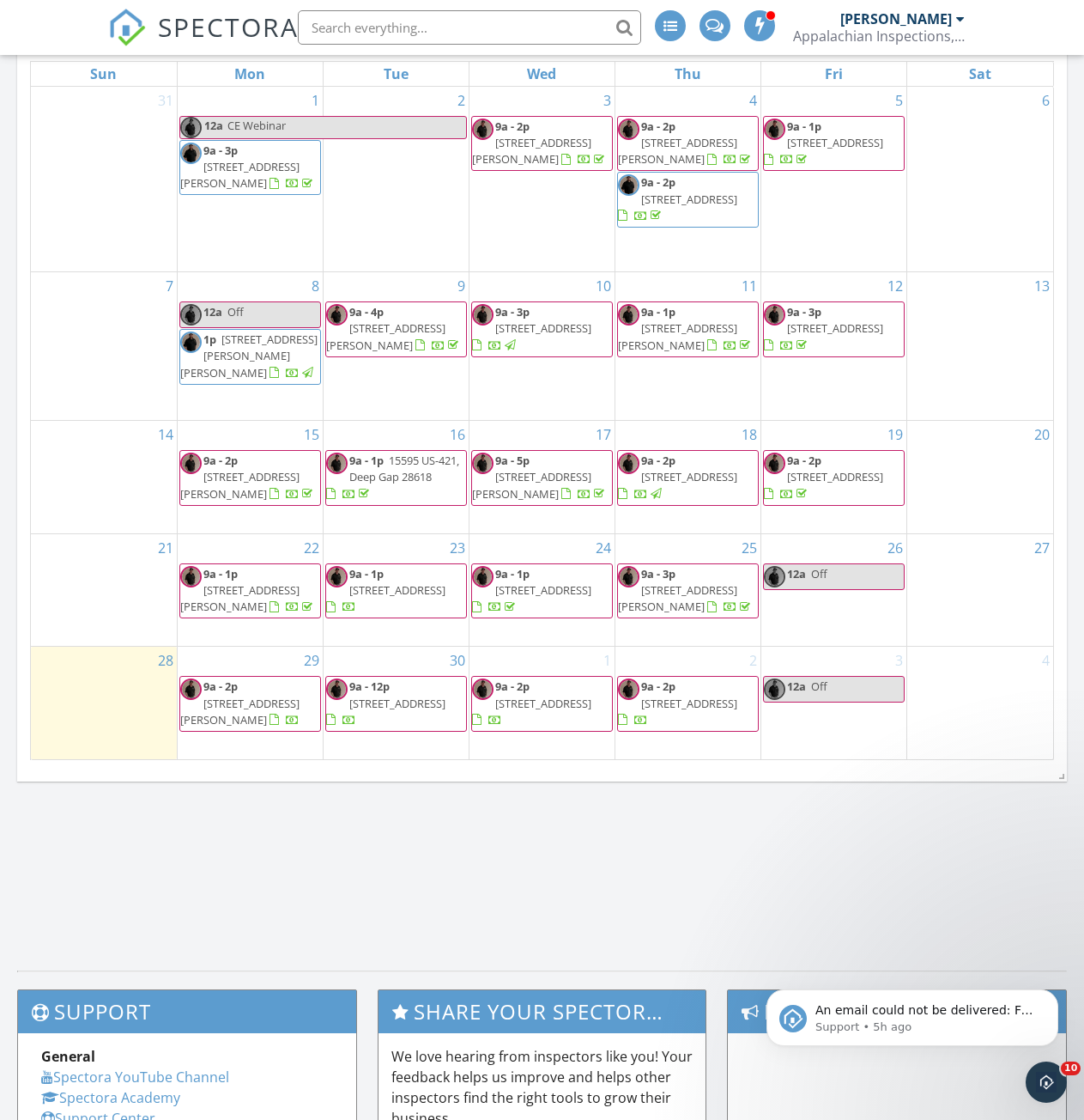
scroll to position [859, 0]
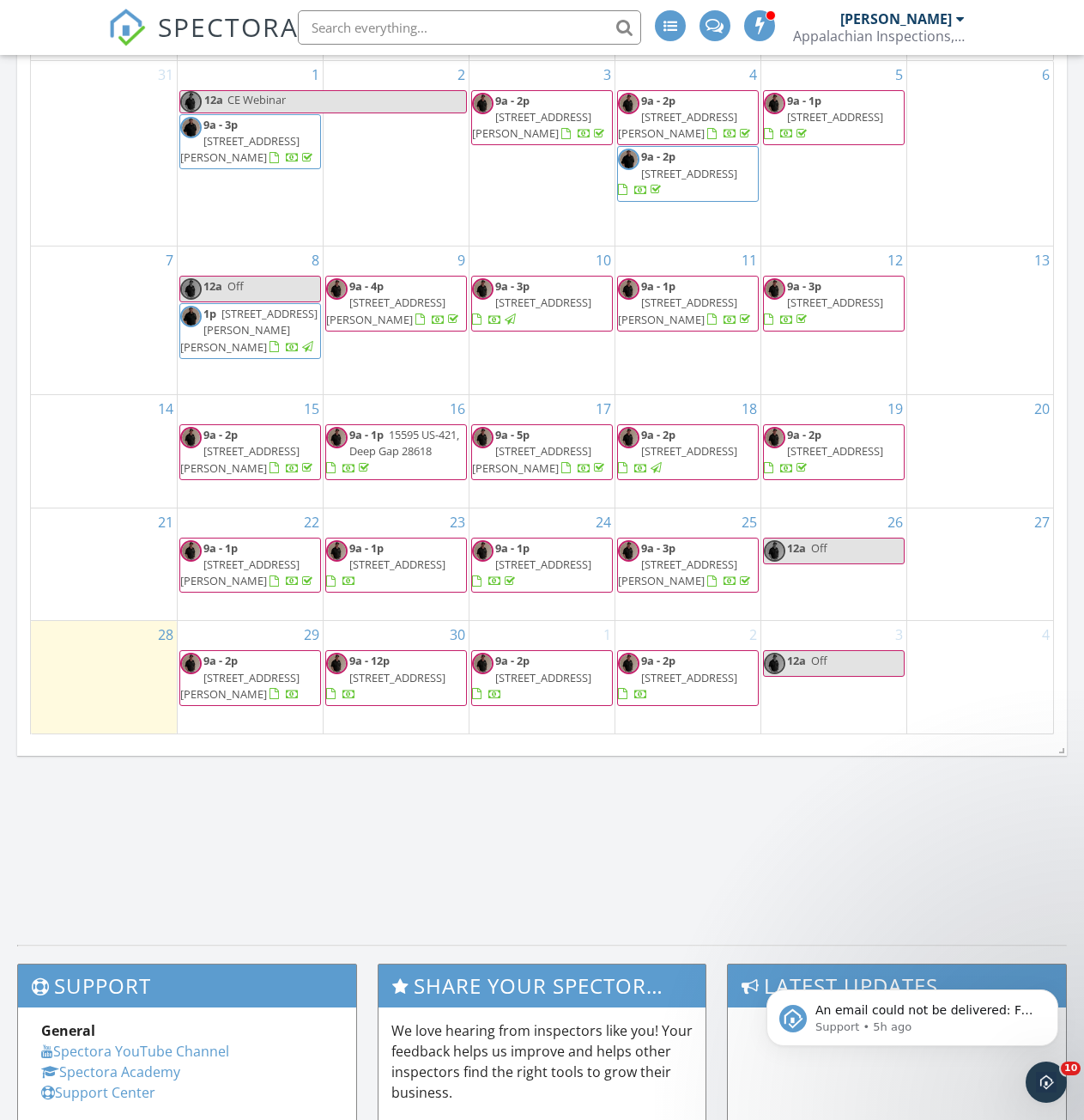
click at [645, 833] on div "[DATE] All Inspectors No results found New Inspection New Quote Map + − Leaflet…" at bounding box center [542, 163] width 1084 height 1563
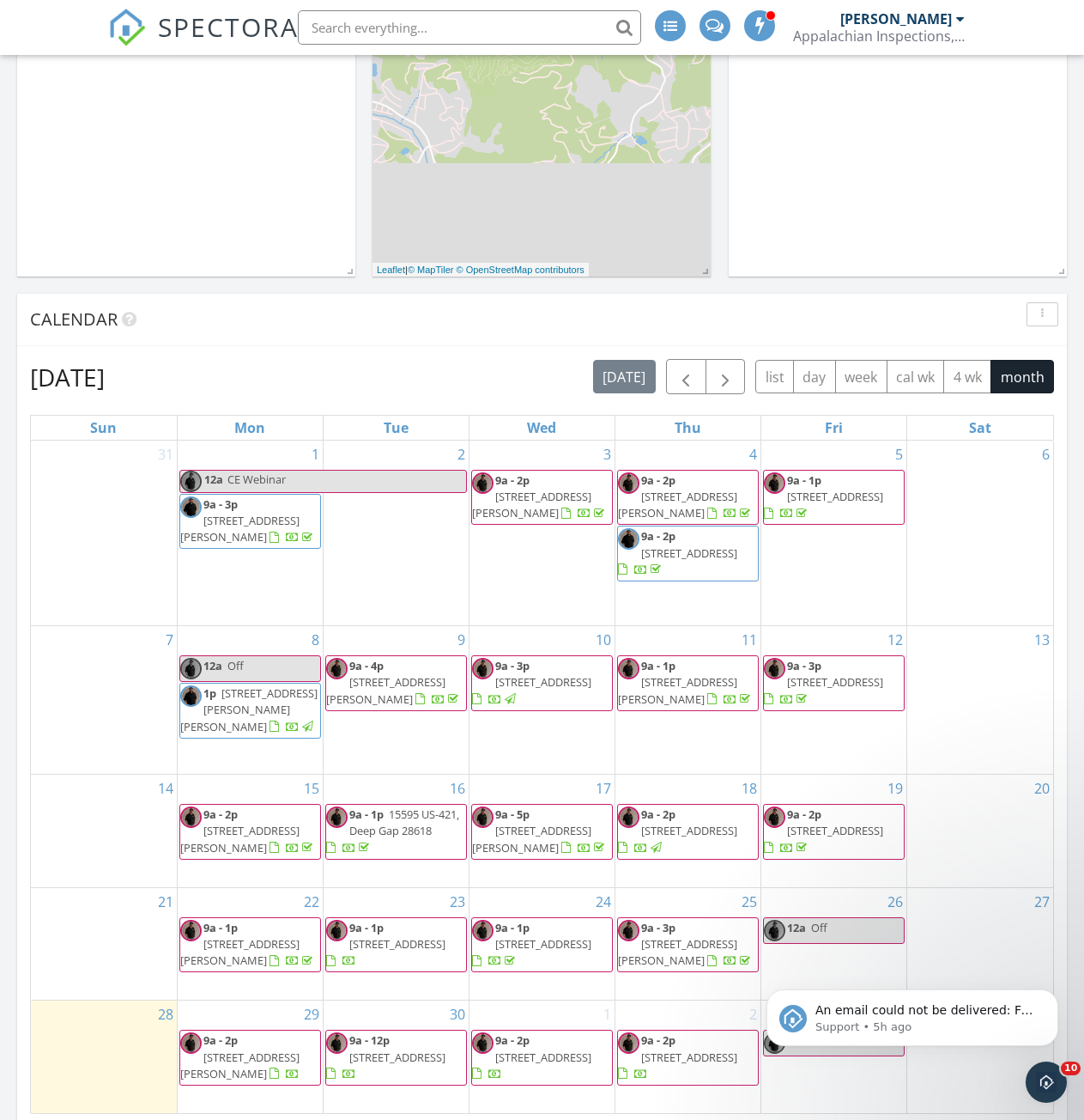
scroll to position [430, 0]
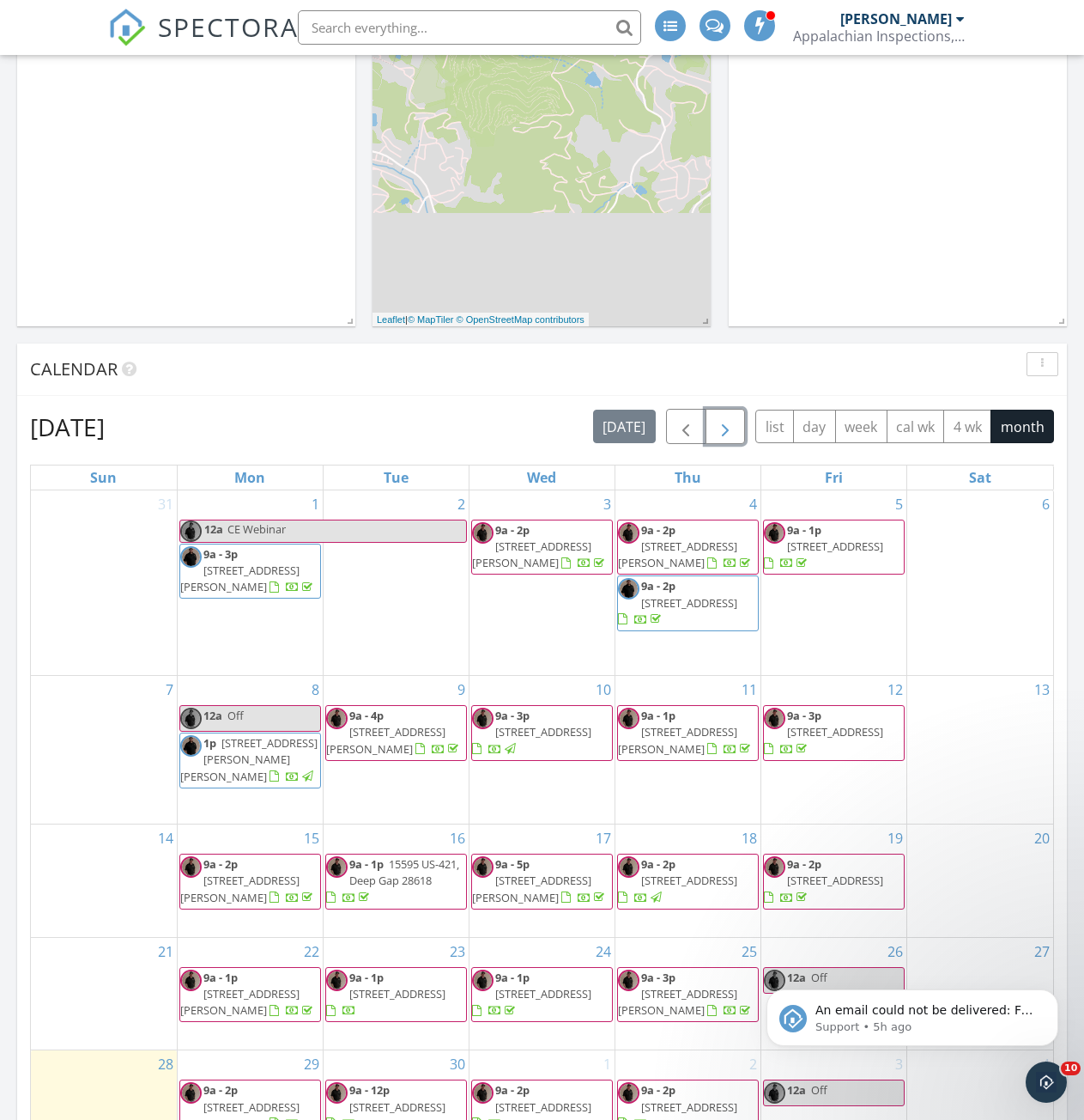
click at [726, 418] on span "button" at bounding box center [725, 426] width 21 height 21
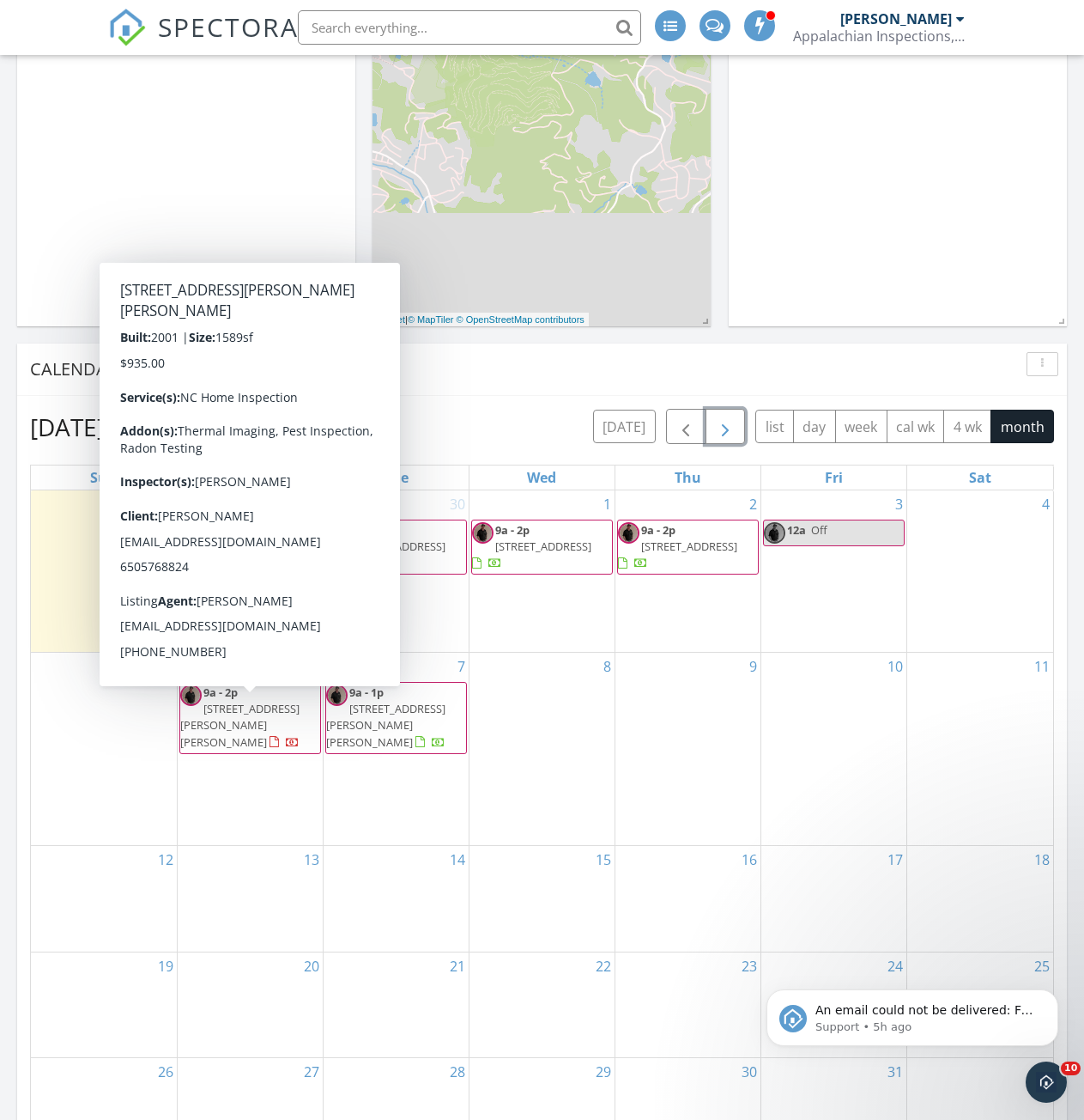
click at [282, 718] on span "[STREET_ADDRESS][PERSON_NAME][PERSON_NAME]" at bounding box center [239, 725] width 119 height 48
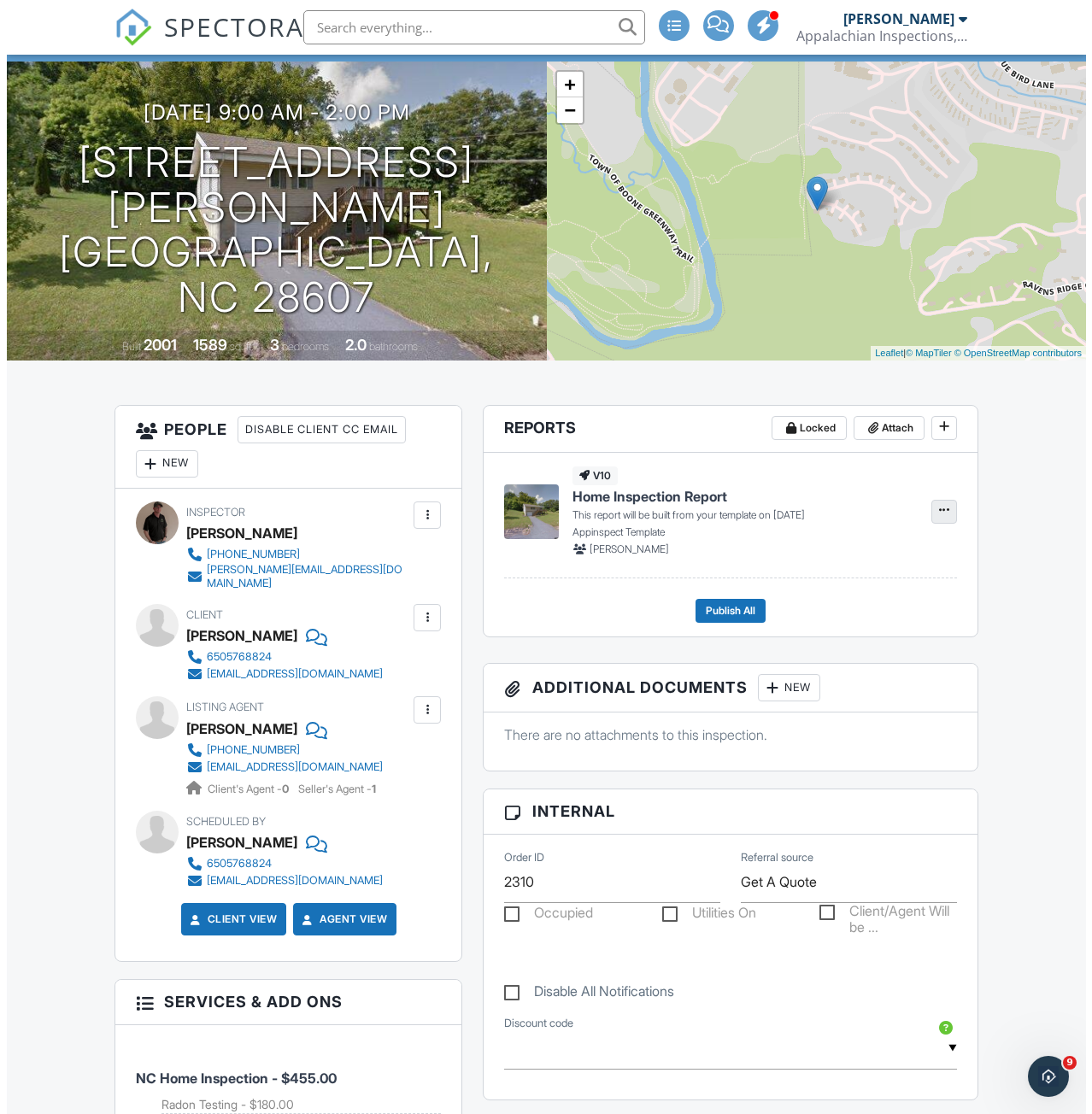
scroll to position [85, 0]
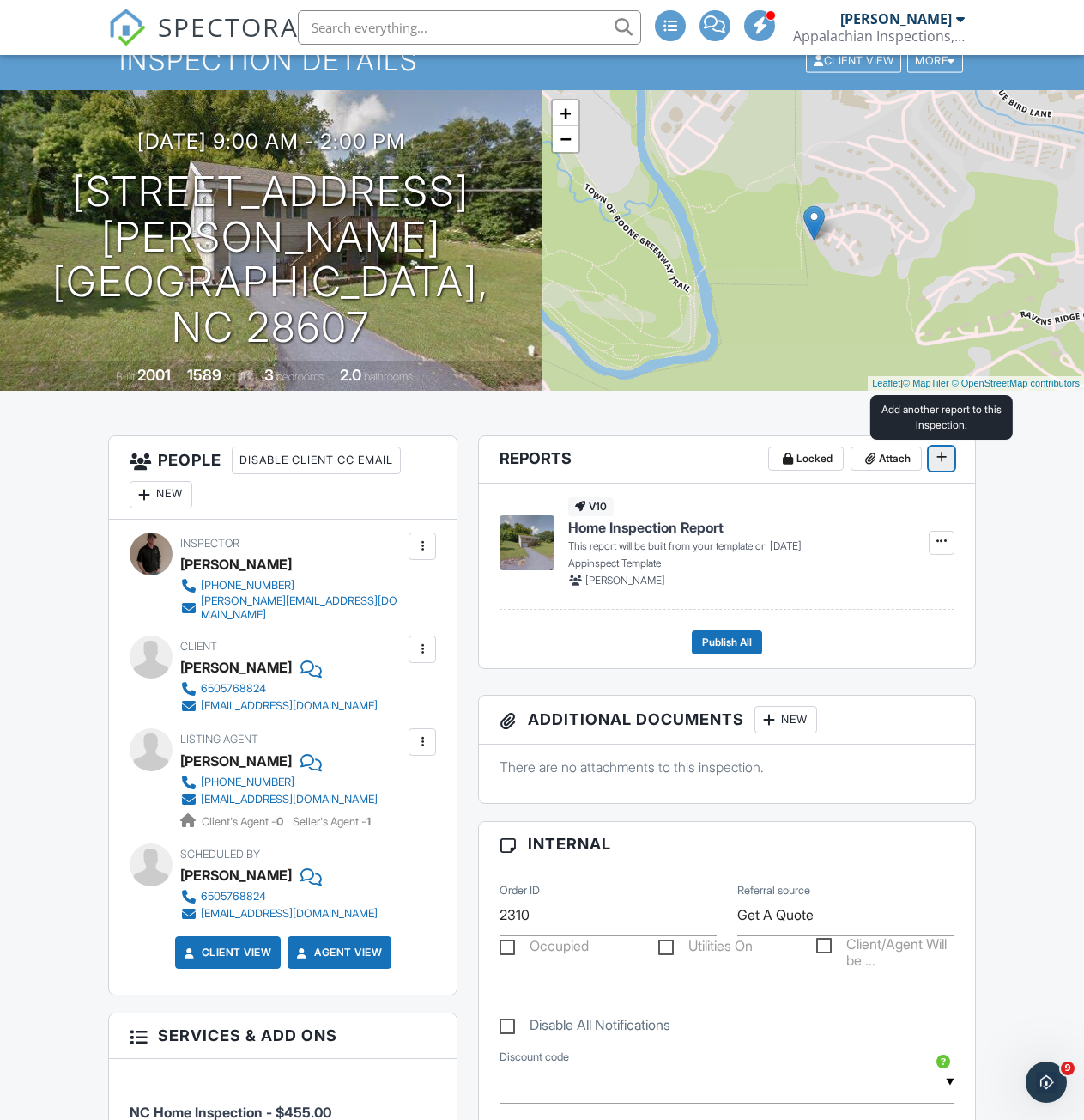
click at [938, 464] on span at bounding box center [942, 457] width 17 height 17
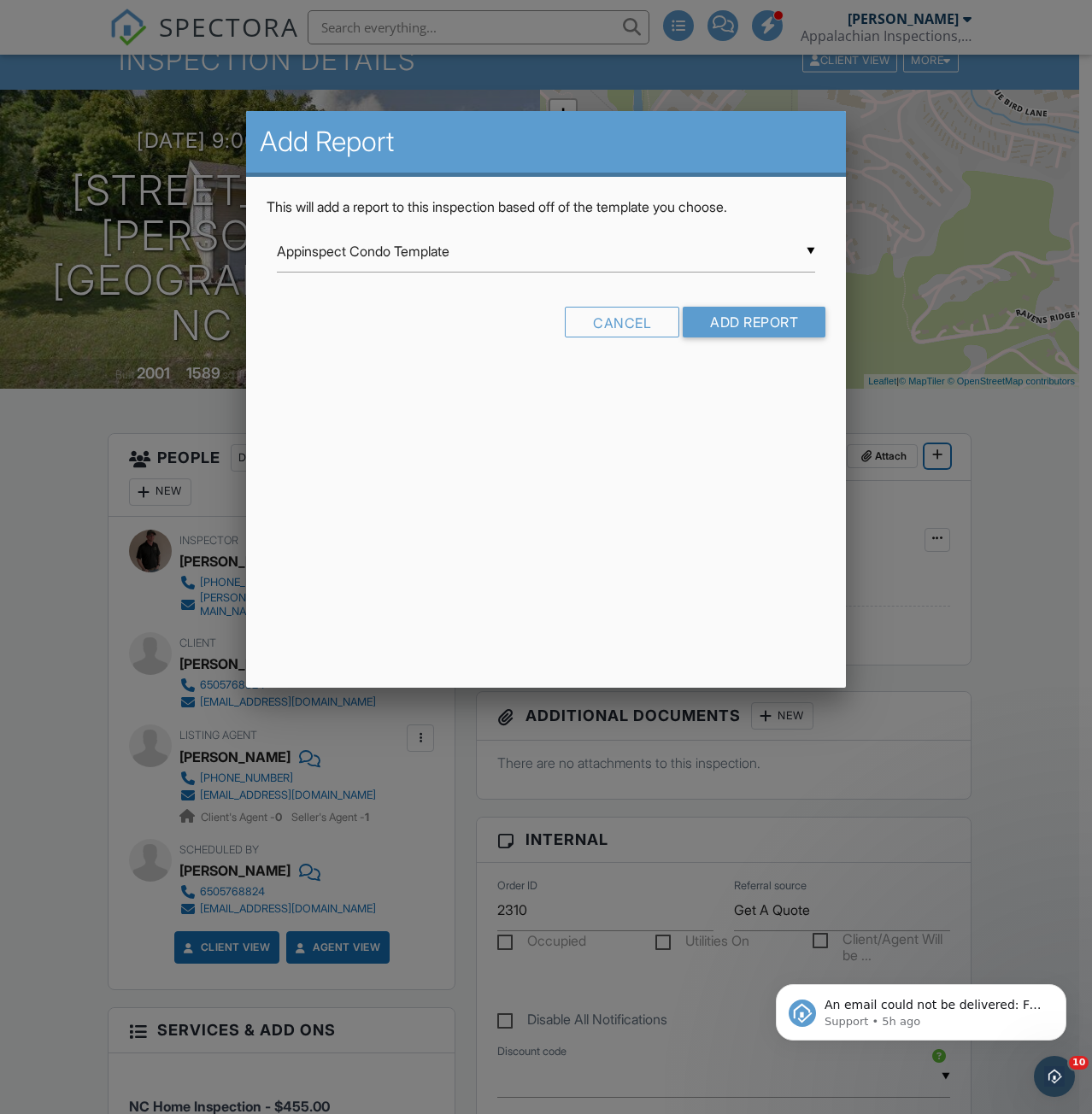
scroll to position [0, 0]
click at [451, 258] on div "▼ Appinspect Condo Template Appinspect Condo Template Appinspect Template Appin…" at bounding box center [546, 251] width 539 height 42
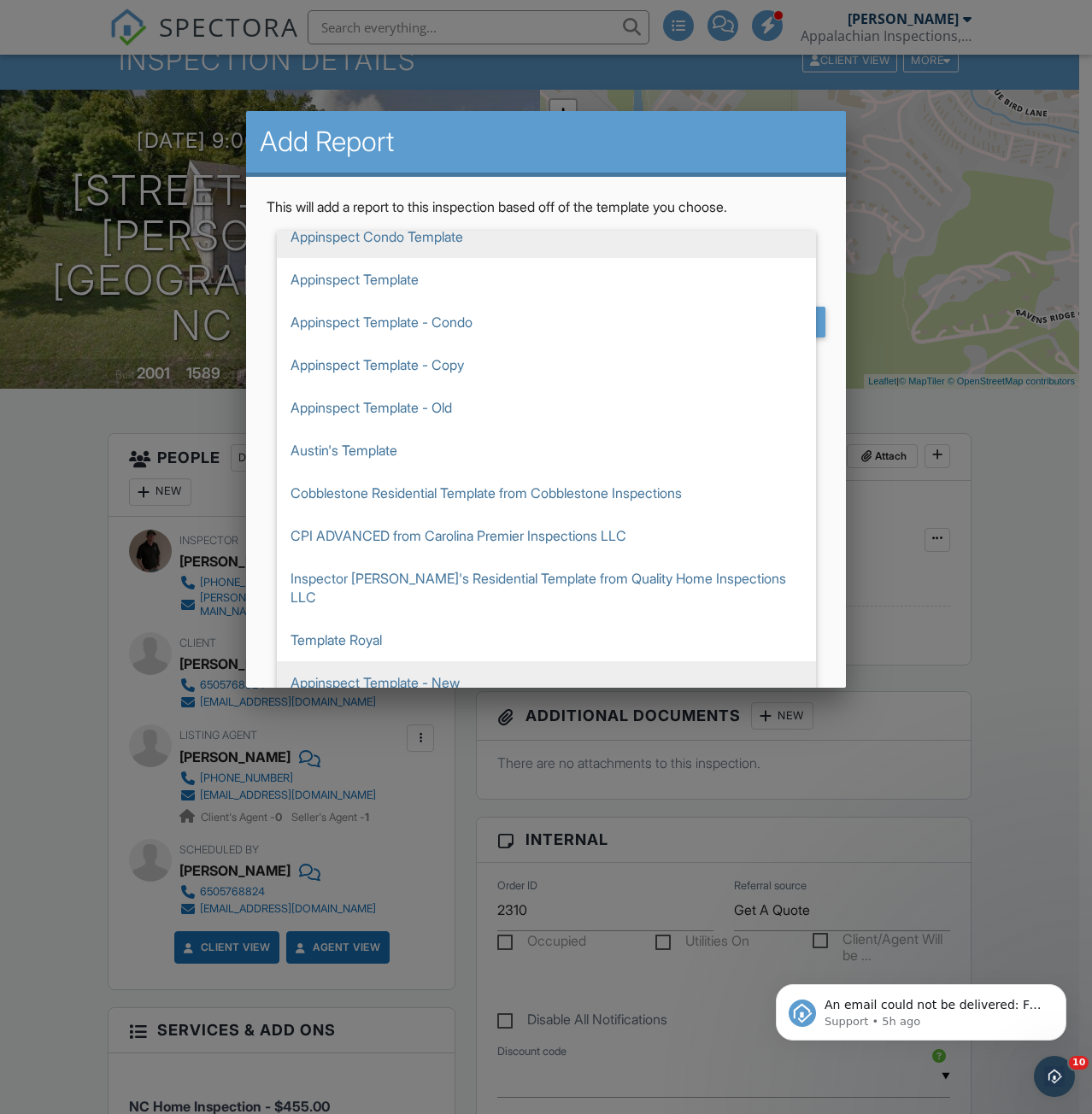
scroll to position [43, 0]
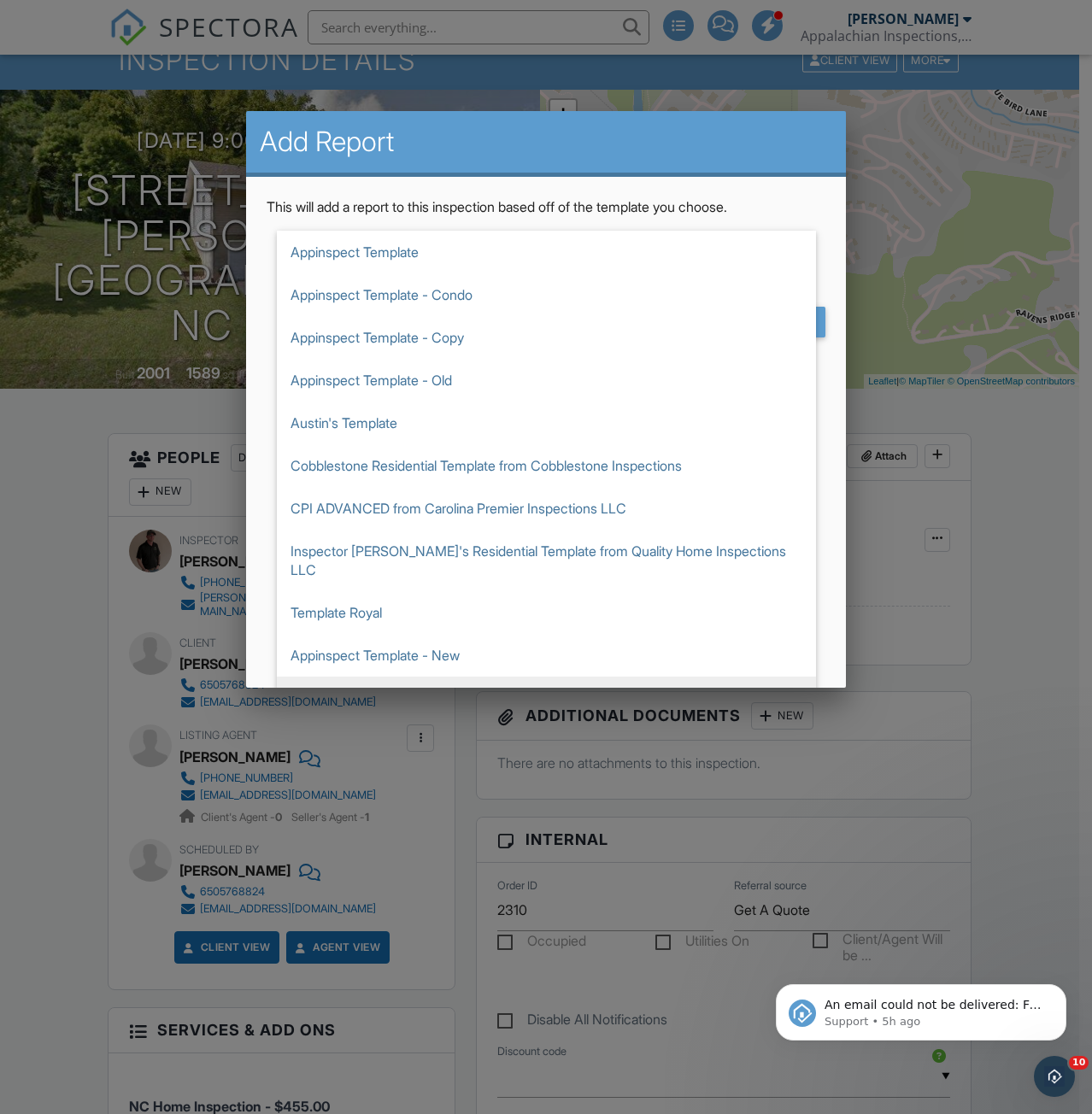
click at [441, 677] on span "Appinspect Template (PHI)" at bounding box center [546, 698] width 539 height 43
type input "Appinspect Template (PHI)"
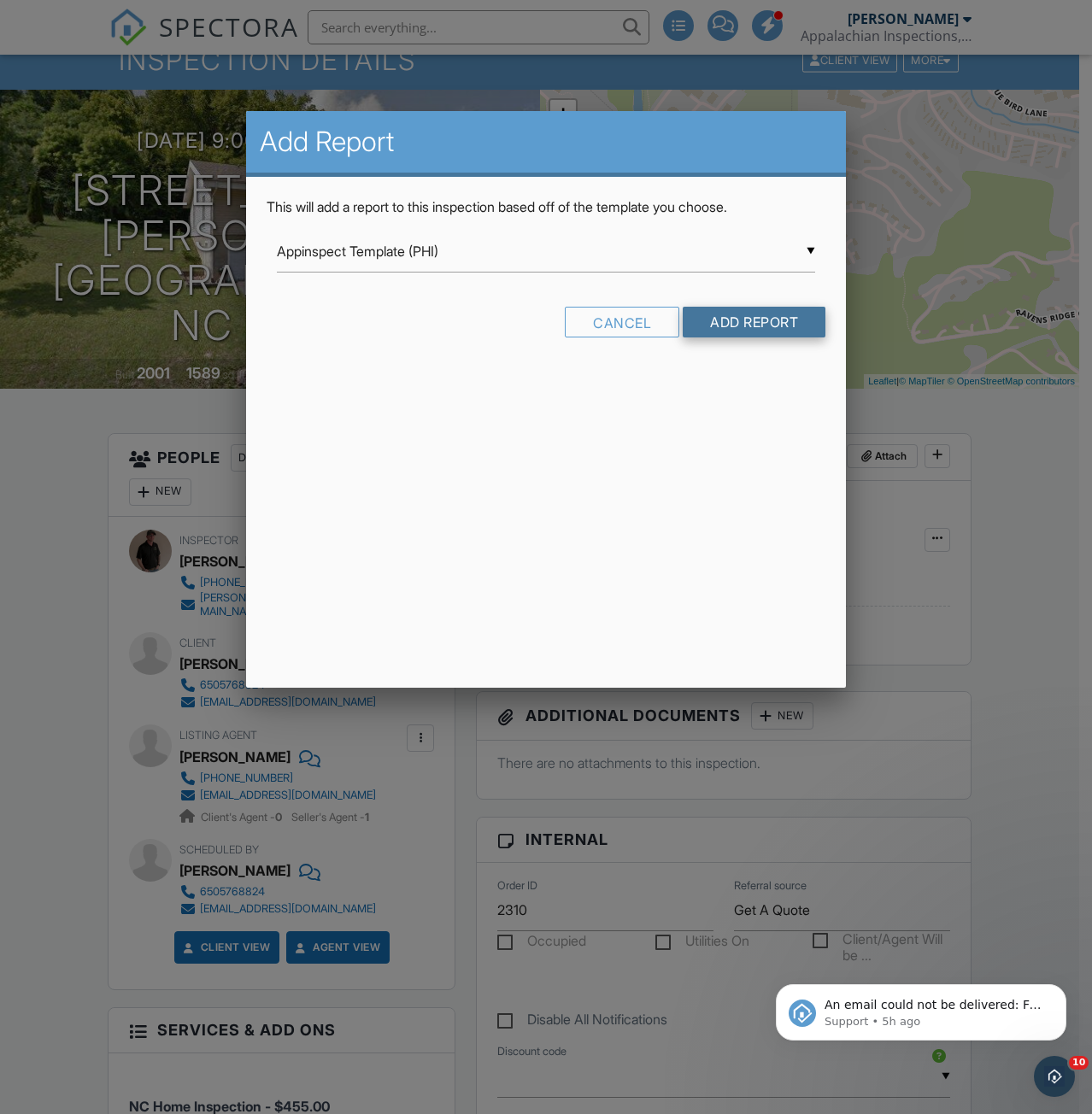
click at [731, 320] on input "Add Report" at bounding box center [754, 321] width 143 height 31
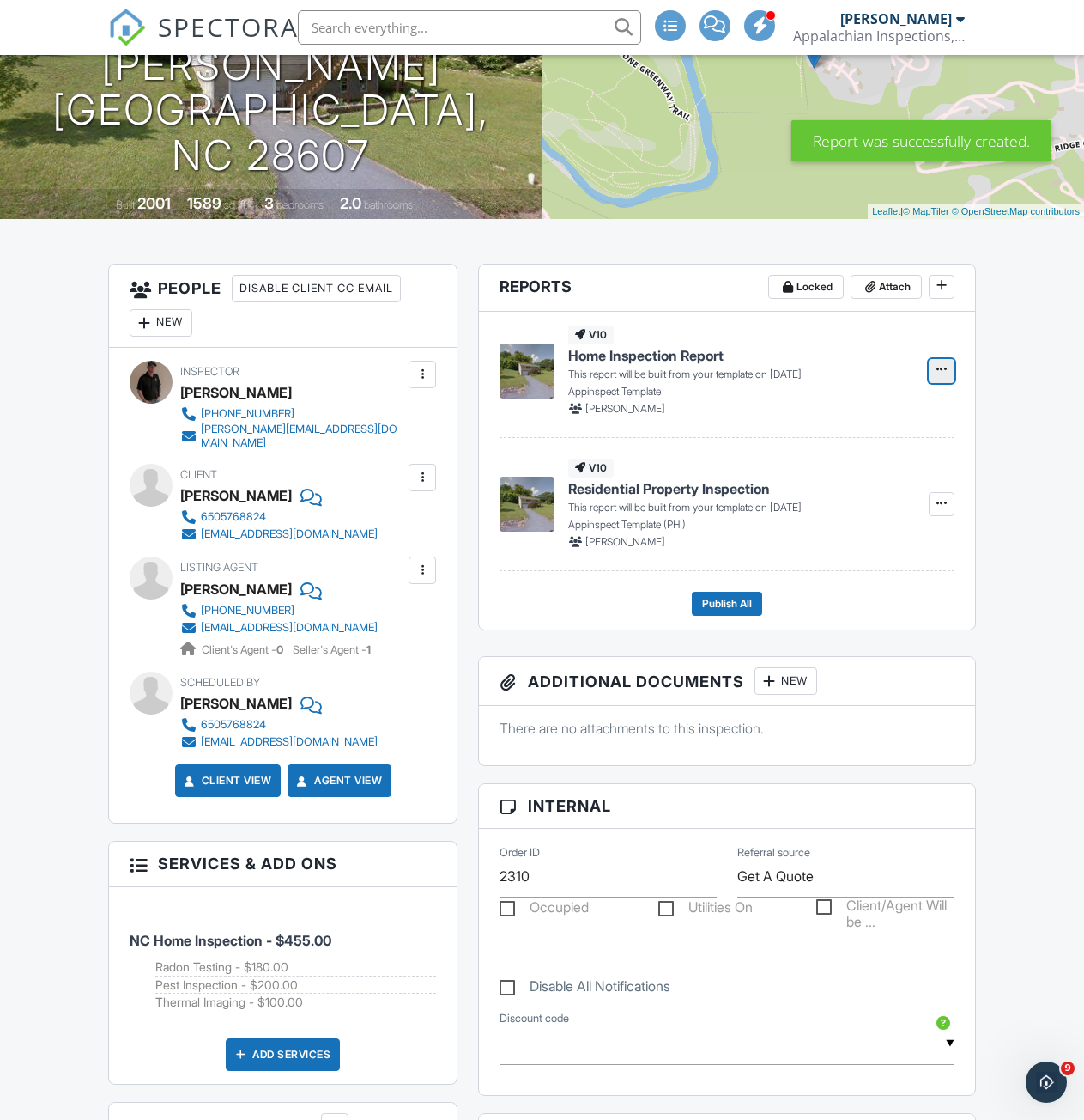
click at [938, 372] on icon at bounding box center [942, 369] width 11 height 12
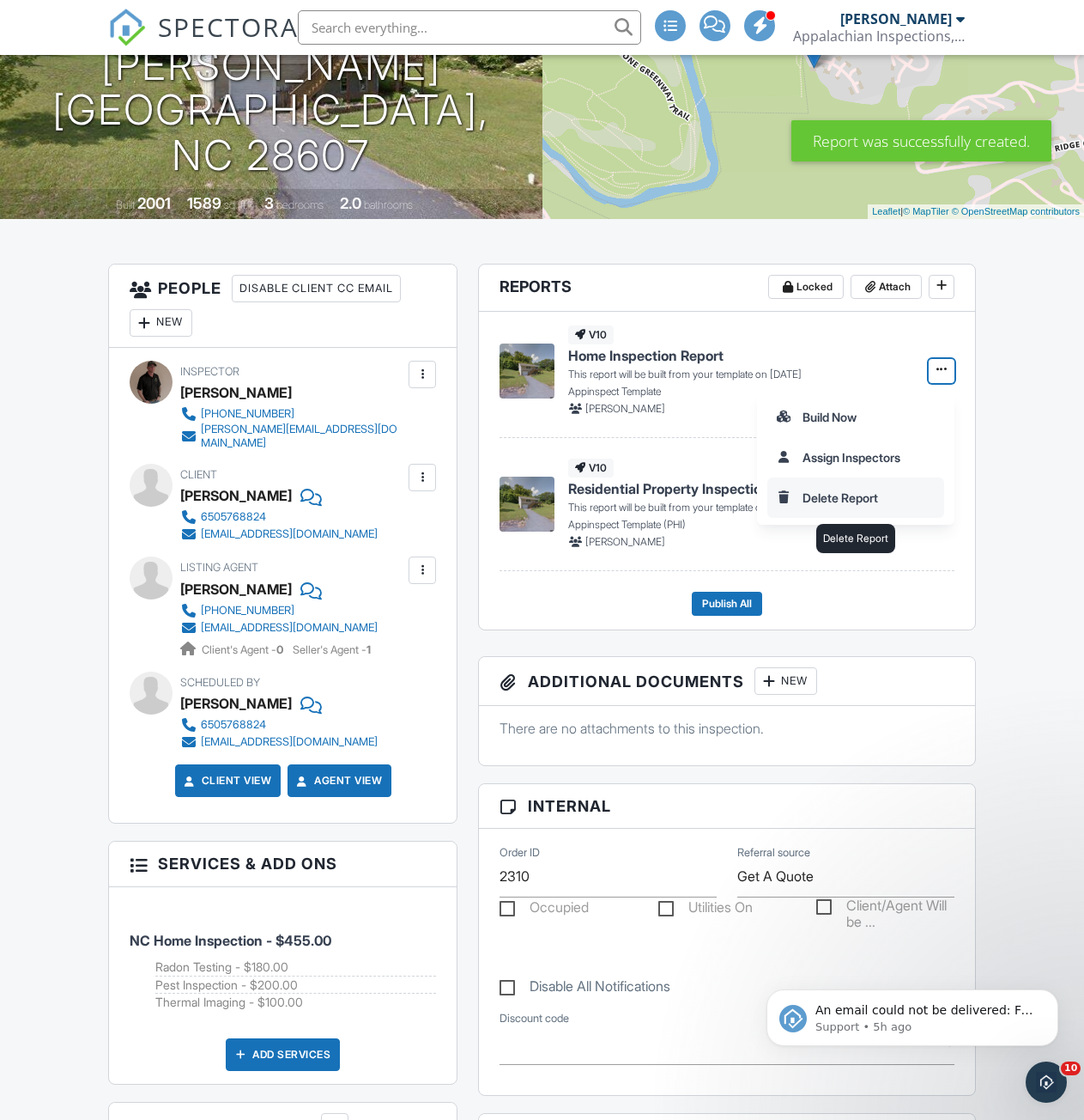
click at [822, 500] on input "Delete Report" at bounding box center [856, 497] width 175 height 38
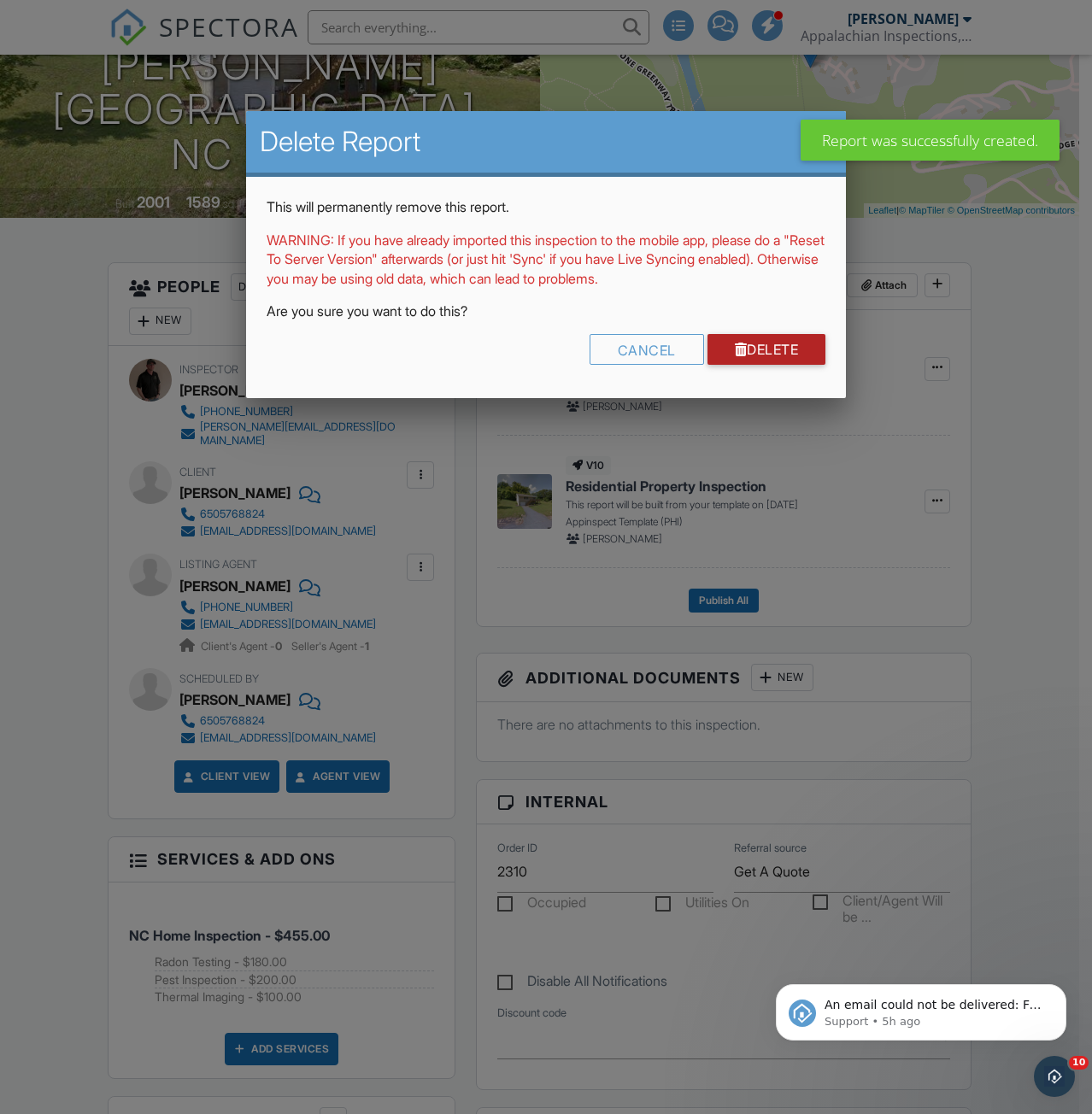
click at [765, 362] on link "Delete" at bounding box center [766, 349] width 118 height 31
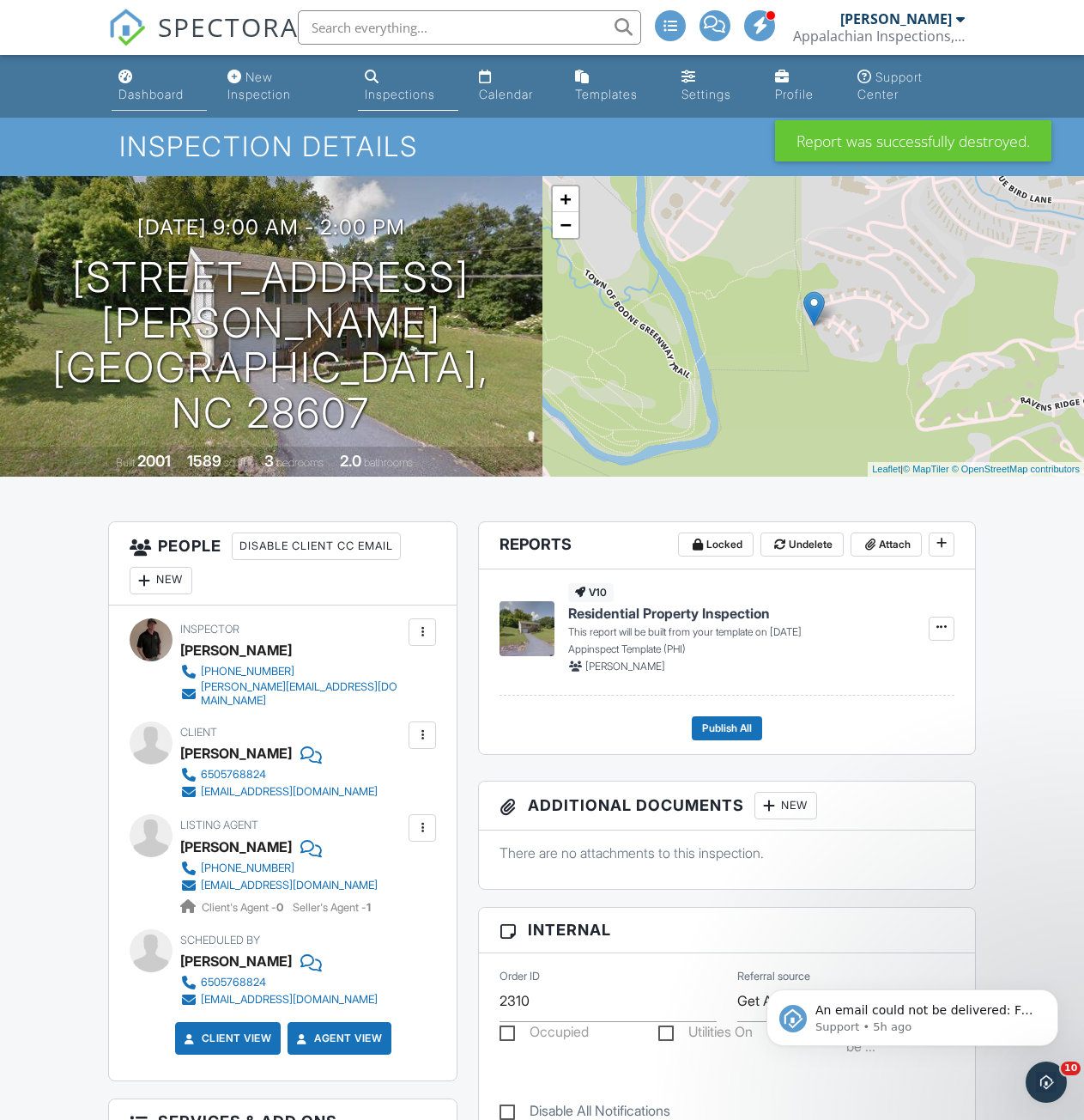
click at [141, 93] on div "Dashboard" at bounding box center [150, 94] width 65 height 14
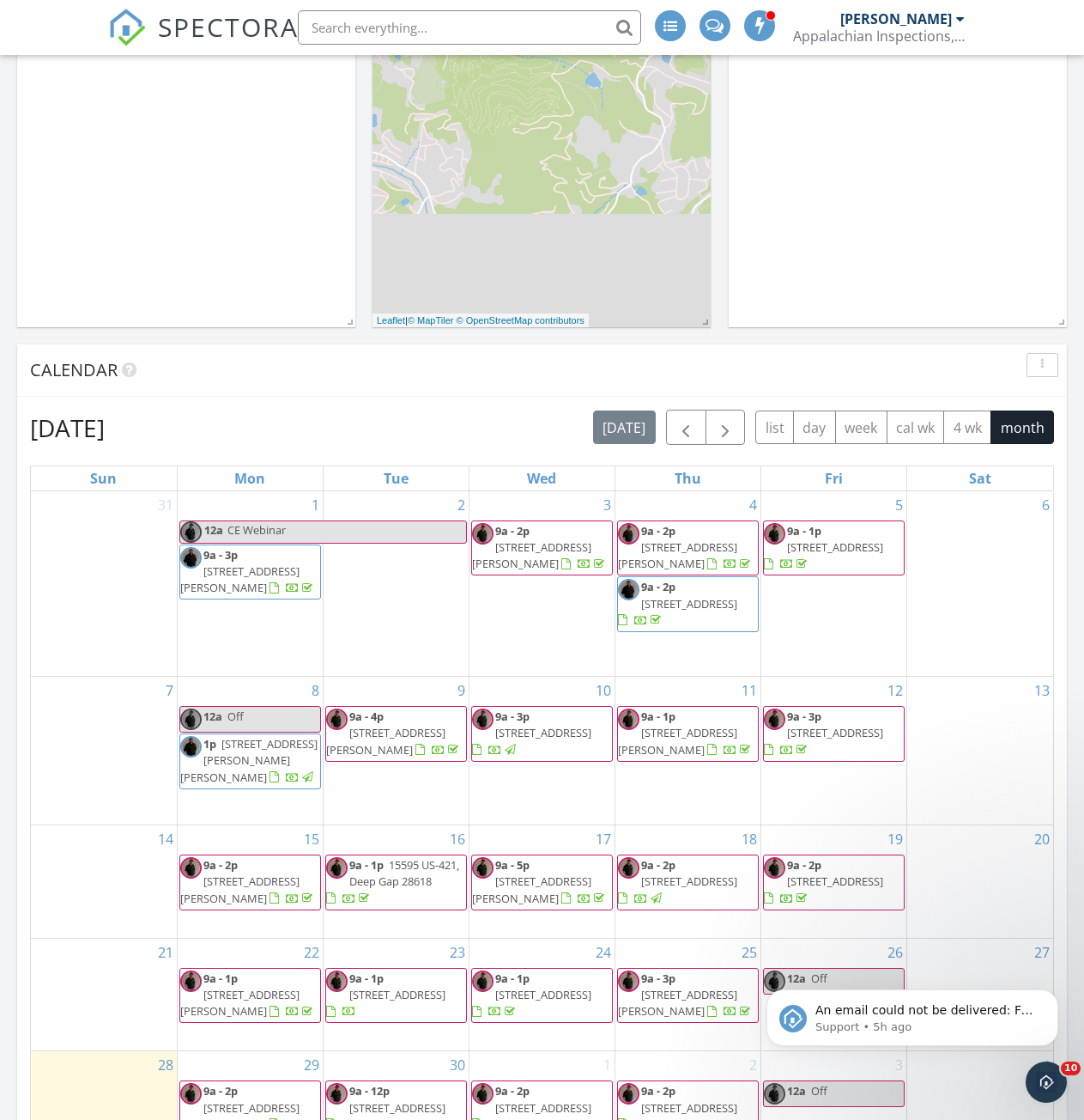
scroll to position [430, 0]
click at [726, 434] on span "button" at bounding box center [725, 426] width 21 height 21
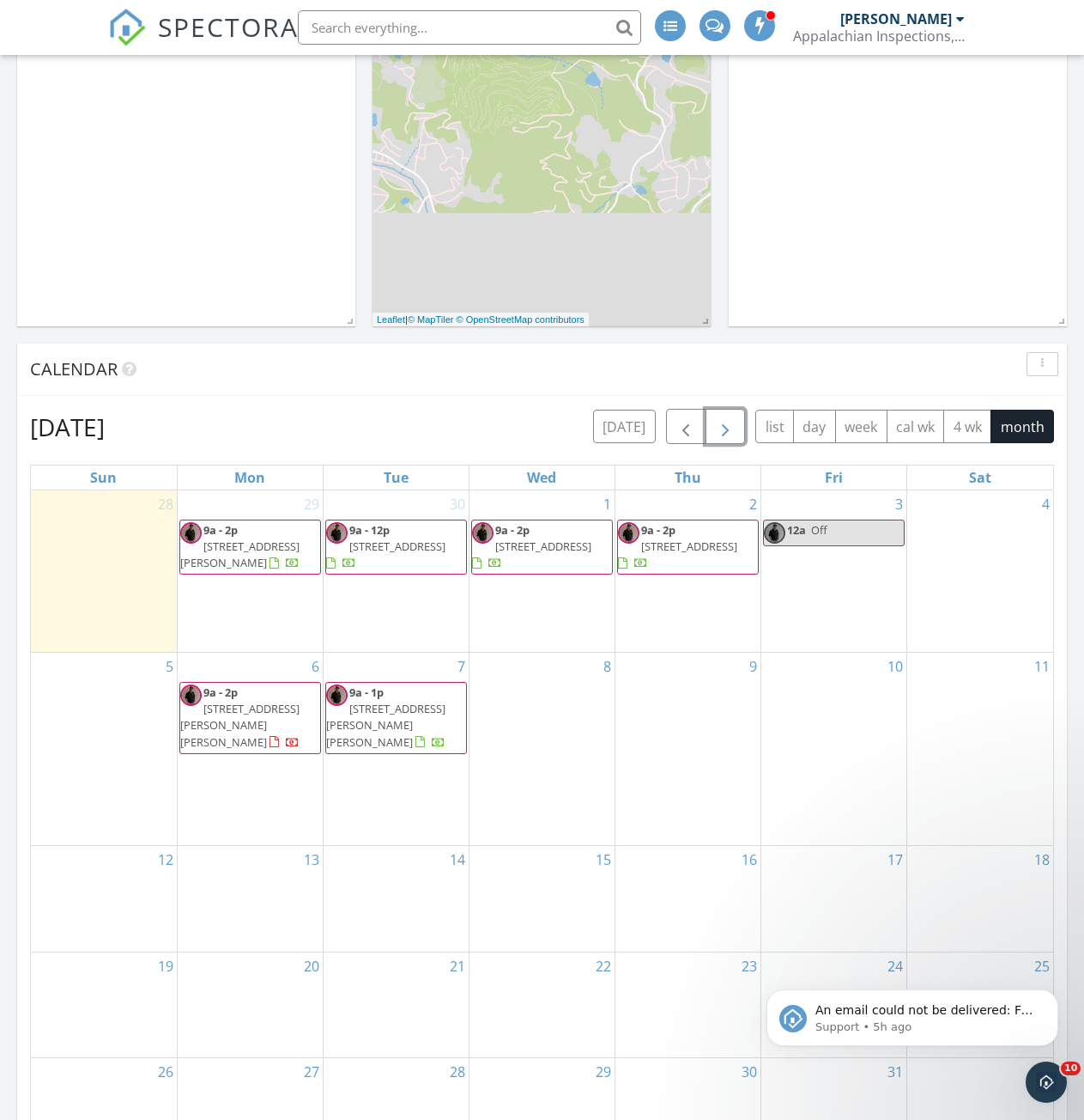
click at [395, 711] on span "288 Brown's Chapel Crest Ln , Boone 28607" at bounding box center [385, 725] width 119 height 48
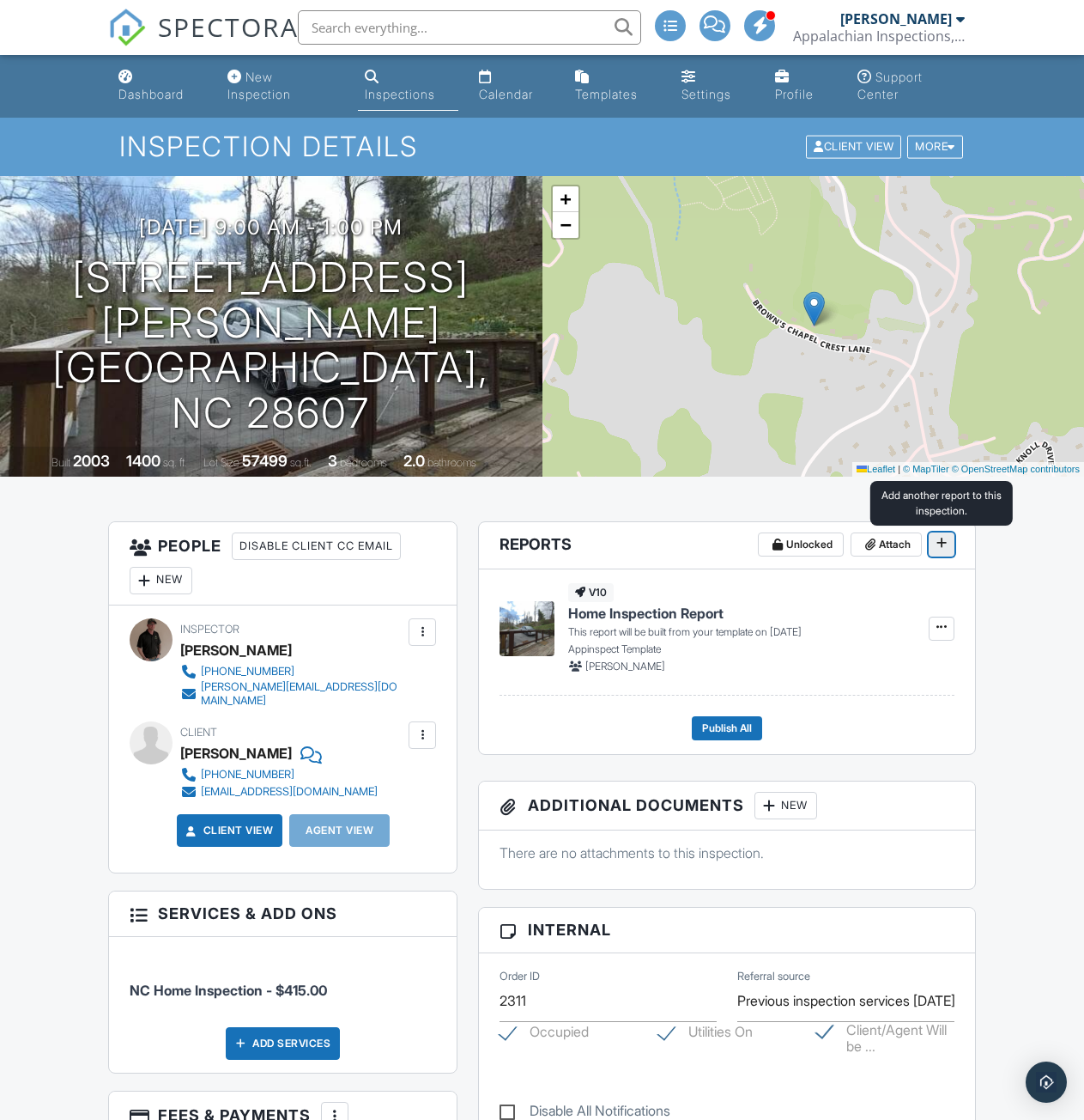
click at [938, 542] on icon at bounding box center [942, 542] width 11 height 12
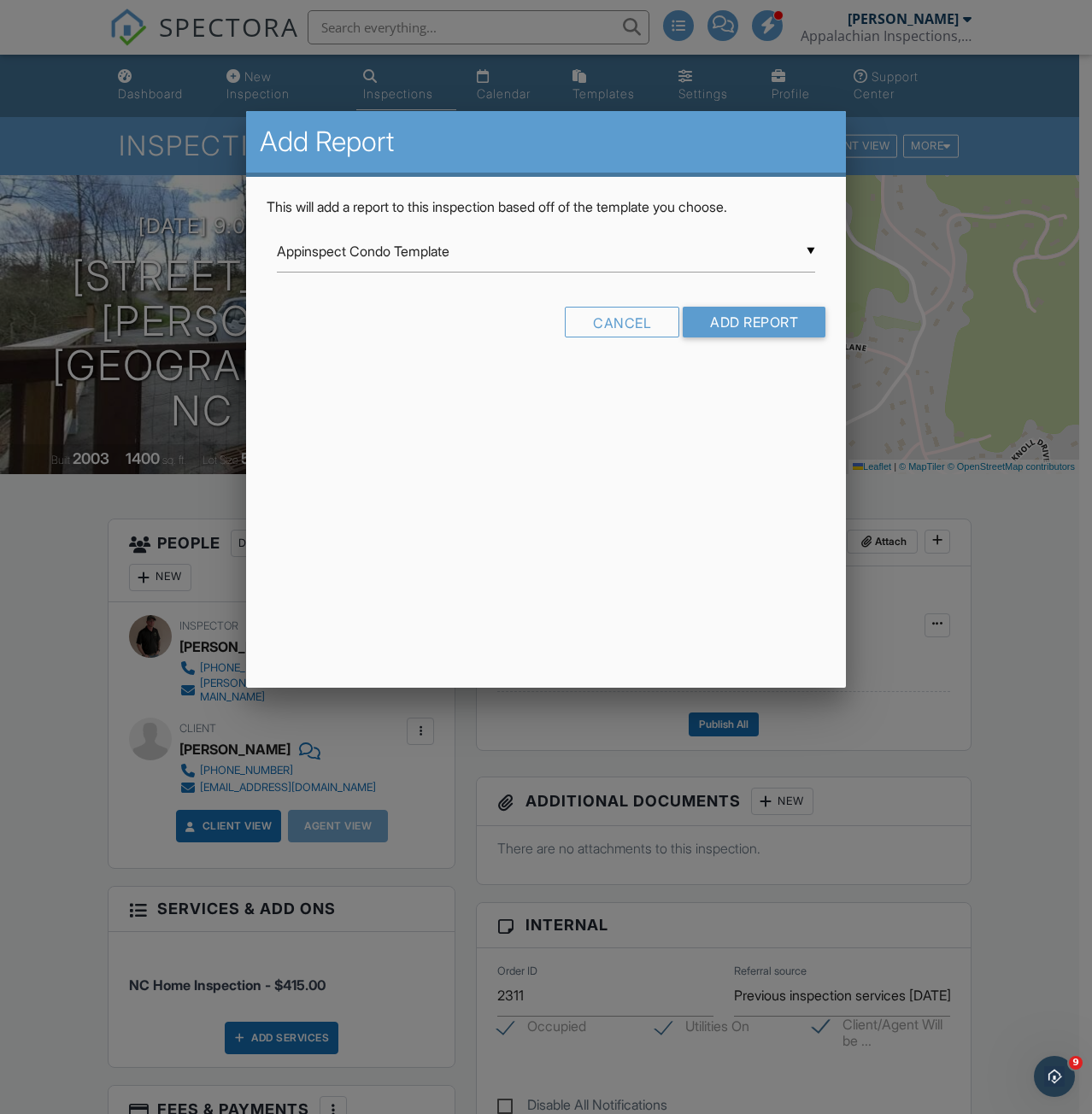
click at [393, 262] on div "▼ Appinspect Condo Template Appinspect Condo Template Appinspect Template Appin…" at bounding box center [546, 251] width 539 height 42
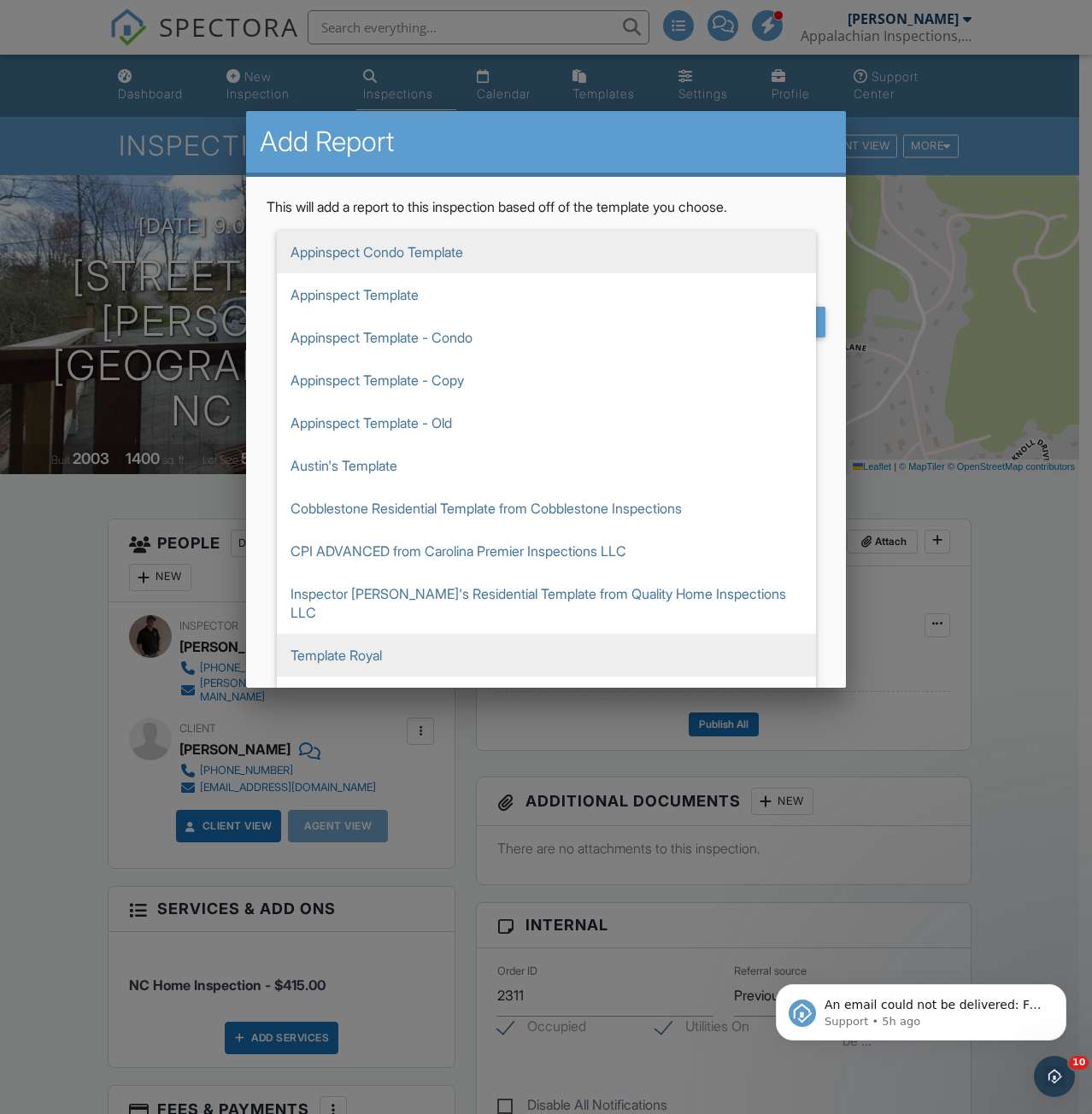
scroll to position [43, 0]
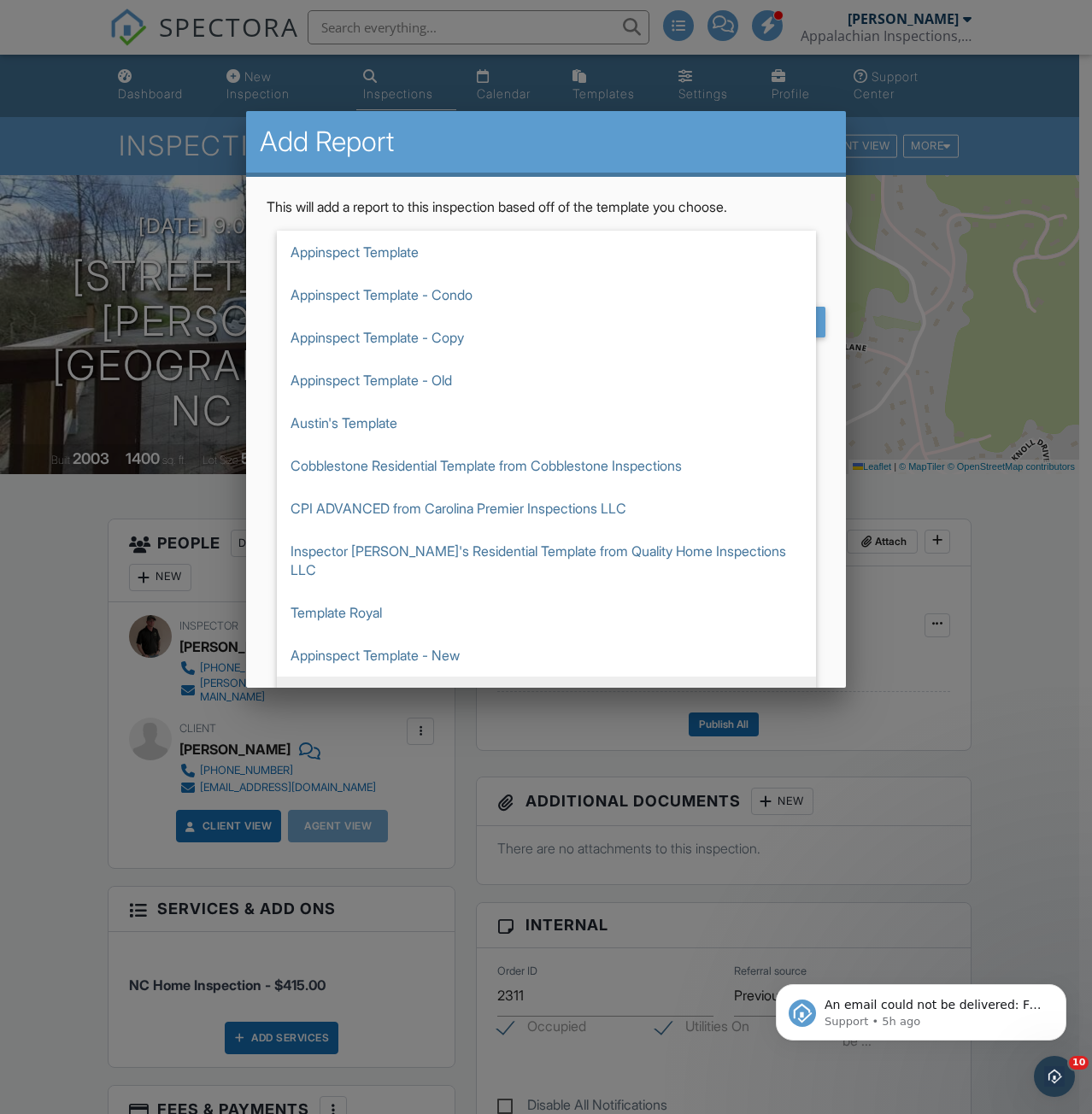
click at [403, 677] on span "Appinspect Template (PHI)" at bounding box center [546, 698] width 539 height 43
type input "Appinspect Template (PHI)"
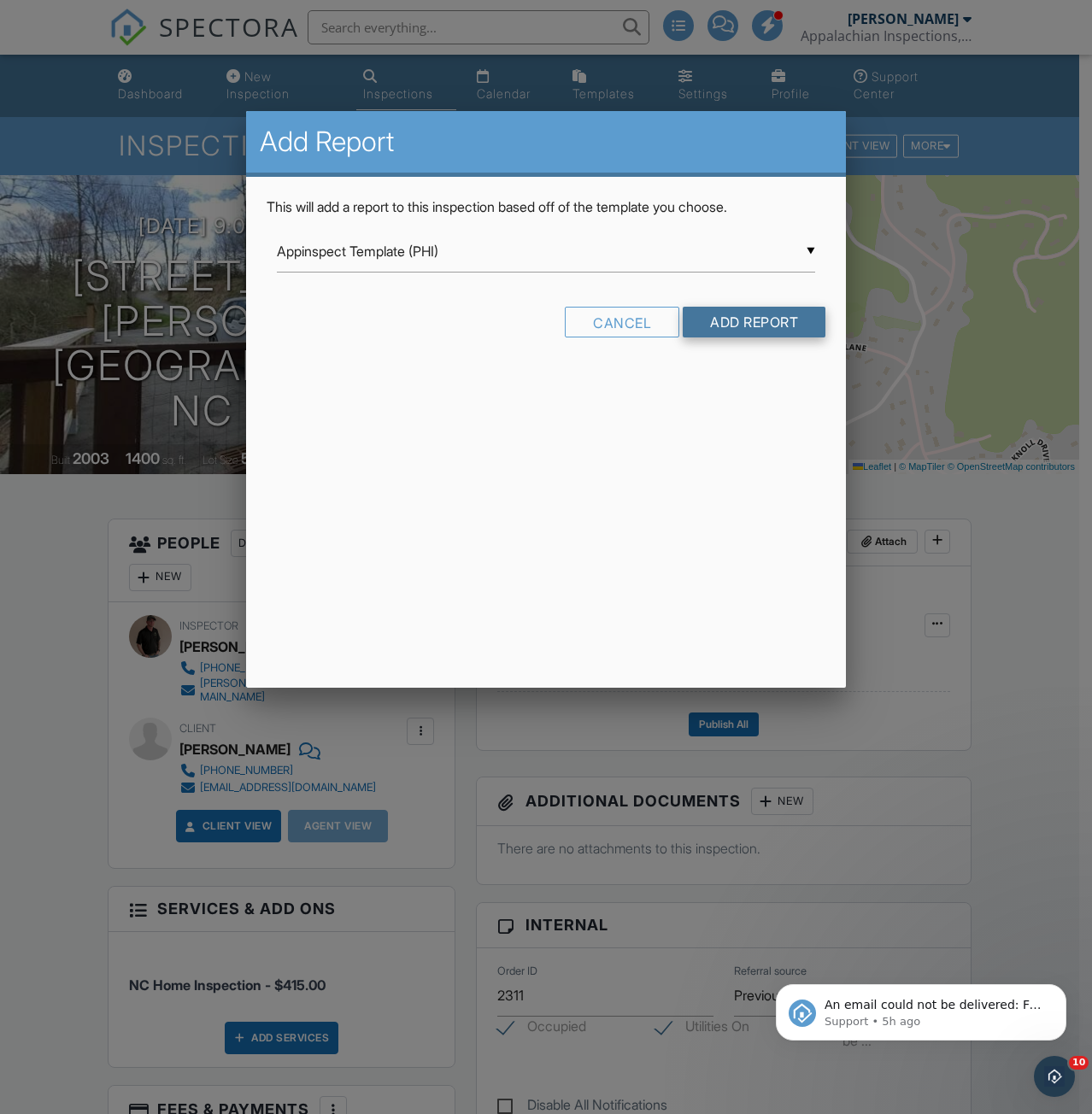
click at [726, 334] on input "Add Report" at bounding box center [754, 321] width 143 height 31
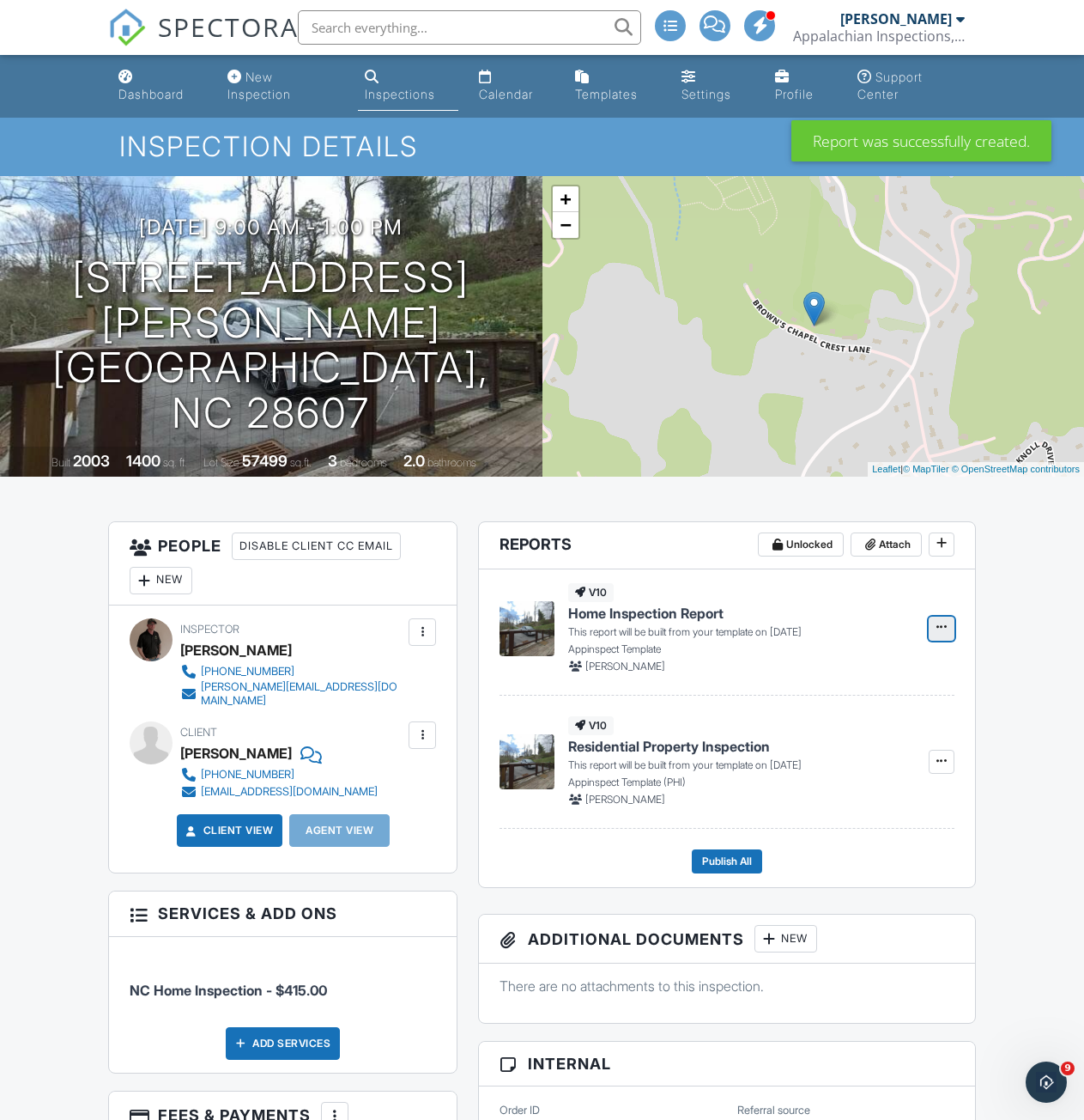
click at [940, 630] on icon at bounding box center [942, 626] width 11 height 12
click at [813, 757] on input "Delete Report" at bounding box center [856, 755] width 175 height 38
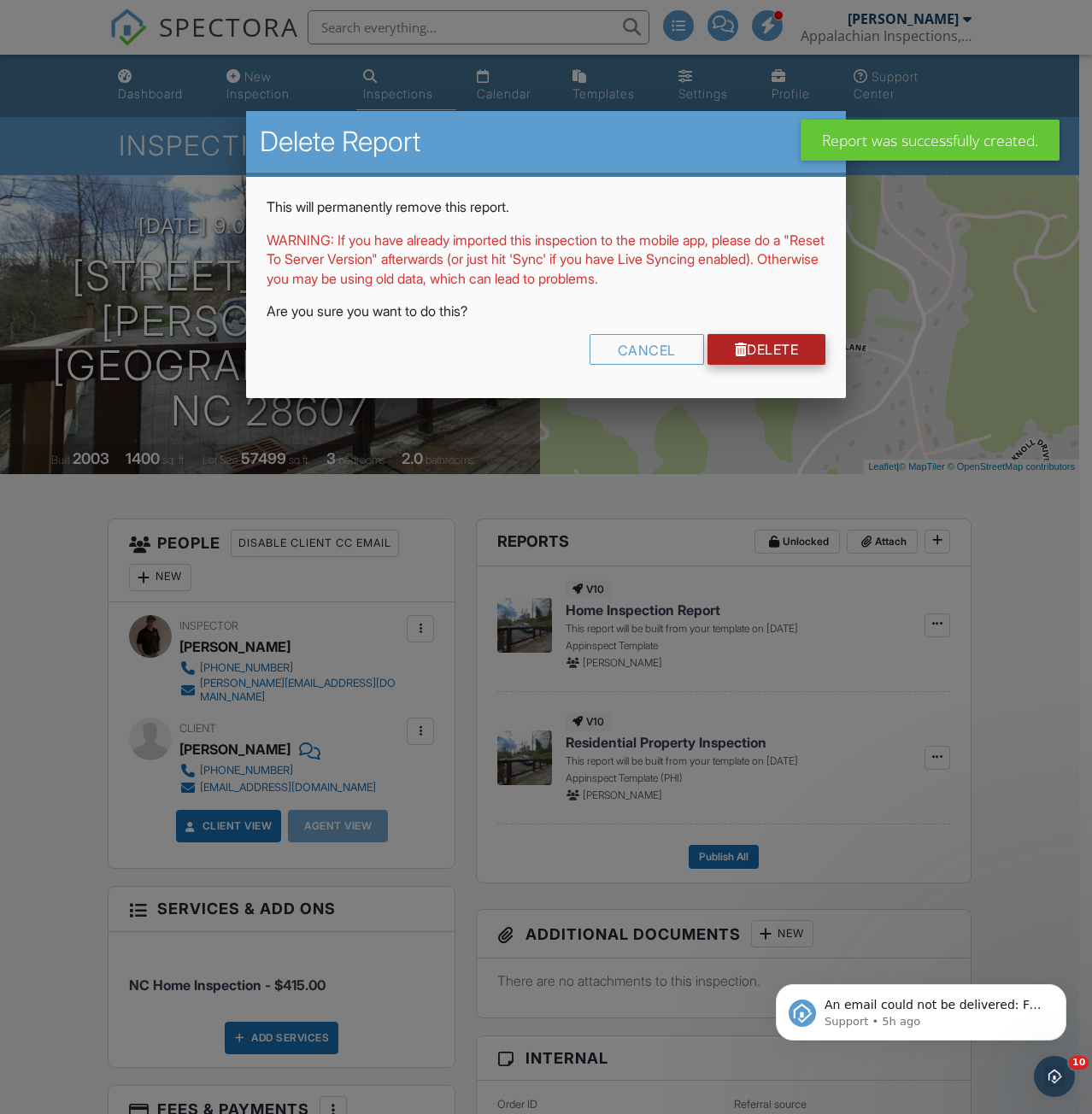
click at [746, 362] on link "Delete" at bounding box center [766, 349] width 118 height 31
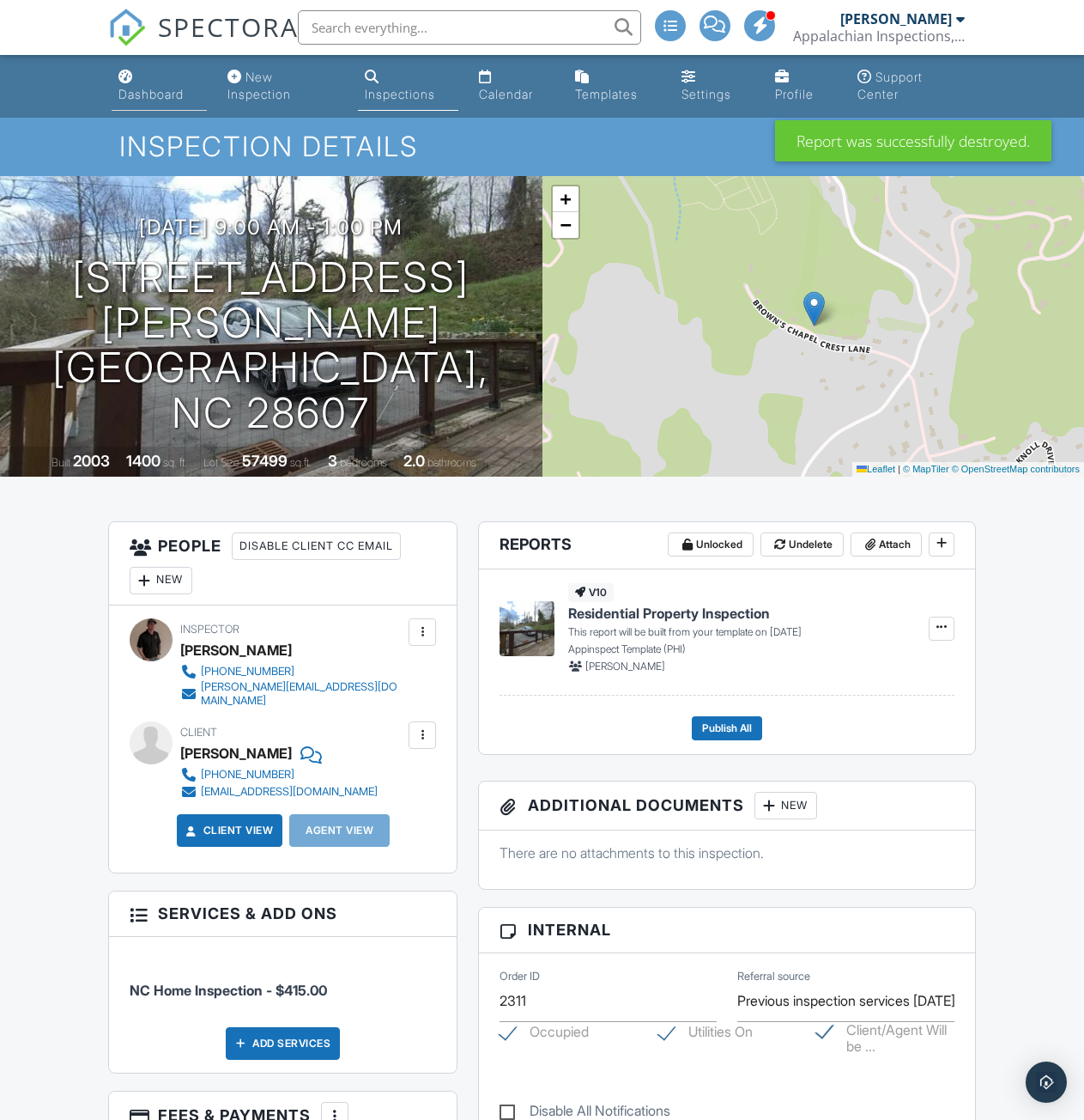
click at [132, 94] on div "Dashboard" at bounding box center [150, 94] width 65 height 14
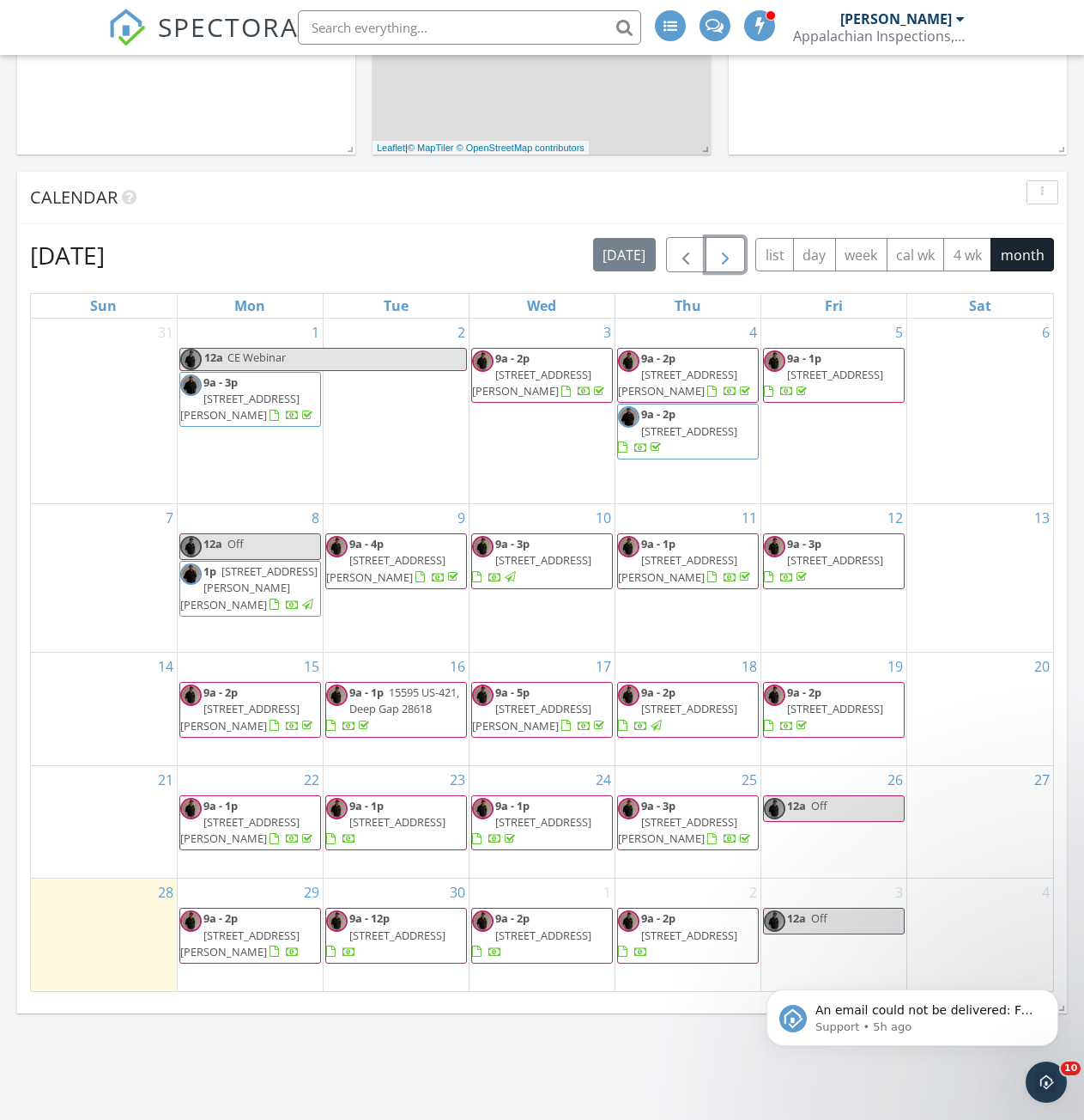
click at [738, 253] on button "button" at bounding box center [725, 254] width 40 height 35
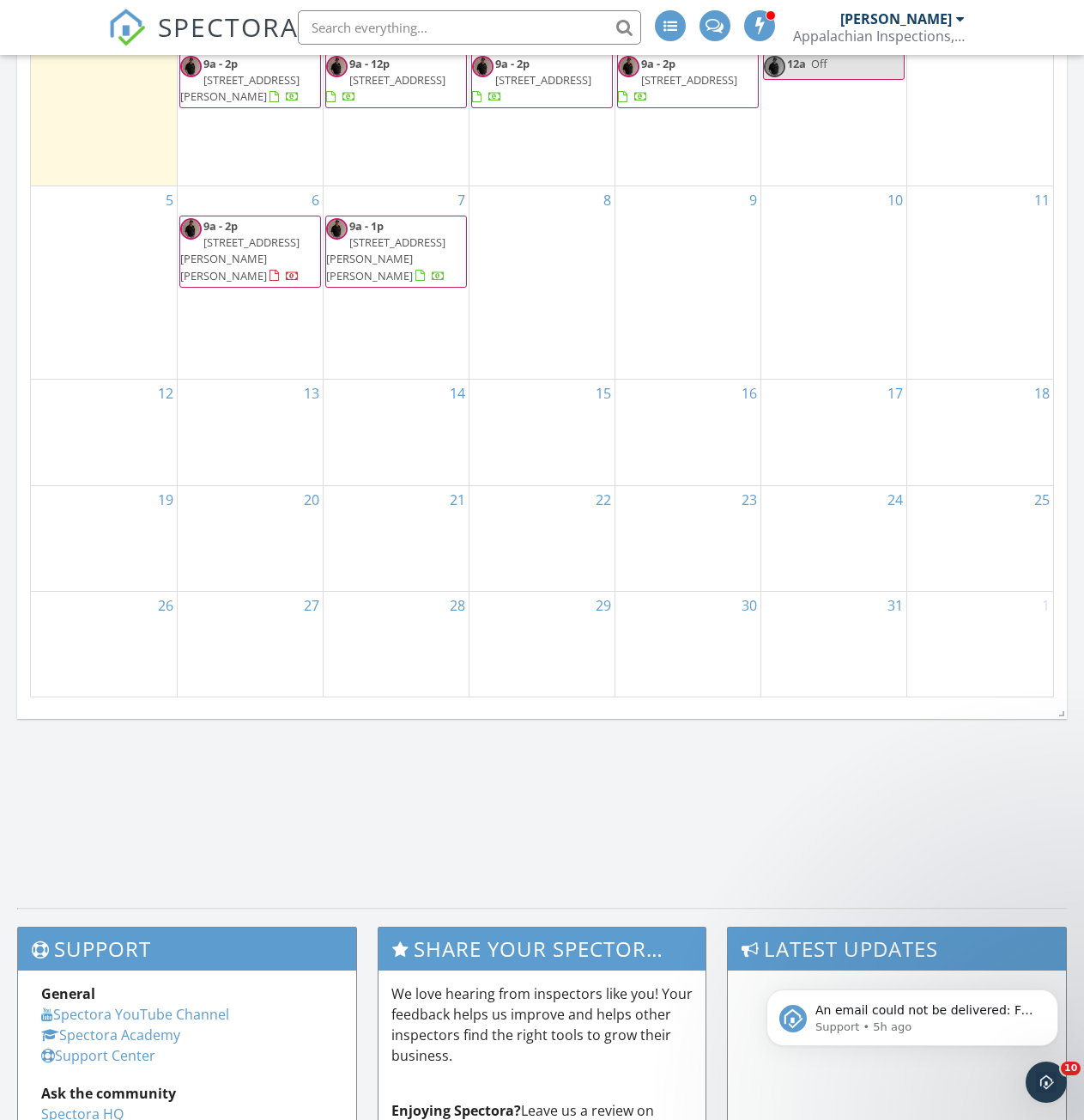
scroll to position [601, 0]
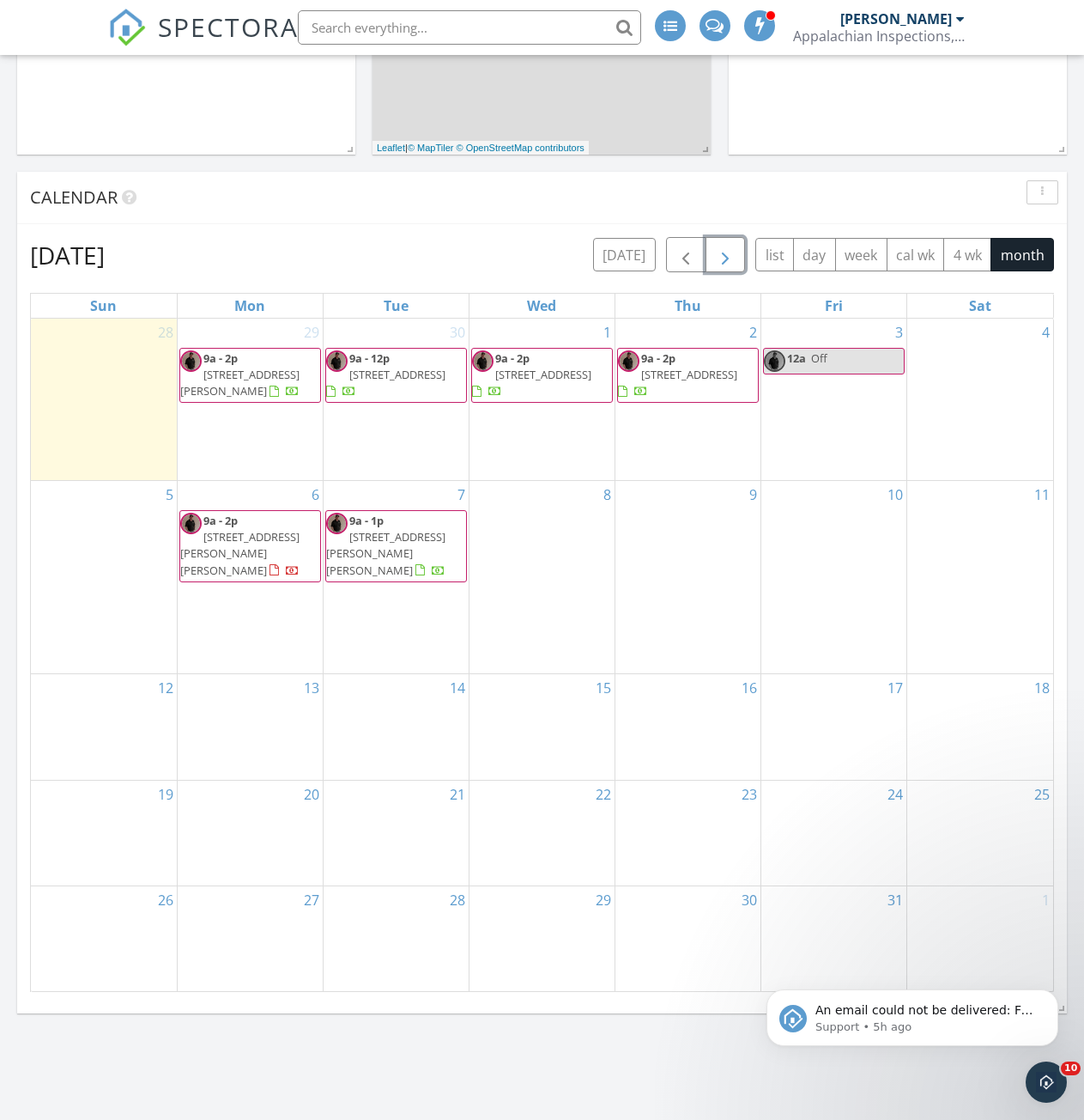
click at [276, 552] on span "[STREET_ADDRESS][PERSON_NAME][PERSON_NAME]" at bounding box center [239, 553] width 119 height 48
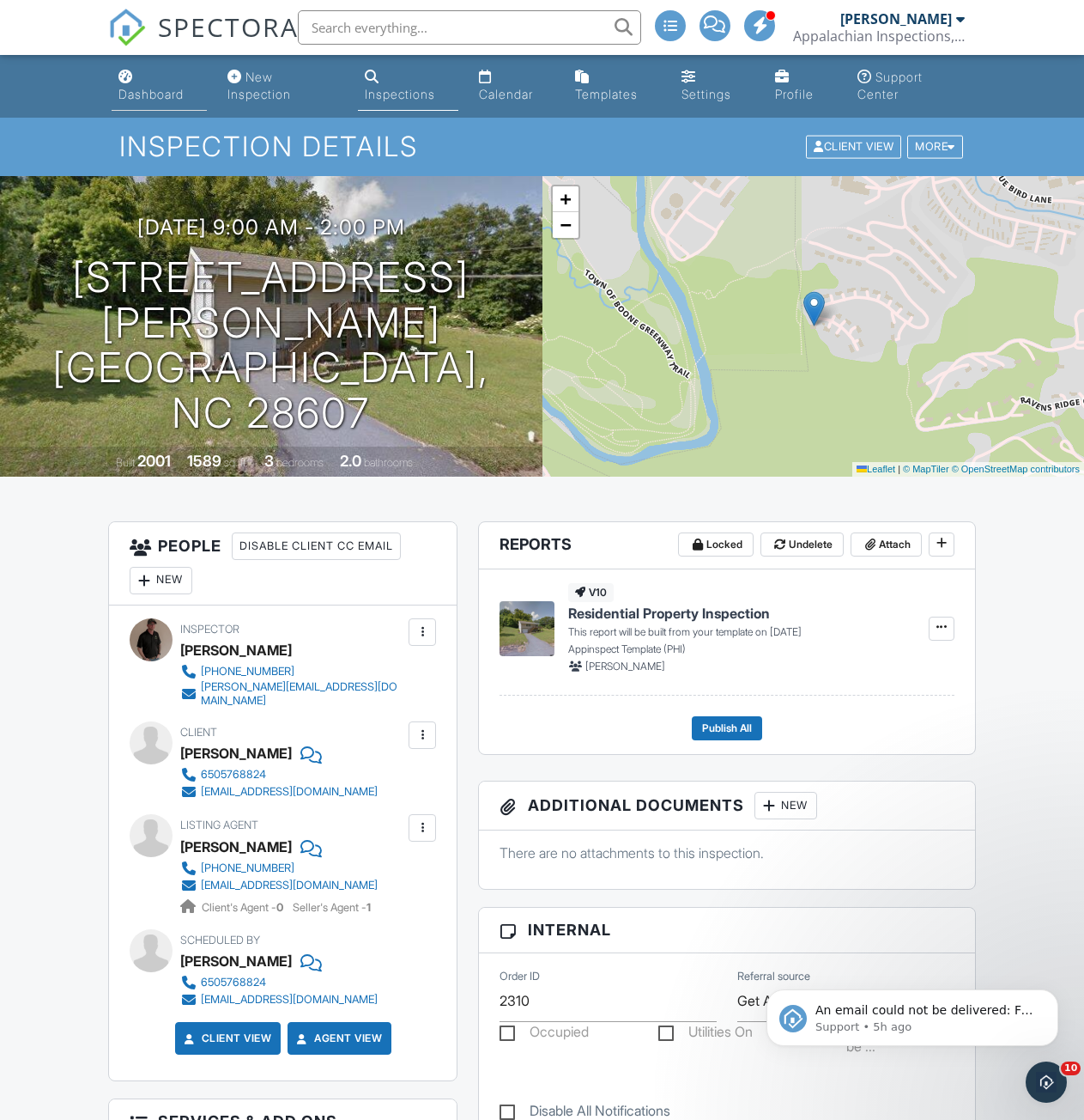
click at [149, 97] on div "Dashboard" at bounding box center [150, 94] width 65 height 14
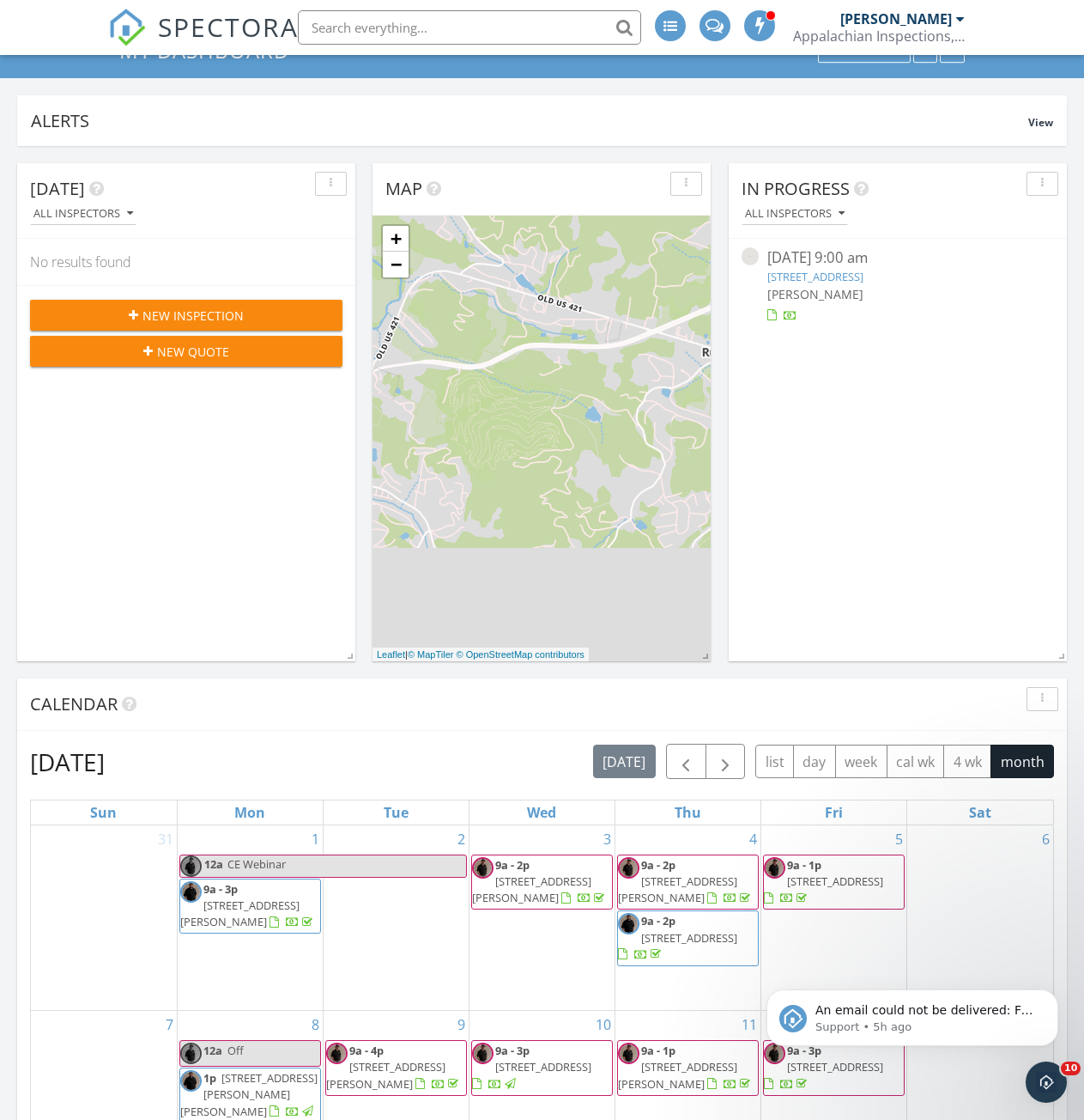
scroll to position [601, 0]
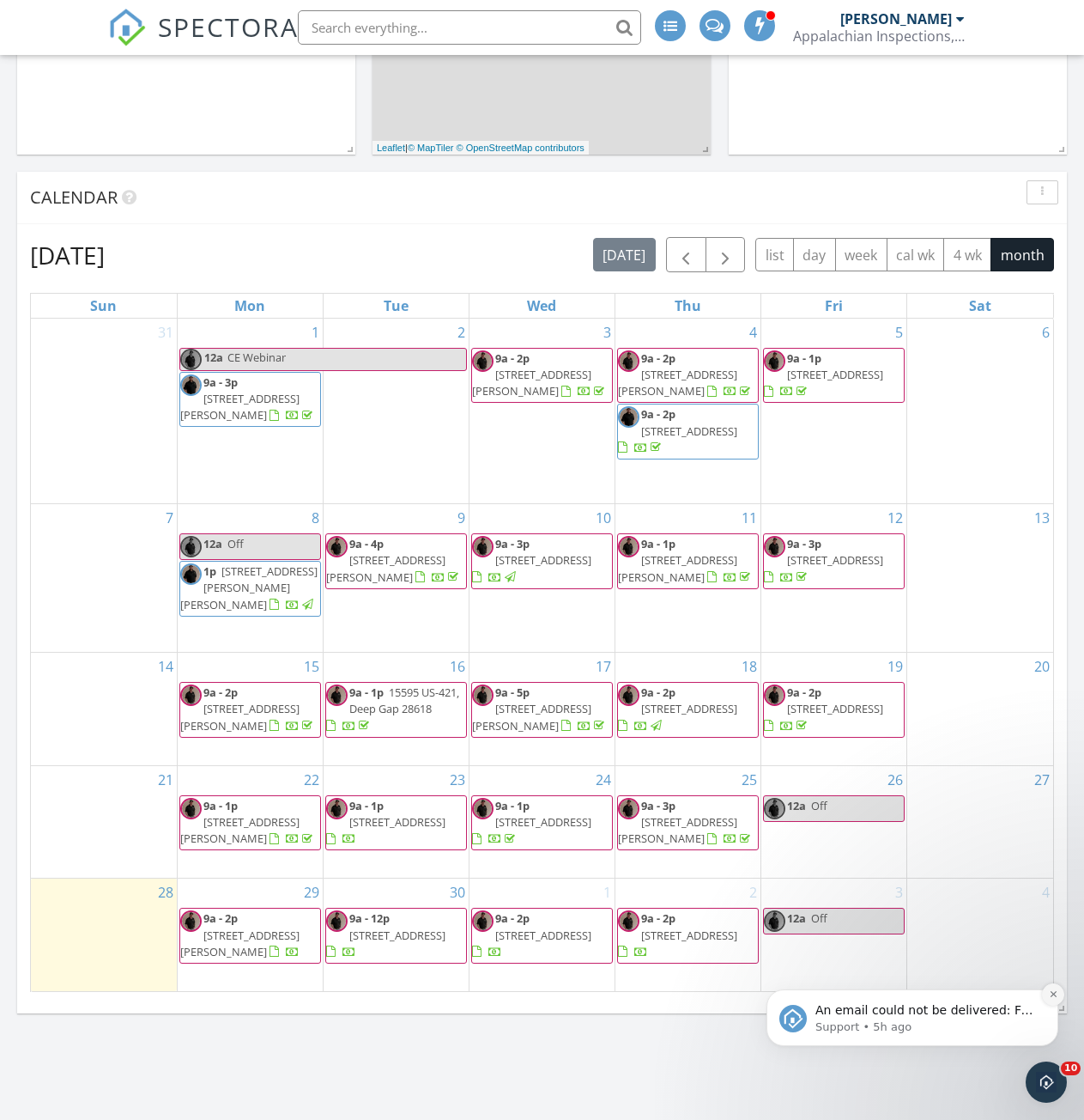
click at [1060, 990] on button "Dismiss notification" at bounding box center [1053, 994] width 22 height 22
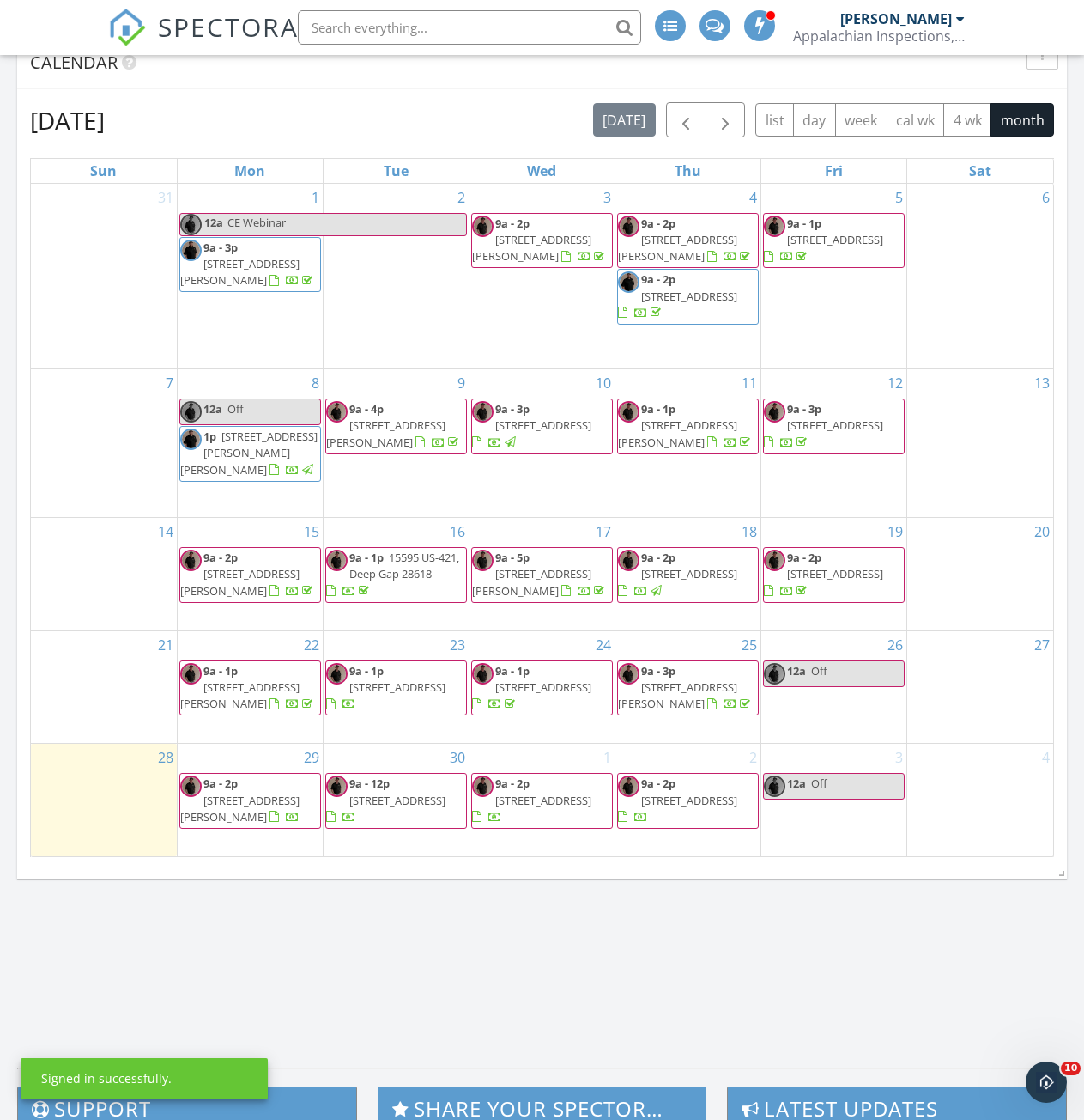
scroll to position [859, 0]
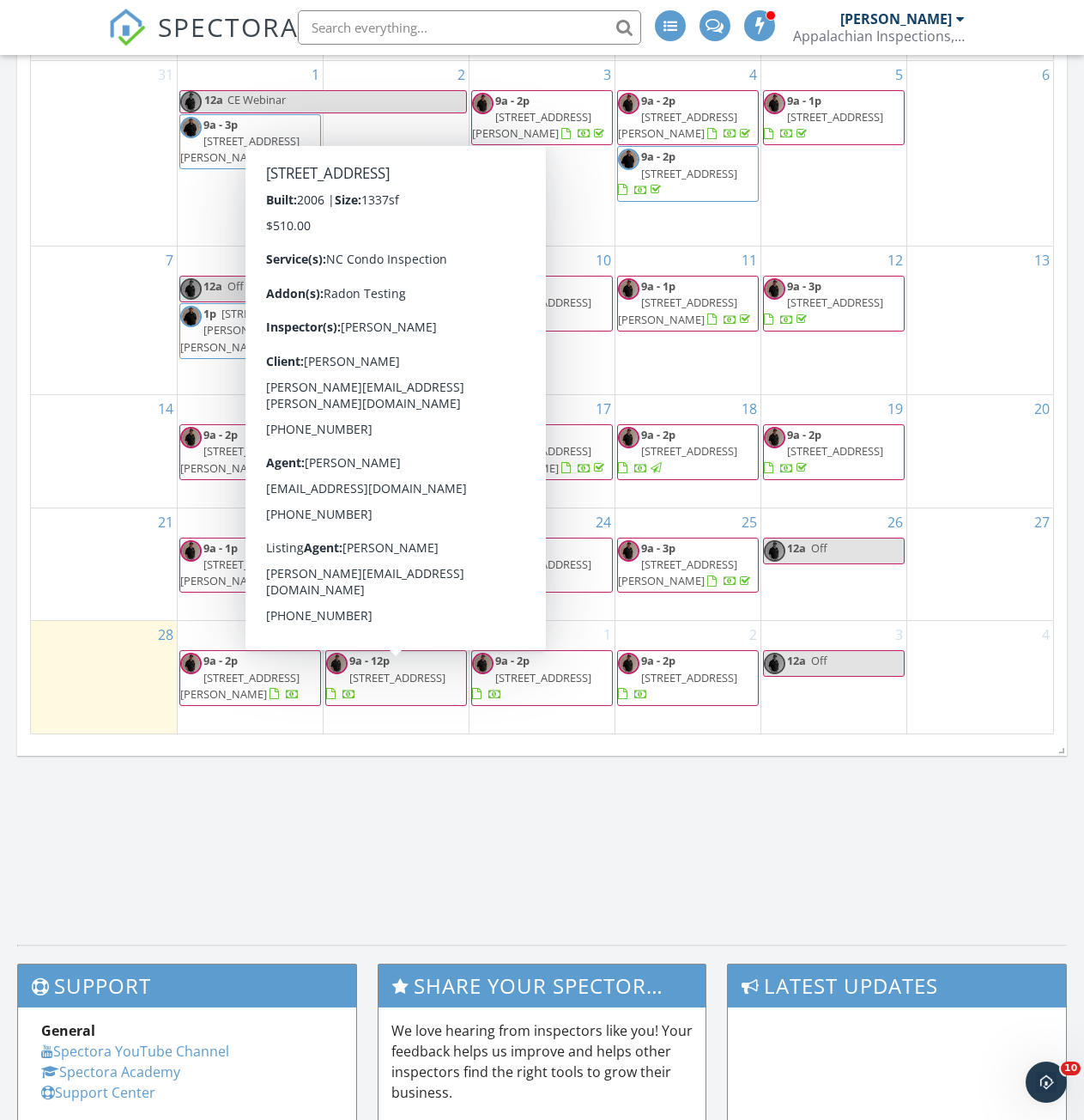
click at [392, 685] on span "[STREET_ADDRESS]" at bounding box center [397, 677] width 96 height 15
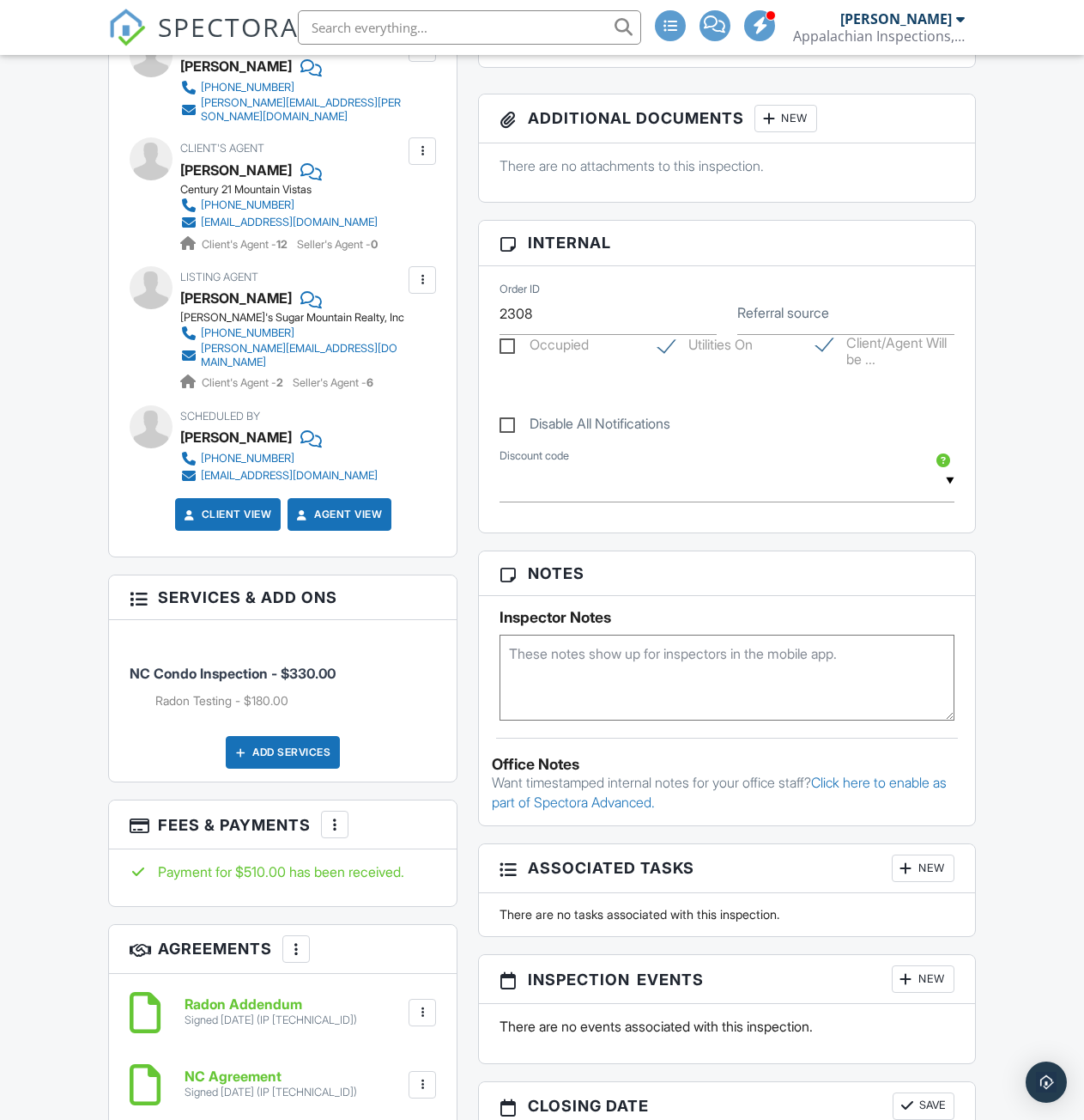
click at [563, 664] on textarea at bounding box center [726, 678] width 454 height 86
type textarea "2440"
click at [57, 757] on div "Dashboard New Inspection Inspections Calendar Templates Settings Profile Suppor…" at bounding box center [542, 999] width 1084 height 3263
